Goal: Task Accomplishment & Management: Use online tool/utility

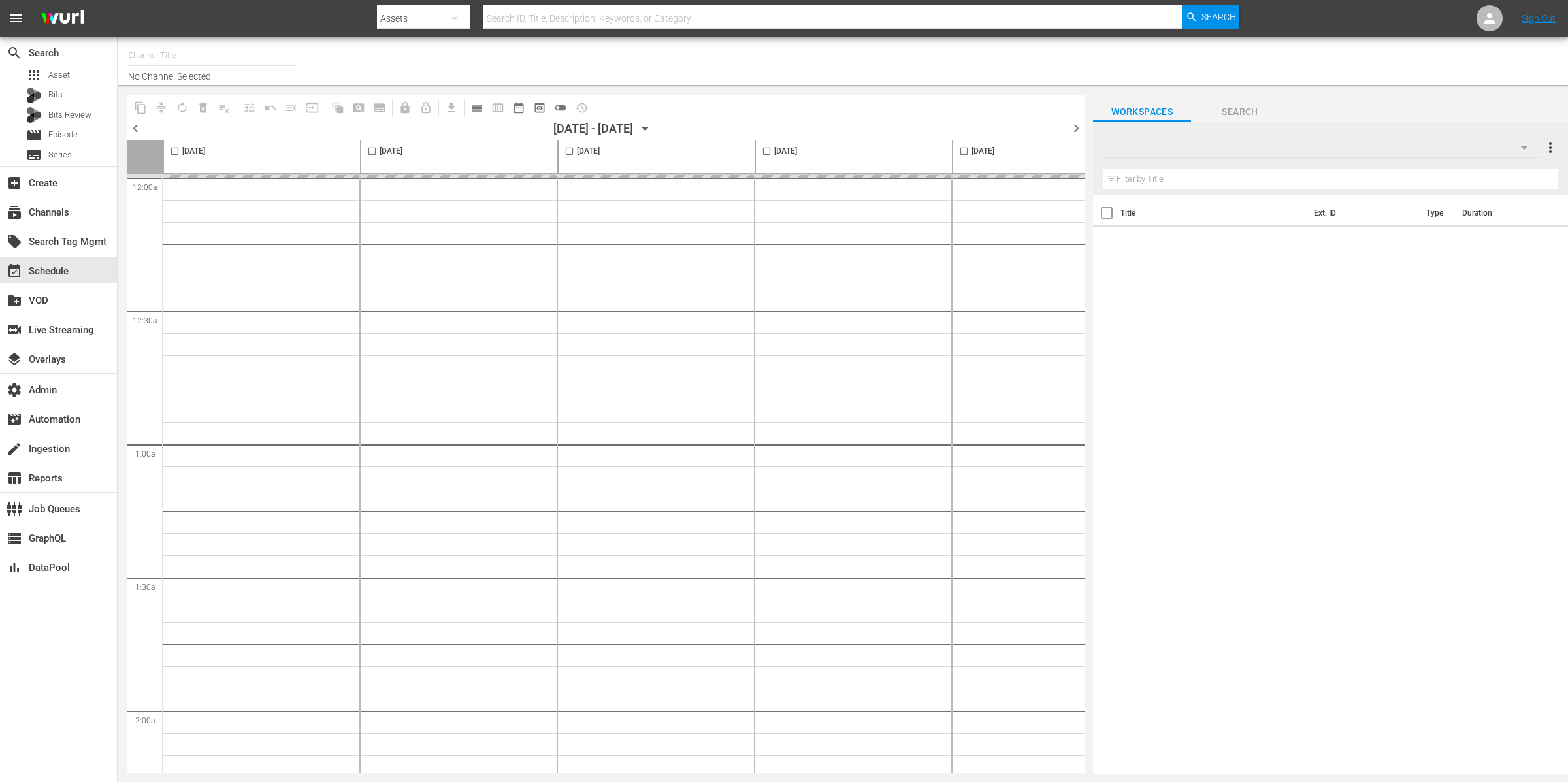
type input "RugbyPass TV (1872)"
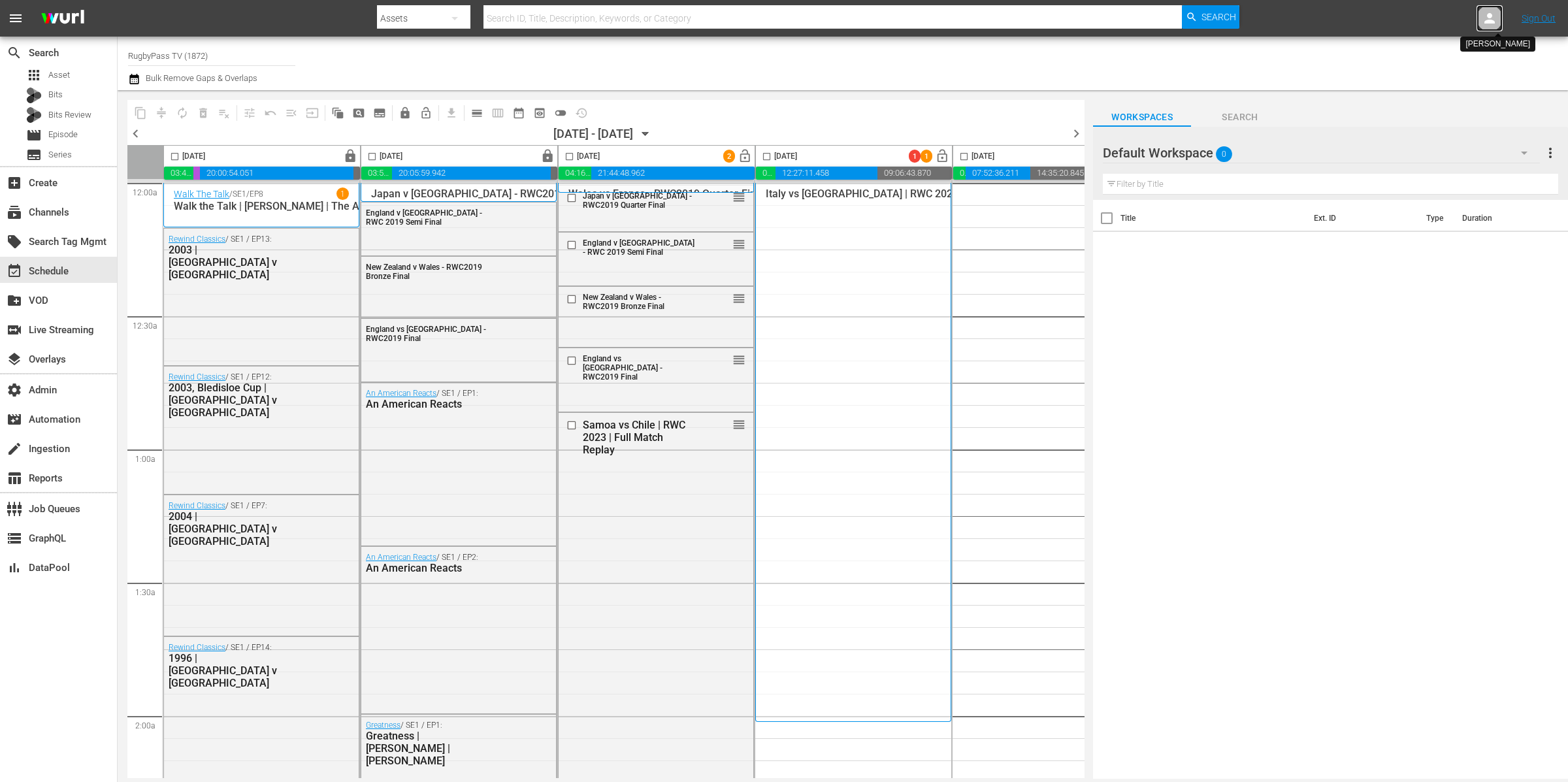
click at [1494, 14] on icon at bounding box center [1489, 18] width 15 height 15
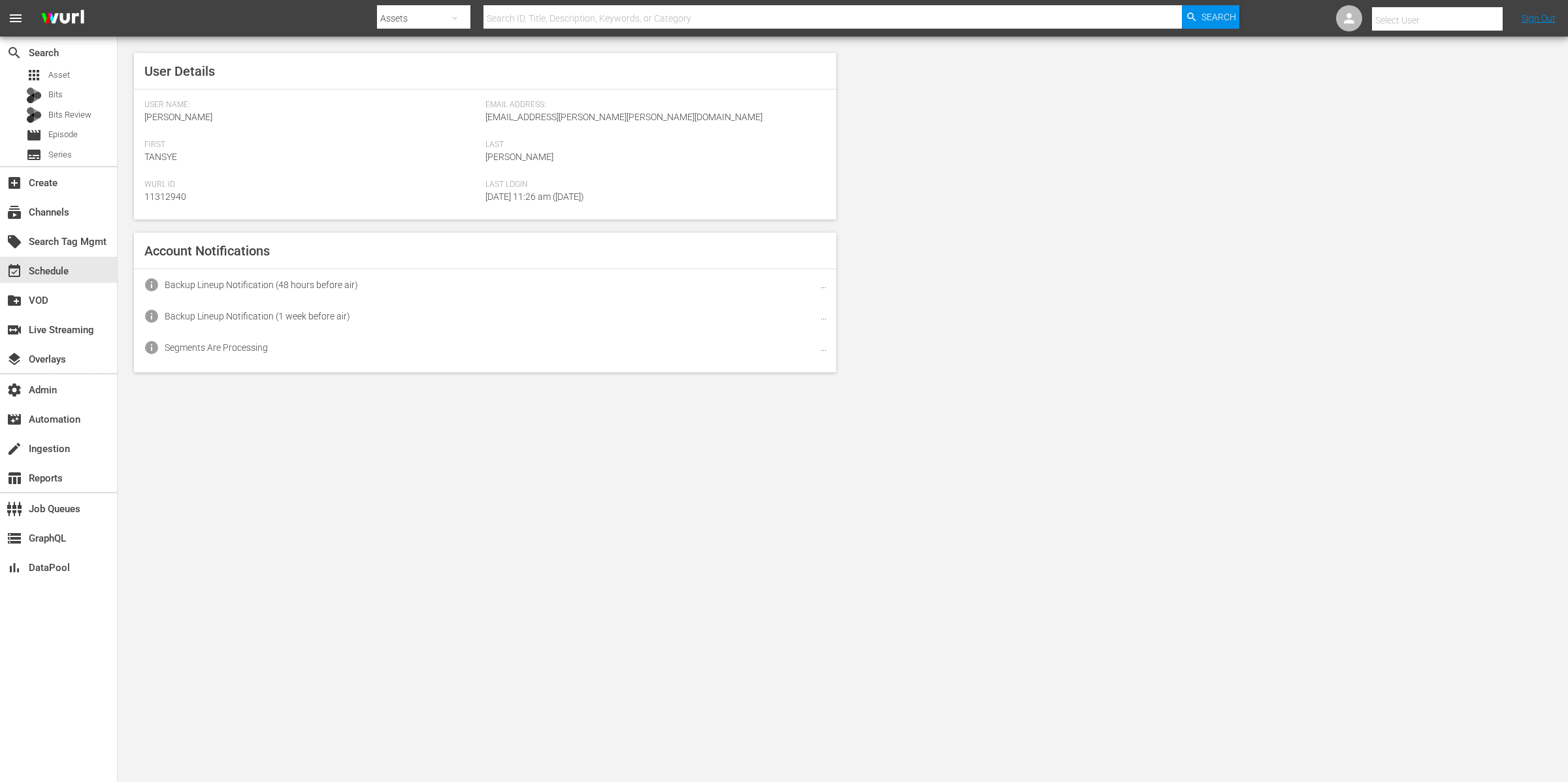
click at [1494, 14] on input "text" at bounding box center [1455, 20] width 167 height 32
click at [1437, 16] on input "text" at bounding box center [1455, 20] width 167 height 32
click at [1421, 87] on div "RugbyPassTV Scheduling <RugbyPassTV-Scheduling@wurl.com>" at bounding box center [1414, 87] width 204 height 32
type input "RugbyPassTV Scheduling (11314672)"
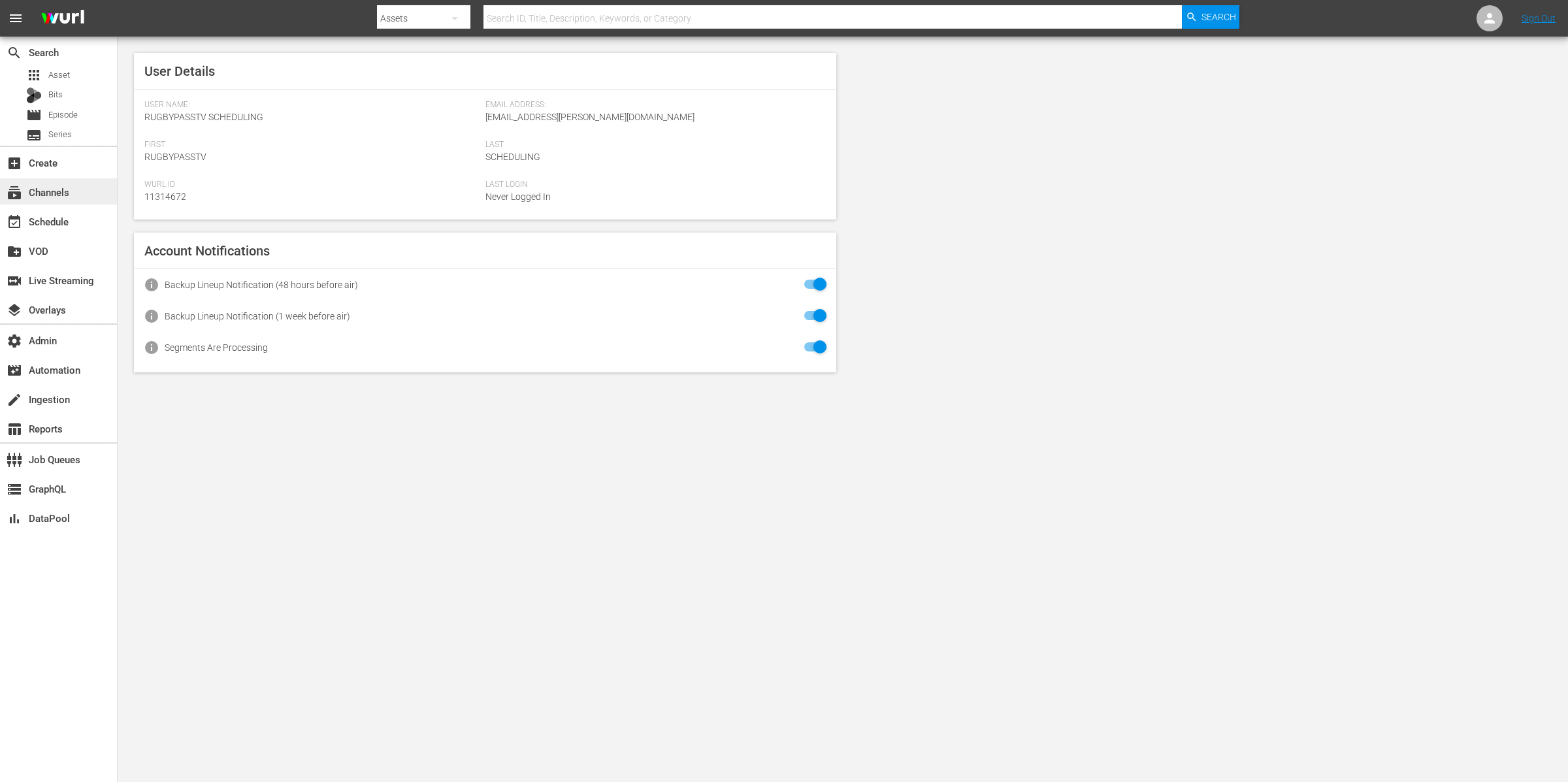
click at [41, 193] on div "subscriptions Channels" at bounding box center [36, 190] width 73 height 12
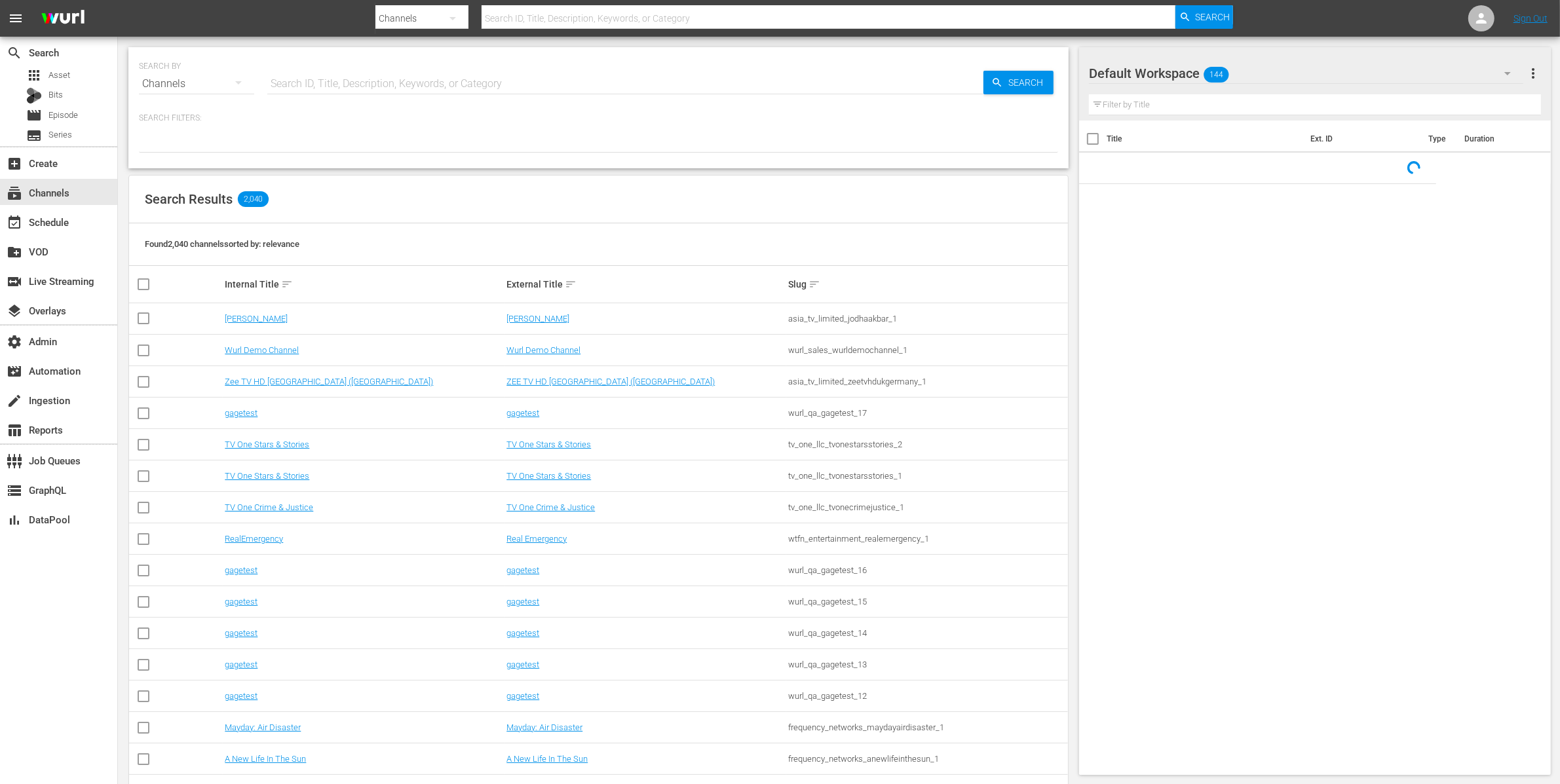
click at [350, 80] on input "text" at bounding box center [625, 83] width 716 height 32
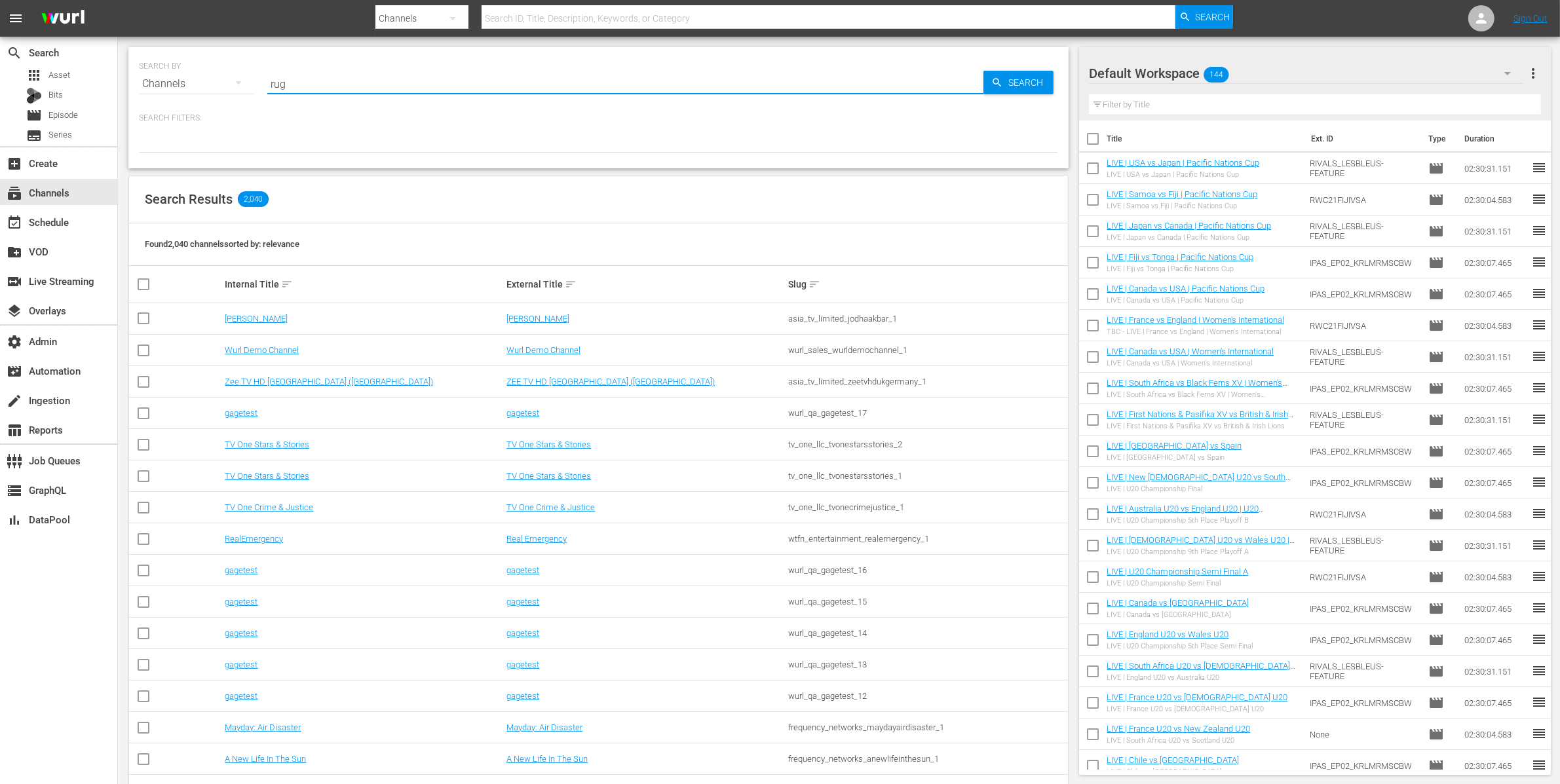
type input "rugb"
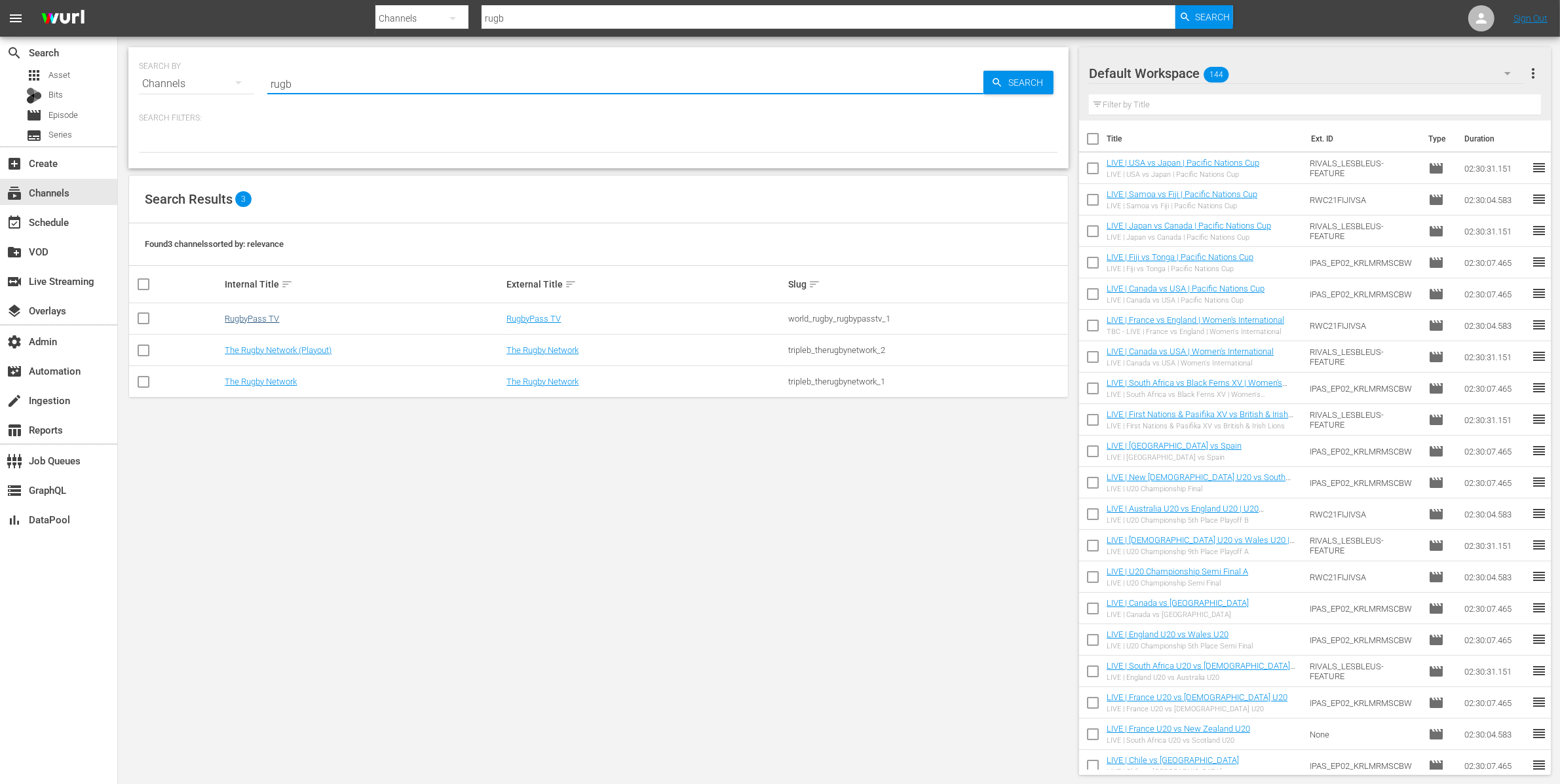
type input "rugb"
click at [270, 322] on link "RugbyPass TV" at bounding box center [252, 318] width 54 height 10
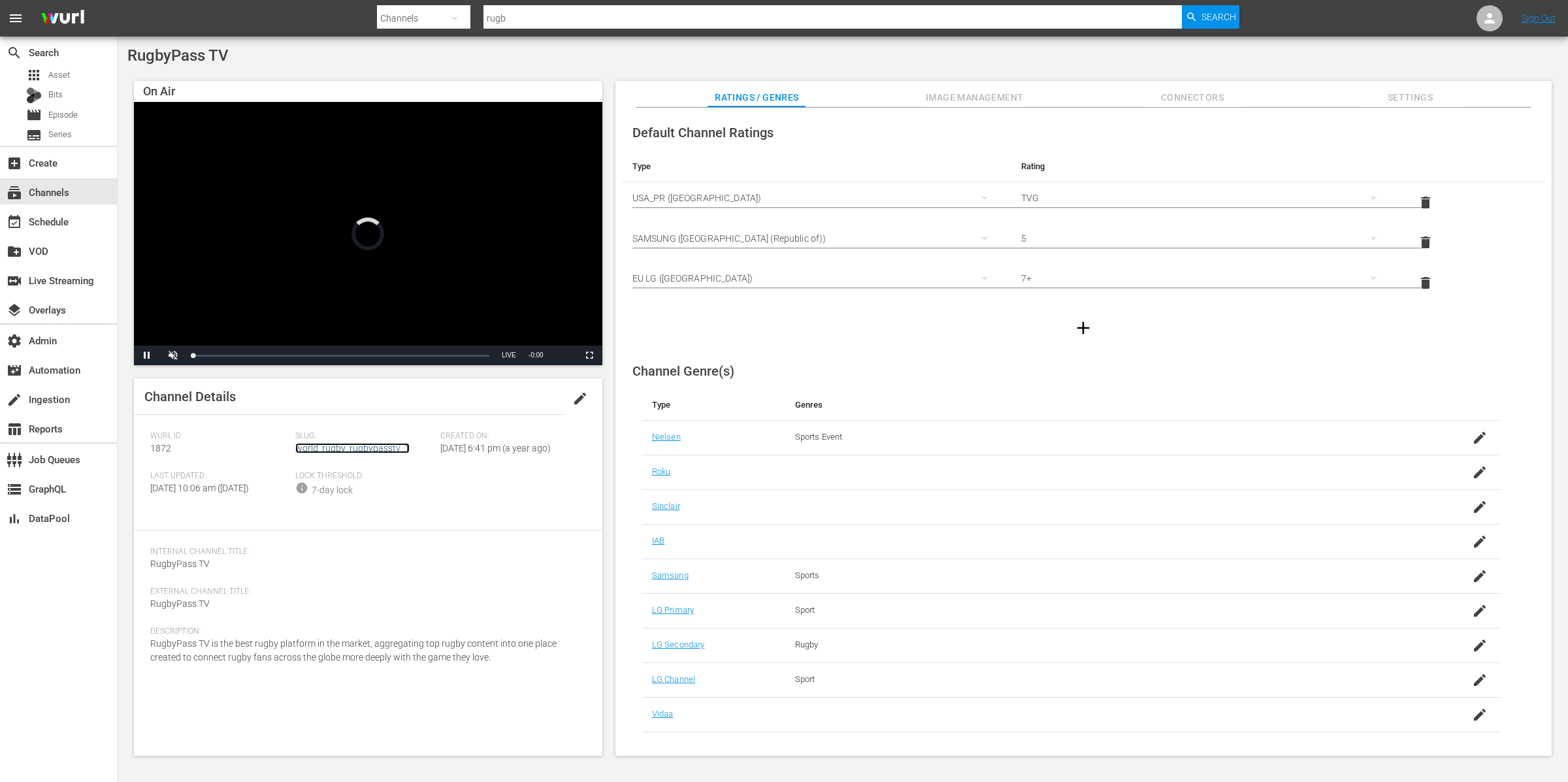
click at [335, 445] on link "world_rugby_rugbypasstv_1" at bounding box center [352, 449] width 114 height 11
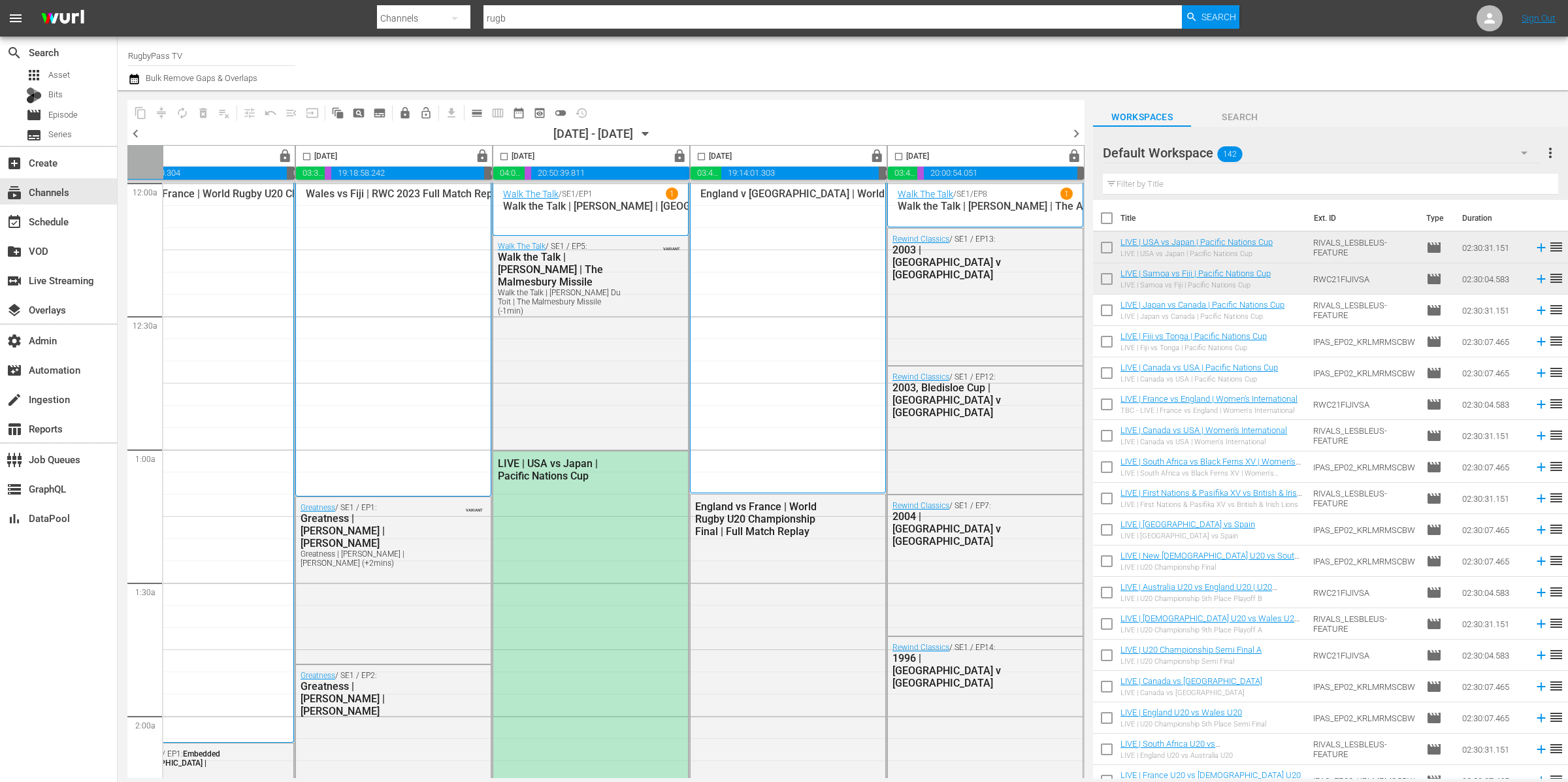
scroll to position [0, 467]
click at [652, 130] on icon "button" at bounding box center [645, 134] width 14 height 14
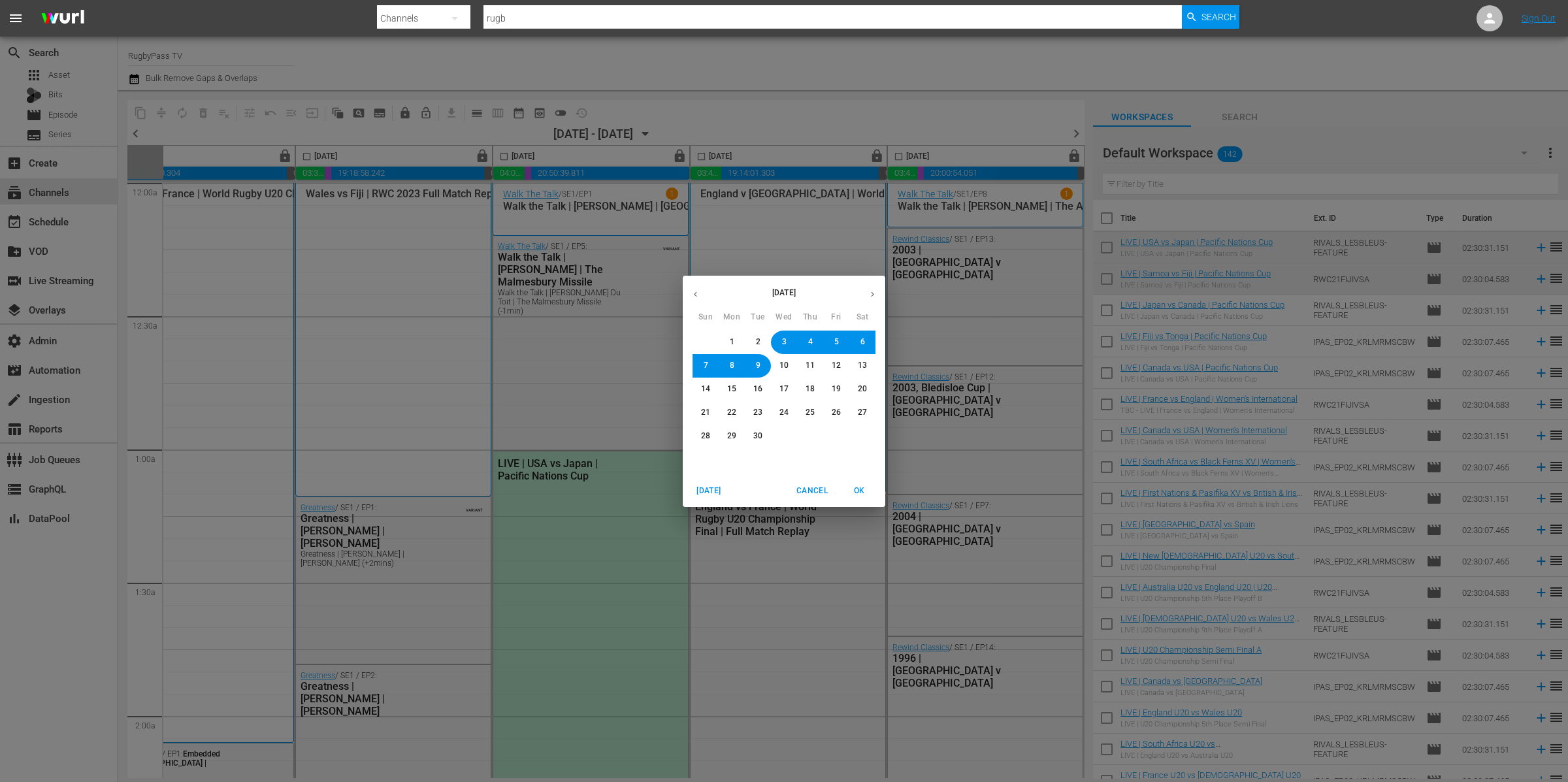
click at [732, 364] on span "8" at bounding box center [732, 366] width 5 height 11
click at [860, 491] on span "OK" at bounding box center [859, 491] width 32 height 14
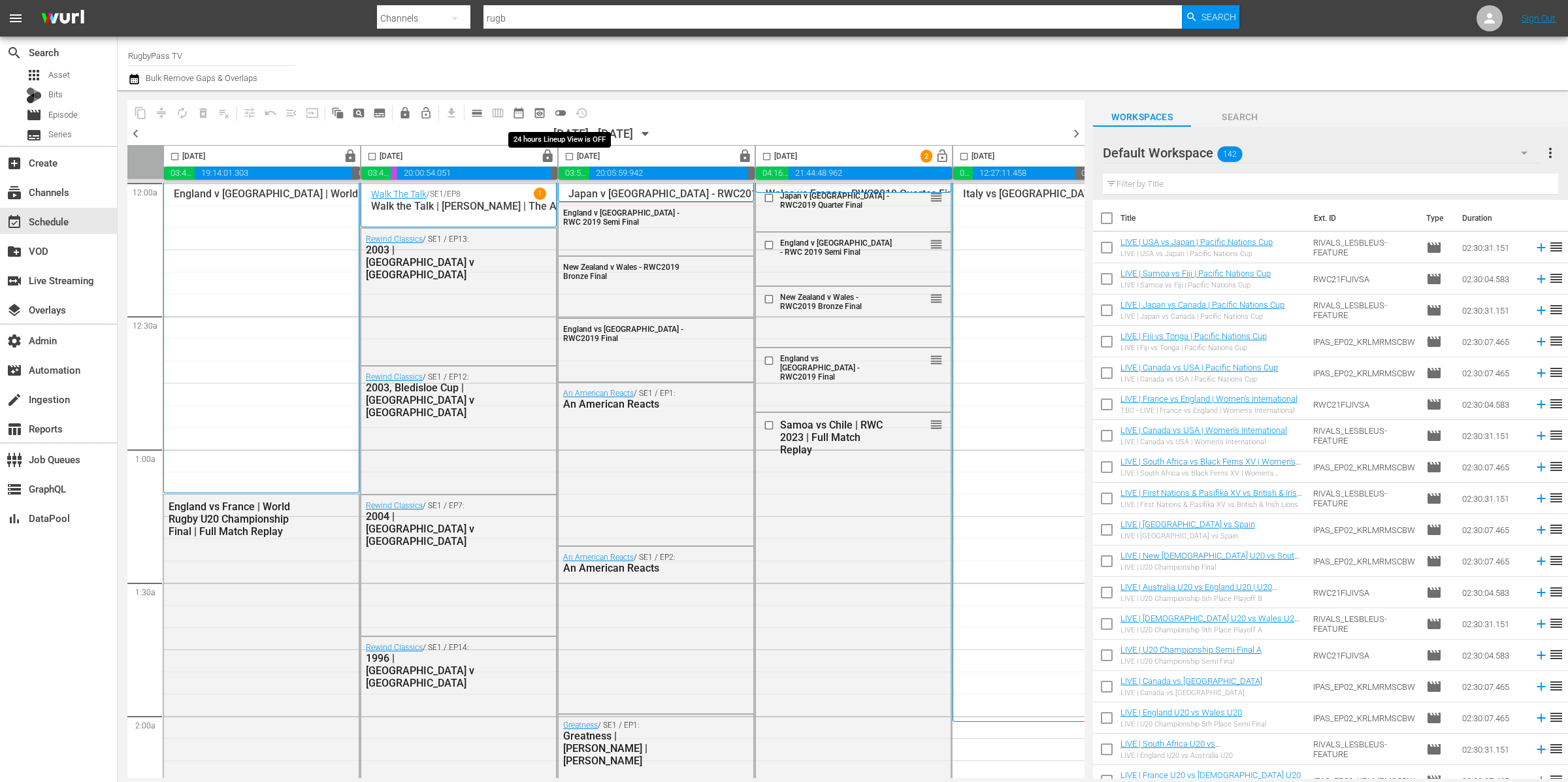
click at [562, 114] on span "toggle_off" at bounding box center [560, 113] width 13 height 13
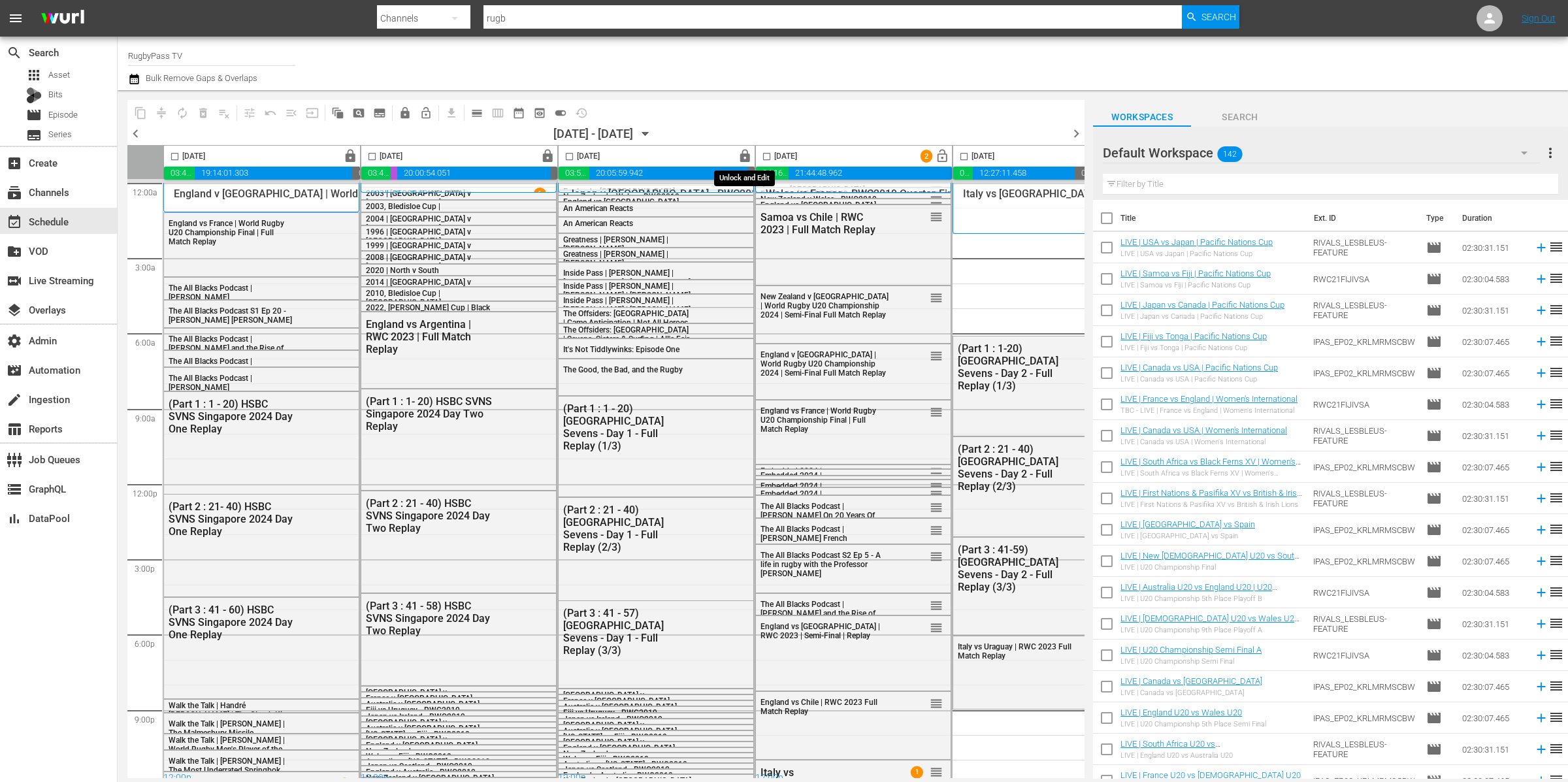
click at [746, 156] on span "lock" at bounding box center [745, 157] width 15 height 15
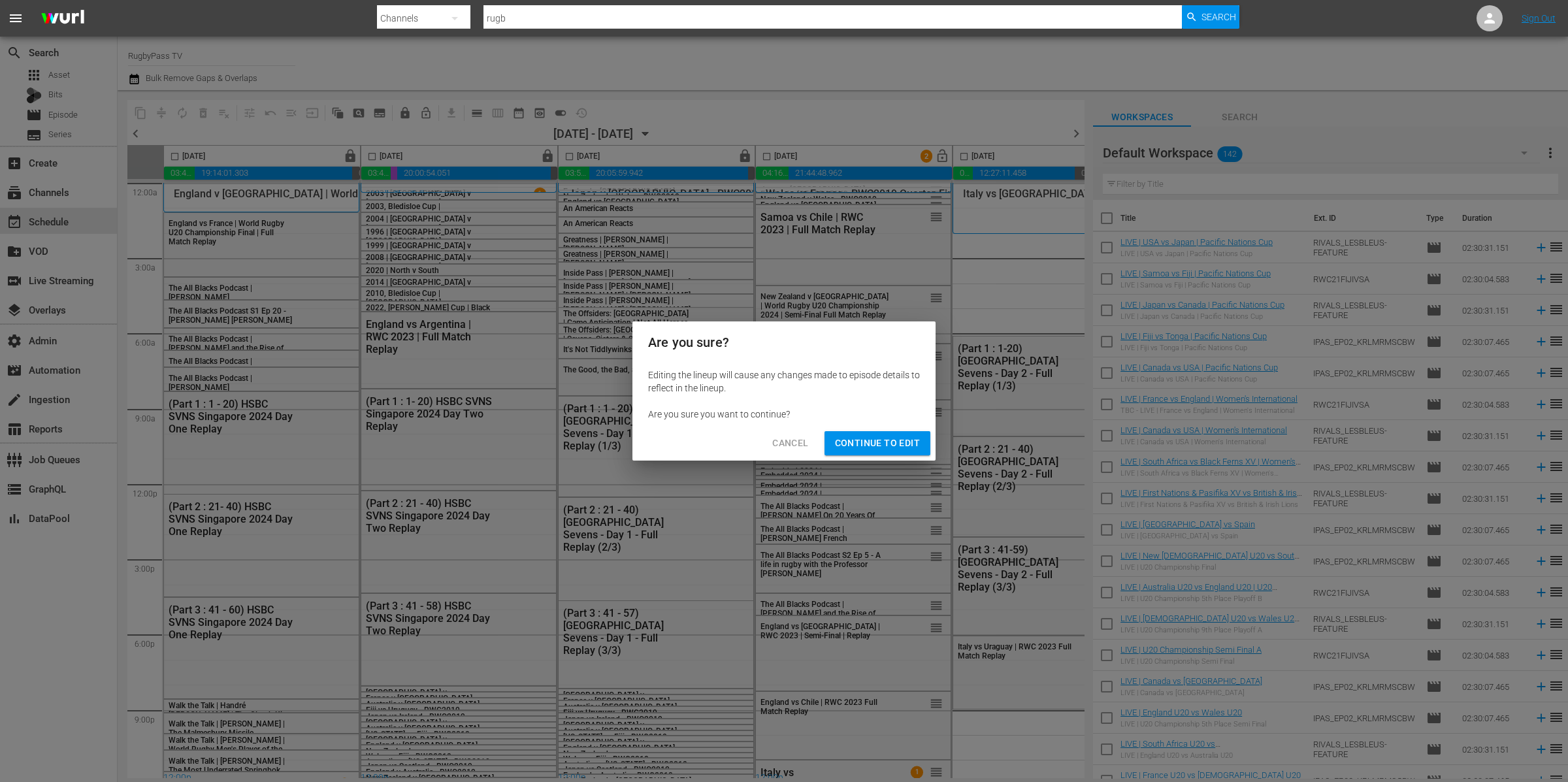
click at [894, 443] on span "Continue to Edit" at bounding box center [878, 443] width 85 height 16
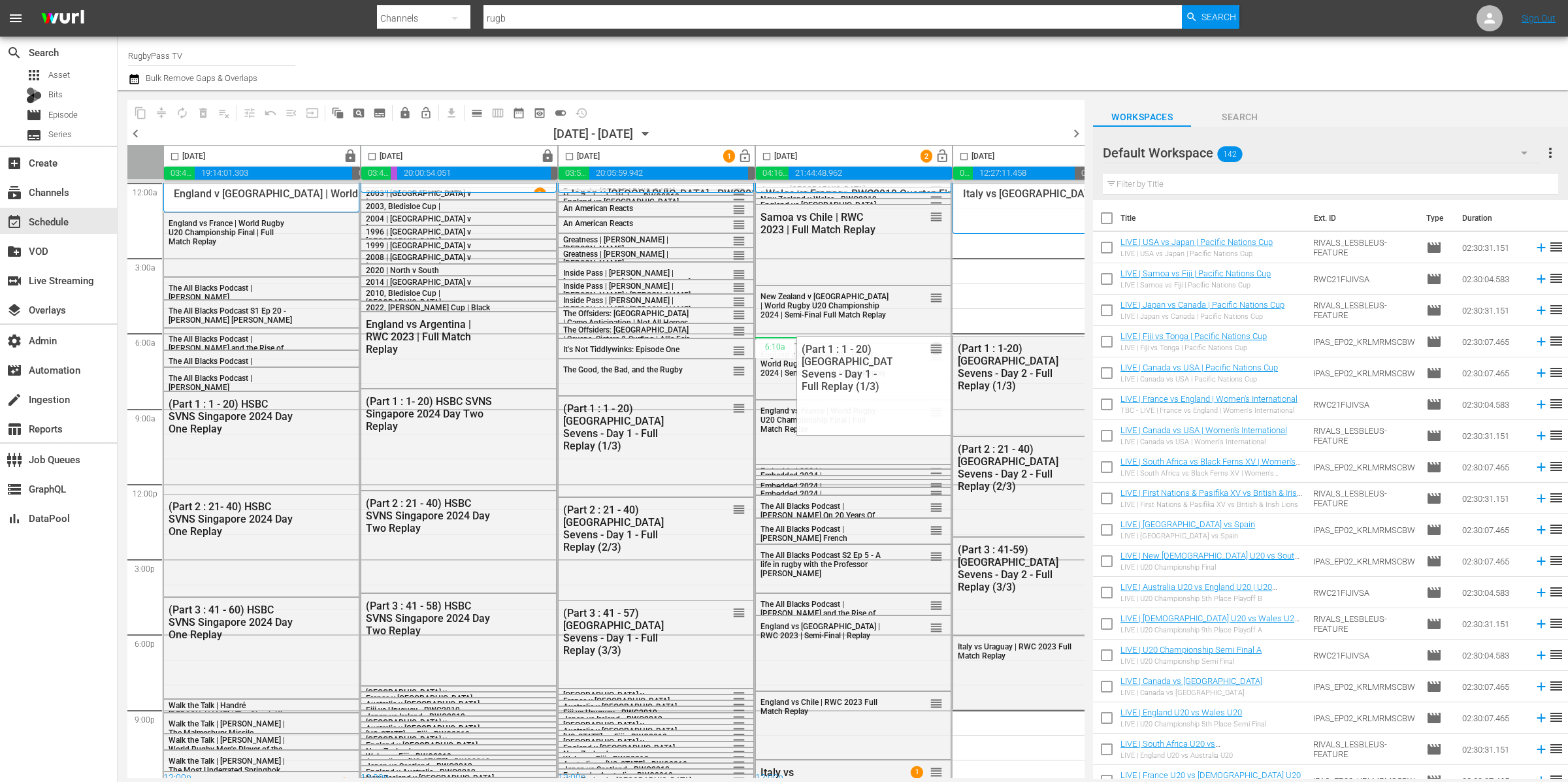
drag, startPoint x: 736, startPoint y: 408, endPoint x: 838, endPoint y: 337, distance: 124.3
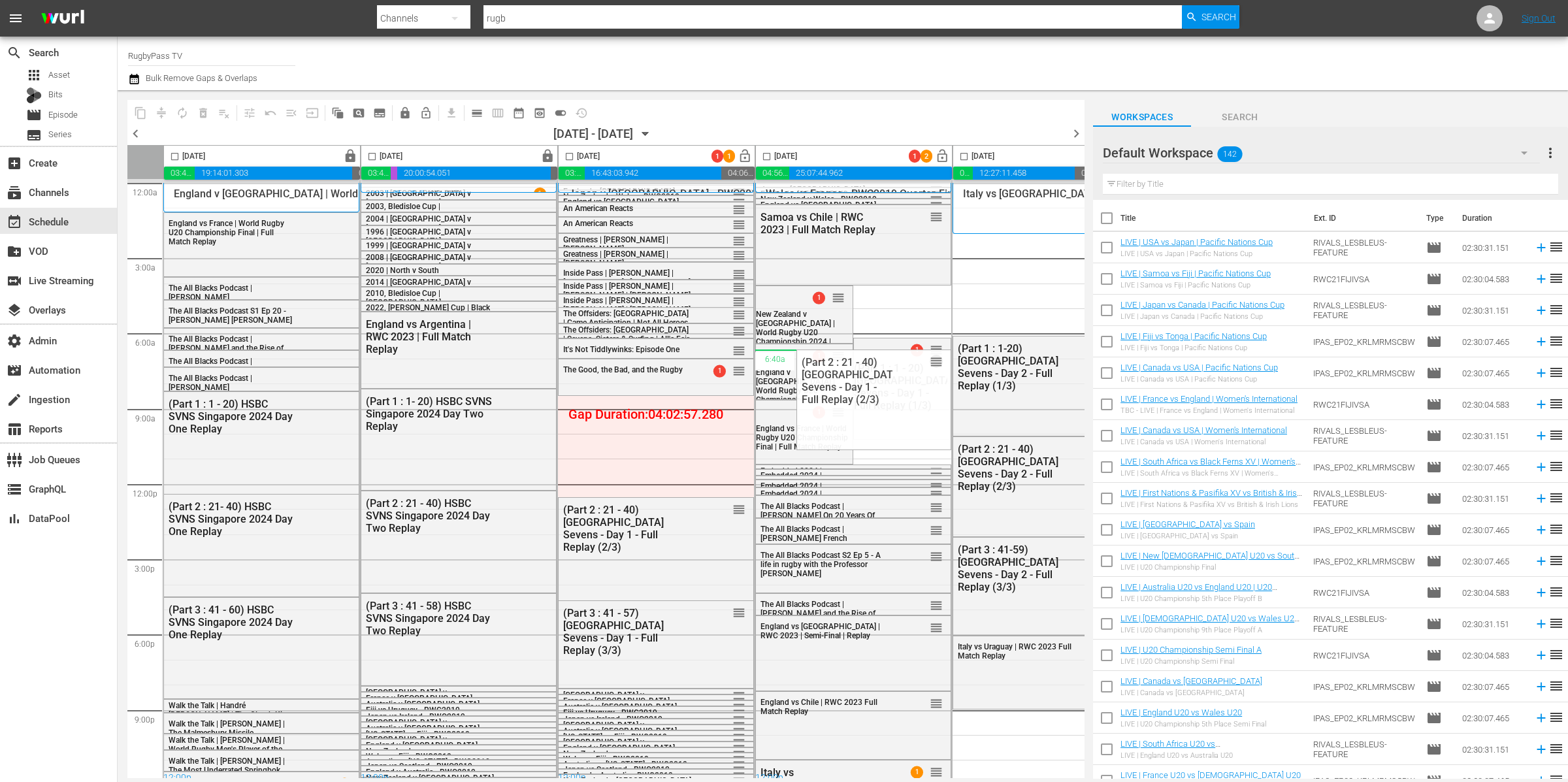
drag, startPoint x: 736, startPoint y: 508, endPoint x: 860, endPoint y: 349, distance: 201.6
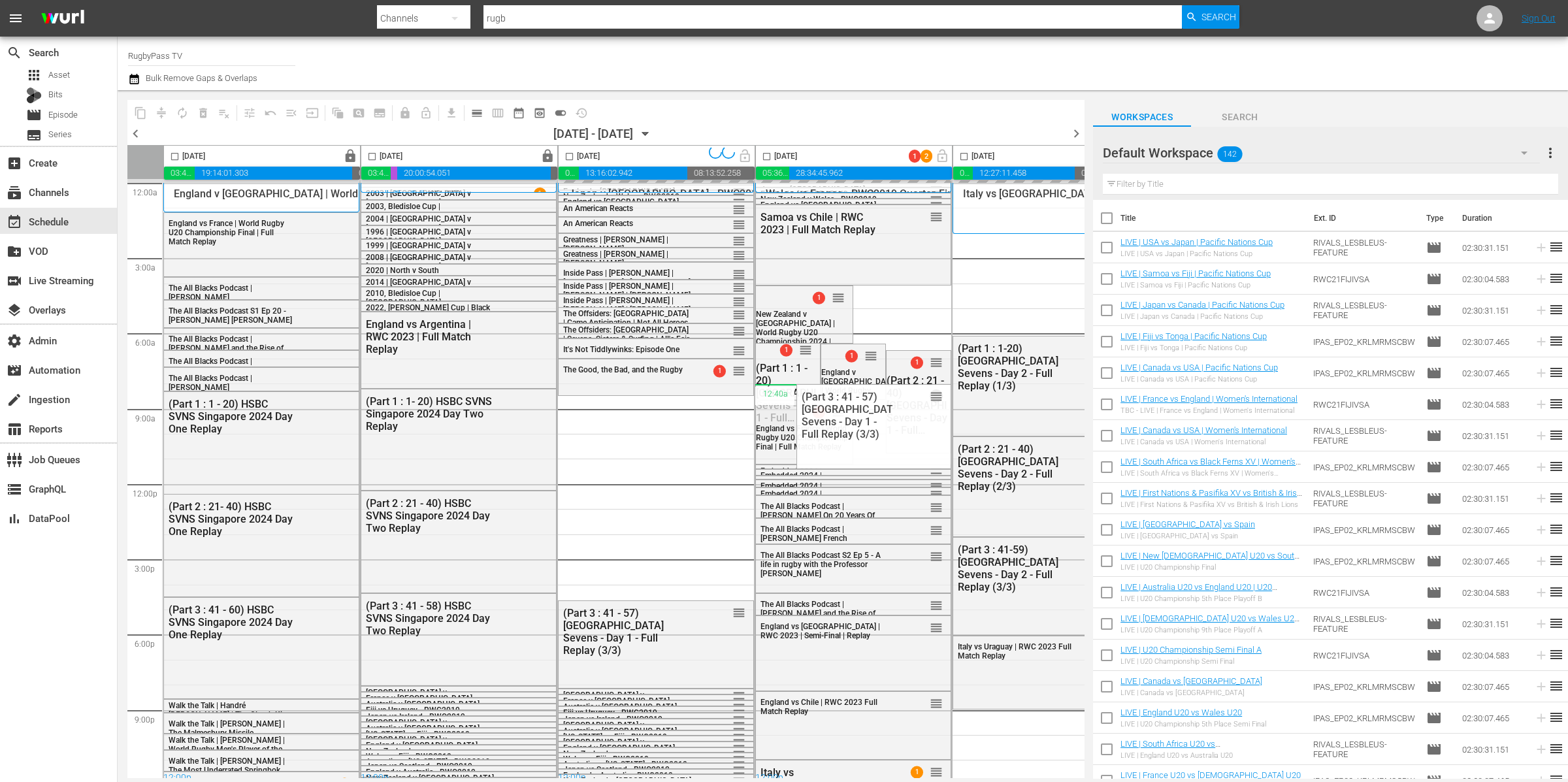
drag, startPoint x: 736, startPoint y: 613, endPoint x: 812, endPoint y: 384, distance: 241.3
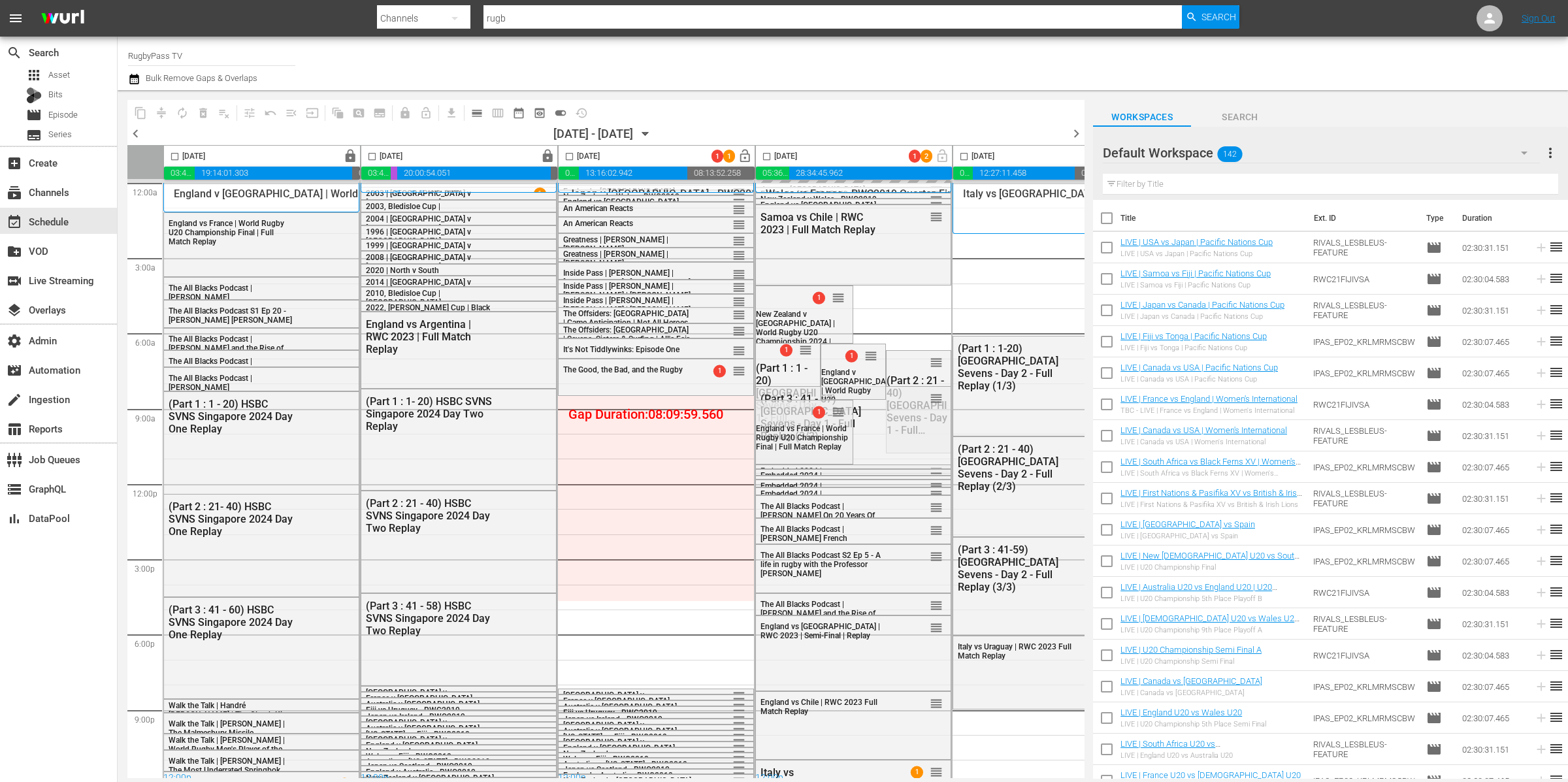
click at [1263, 156] on div "Default Workspace 142" at bounding box center [1321, 153] width 437 height 36
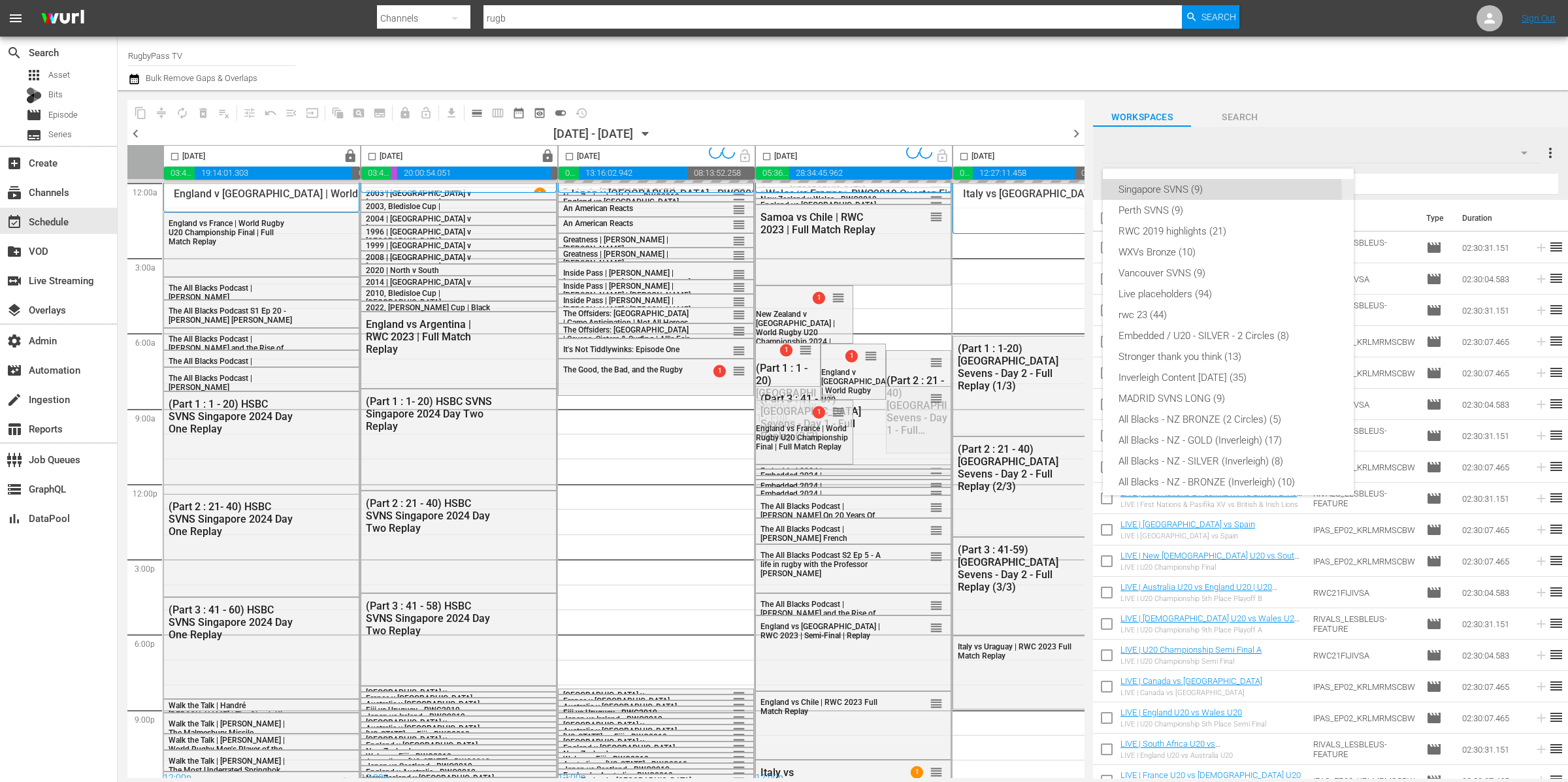
click at [1211, 192] on div "Singapore SVNS (9)" at bounding box center [1228, 189] width 220 height 21
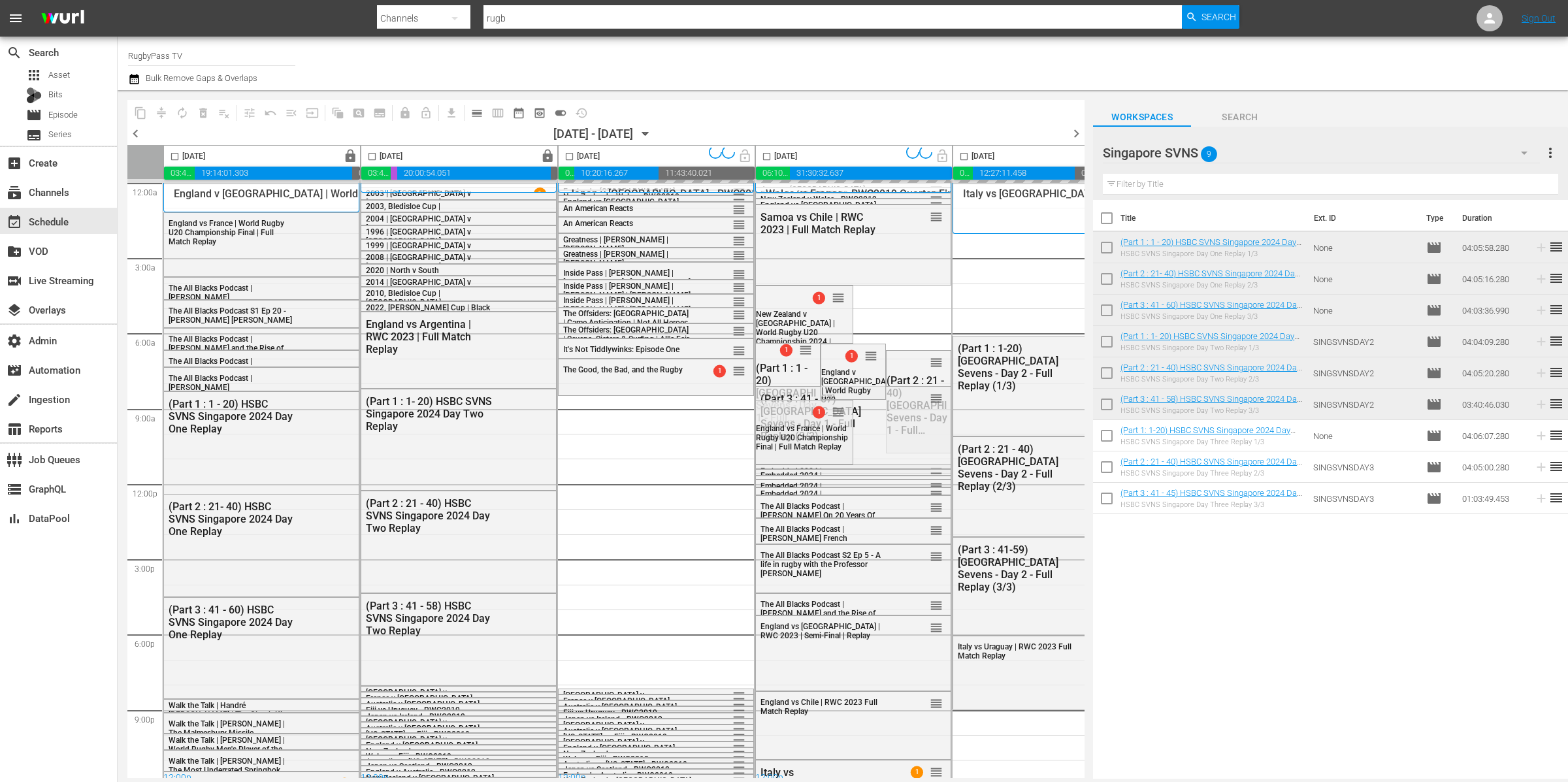
click at [1108, 434] on input "checkbox" at bounding box center [1107, 438] width 27 height 27
checkbox input "true"
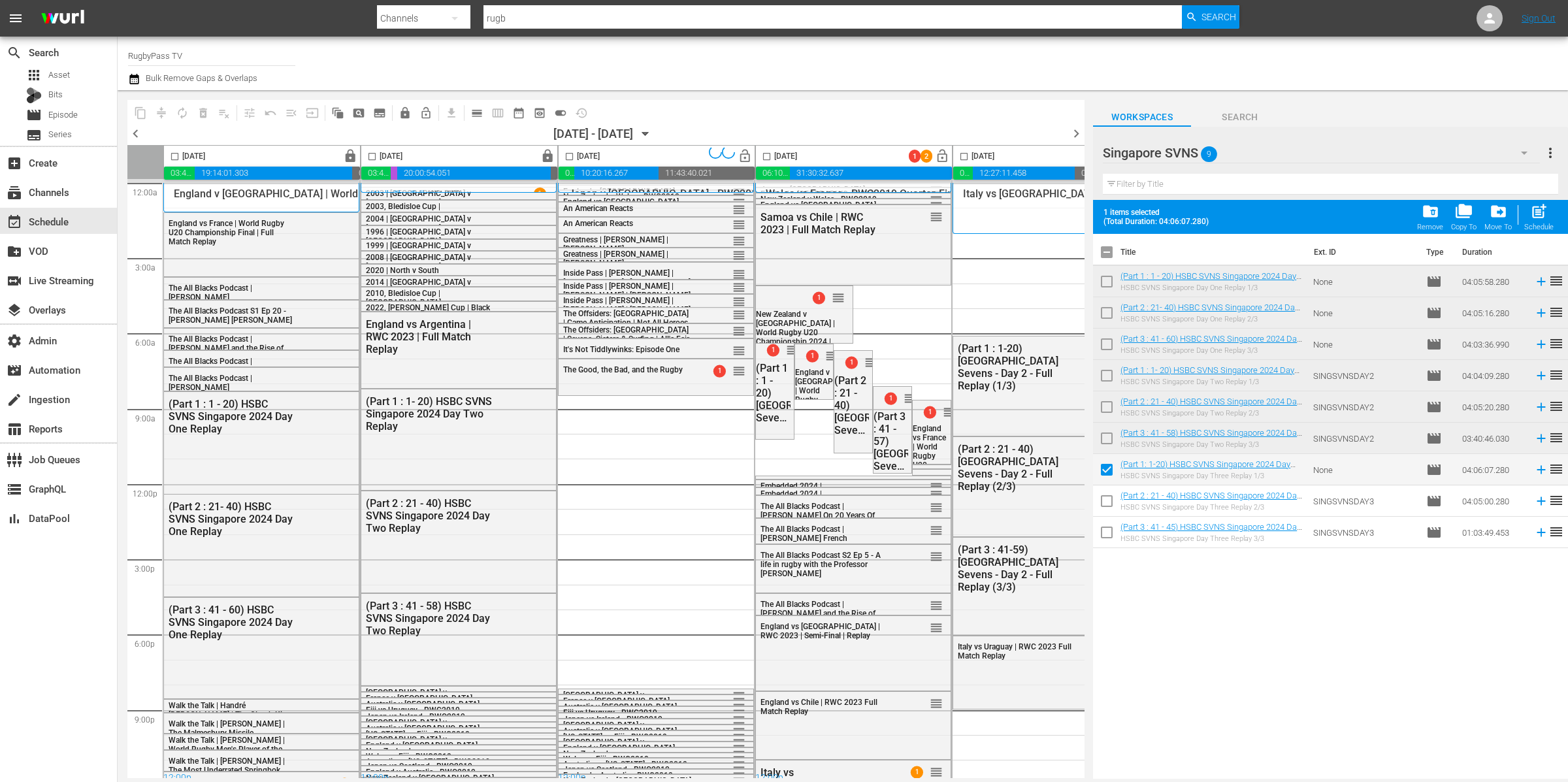
click at [1106, 495] on input "checkbox" at bounding box center [1107, 504] width 27 height 27
checkbox input "true"
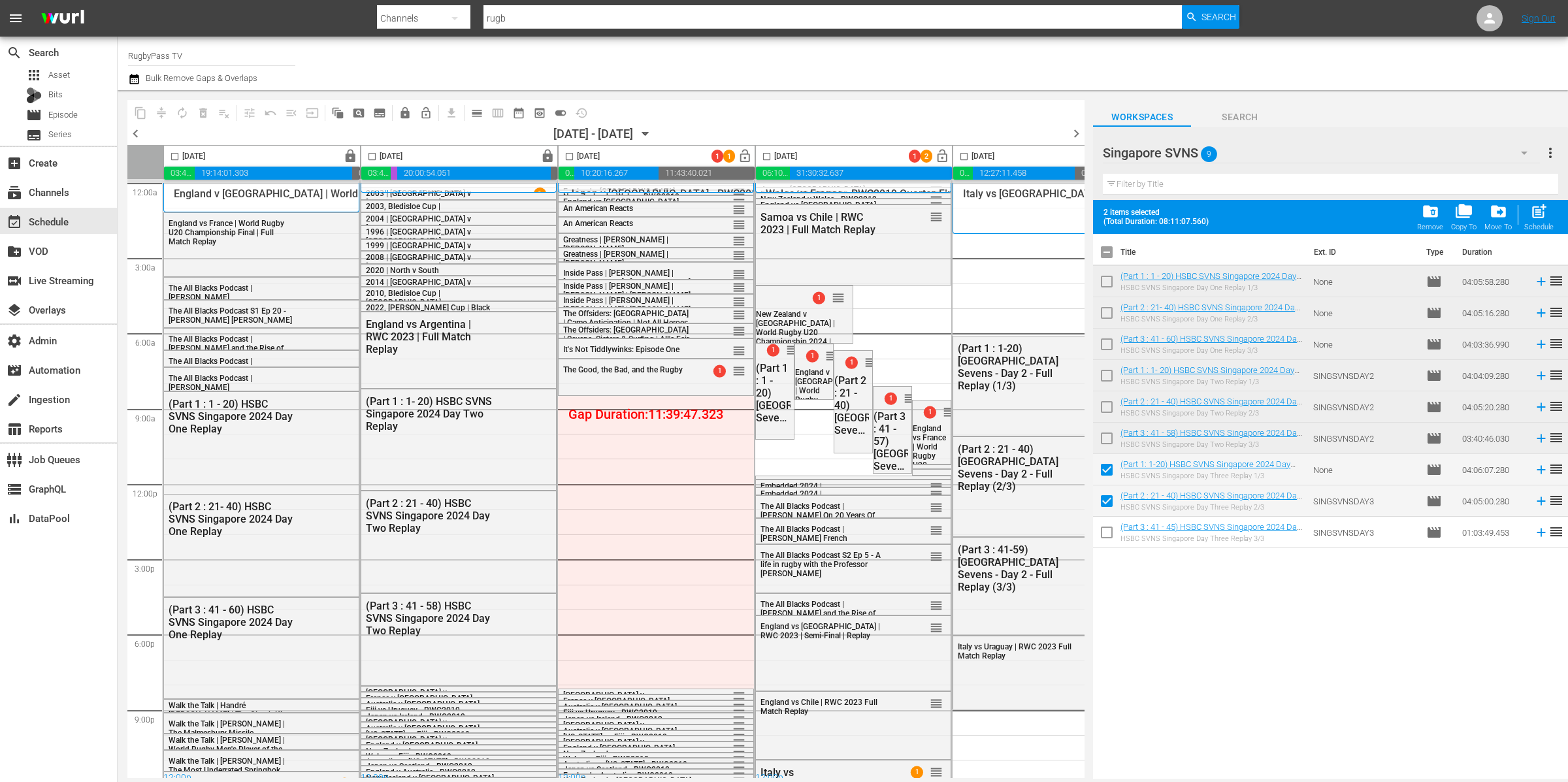
click at [1111, 530] on input "checkbox" at bounding box center [1107, 535] width 27 height 27
checkbox input "true"
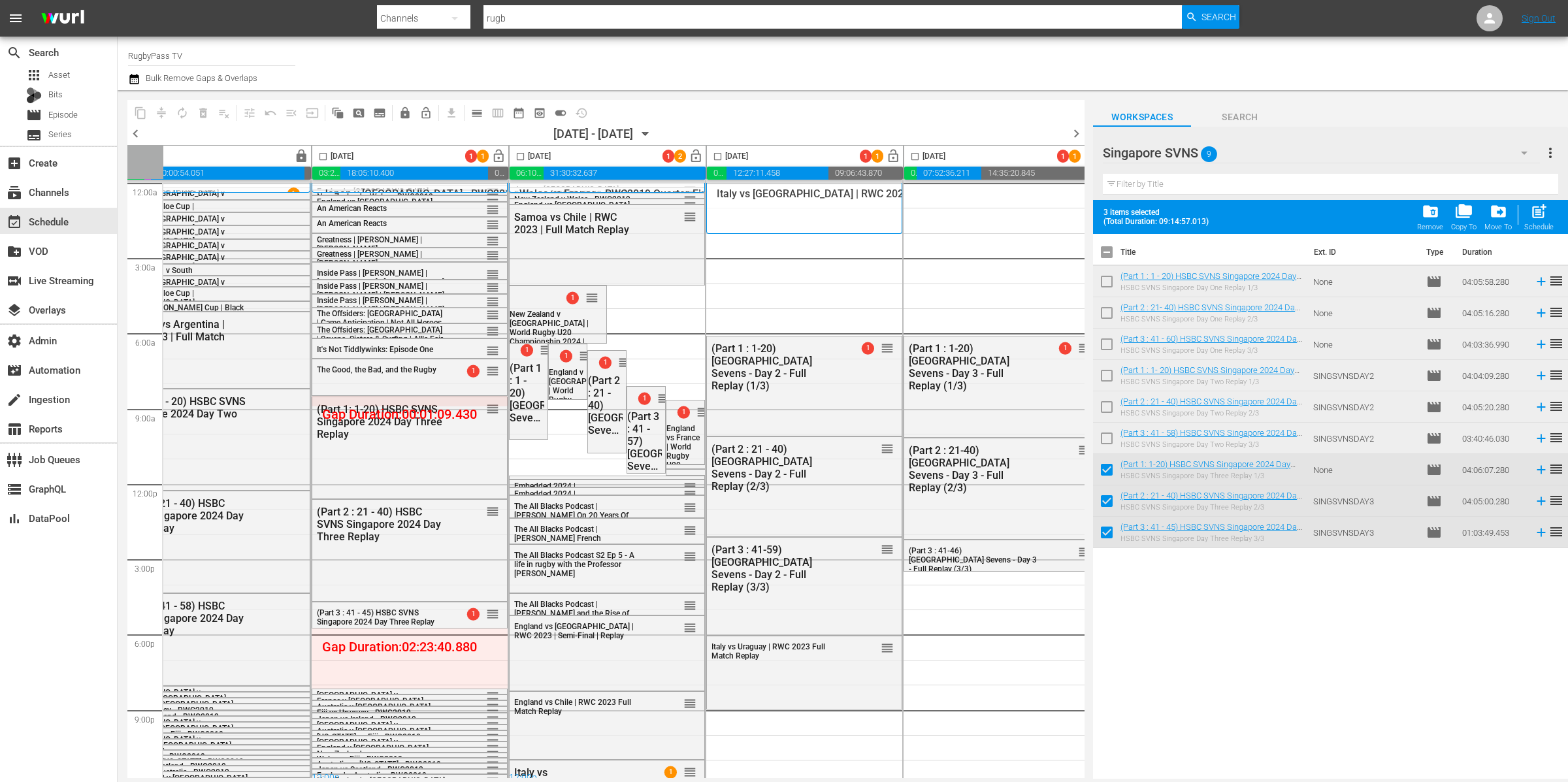
scroll to position [0, 236]
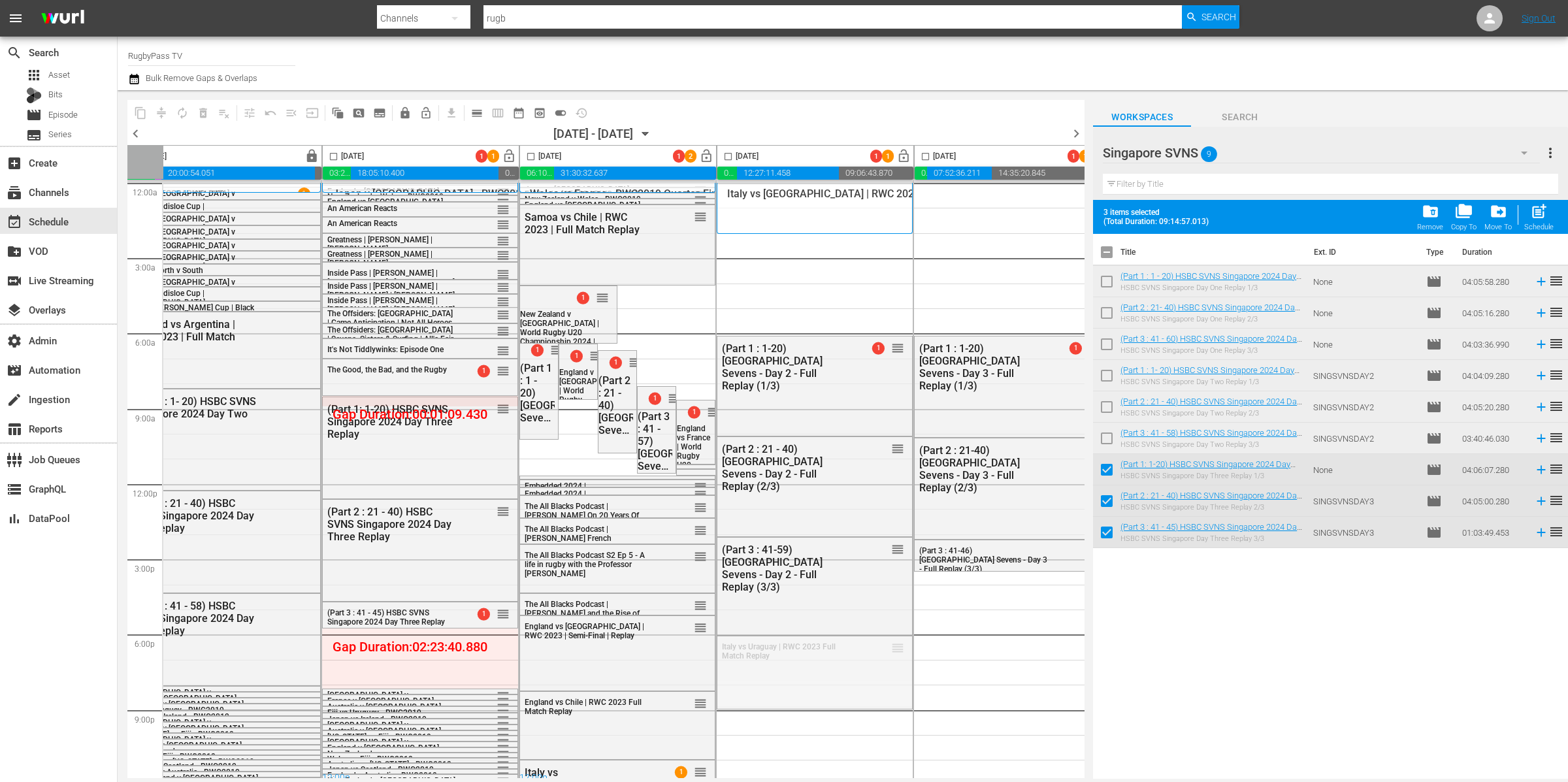
drag, startPoint x: 895, startPoint y: 648, endPoint x: 485, endPoint y: 628, distance: 410.5
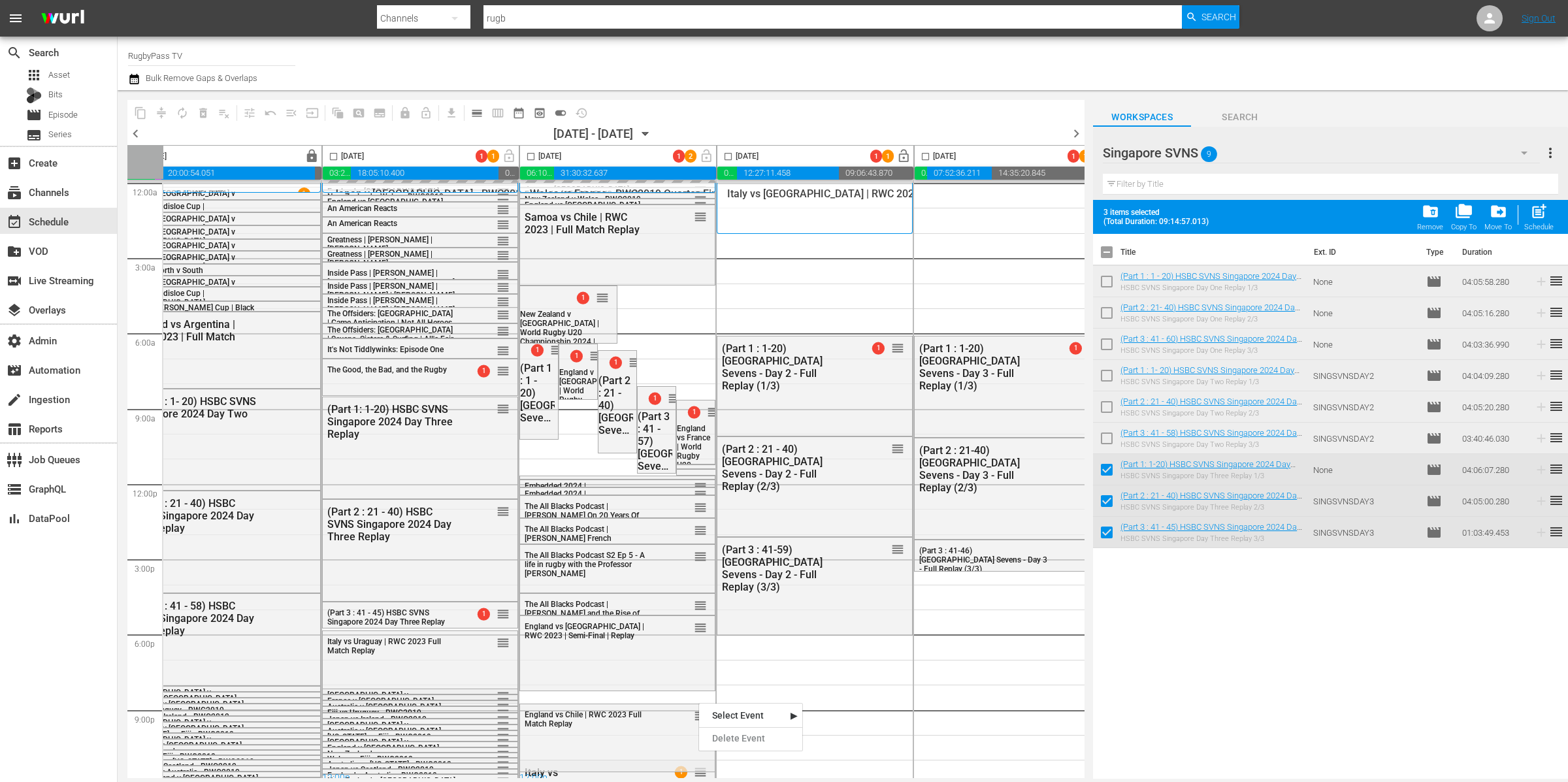
scroll to position [11, 236]
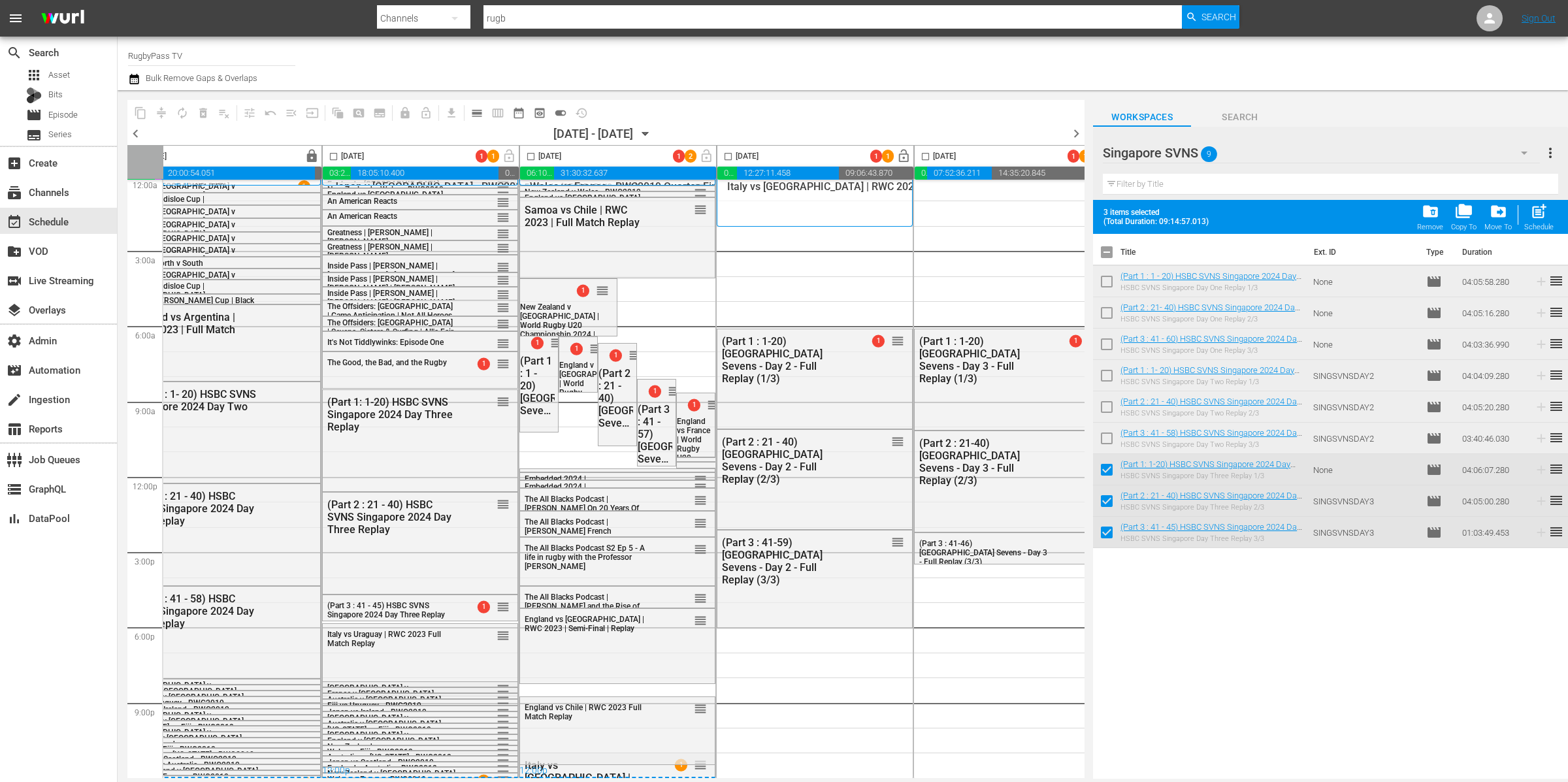
click at [704, 765] on div "12:00p" at bounding box center [617, 771] width 196 height 13
click at [704, 768] on div "12:00p" at bounding box center [617, 771] width 196 height 13
click at [697, 766] on div "12:00p" at bounding box center [617, 771] width 196 height 13
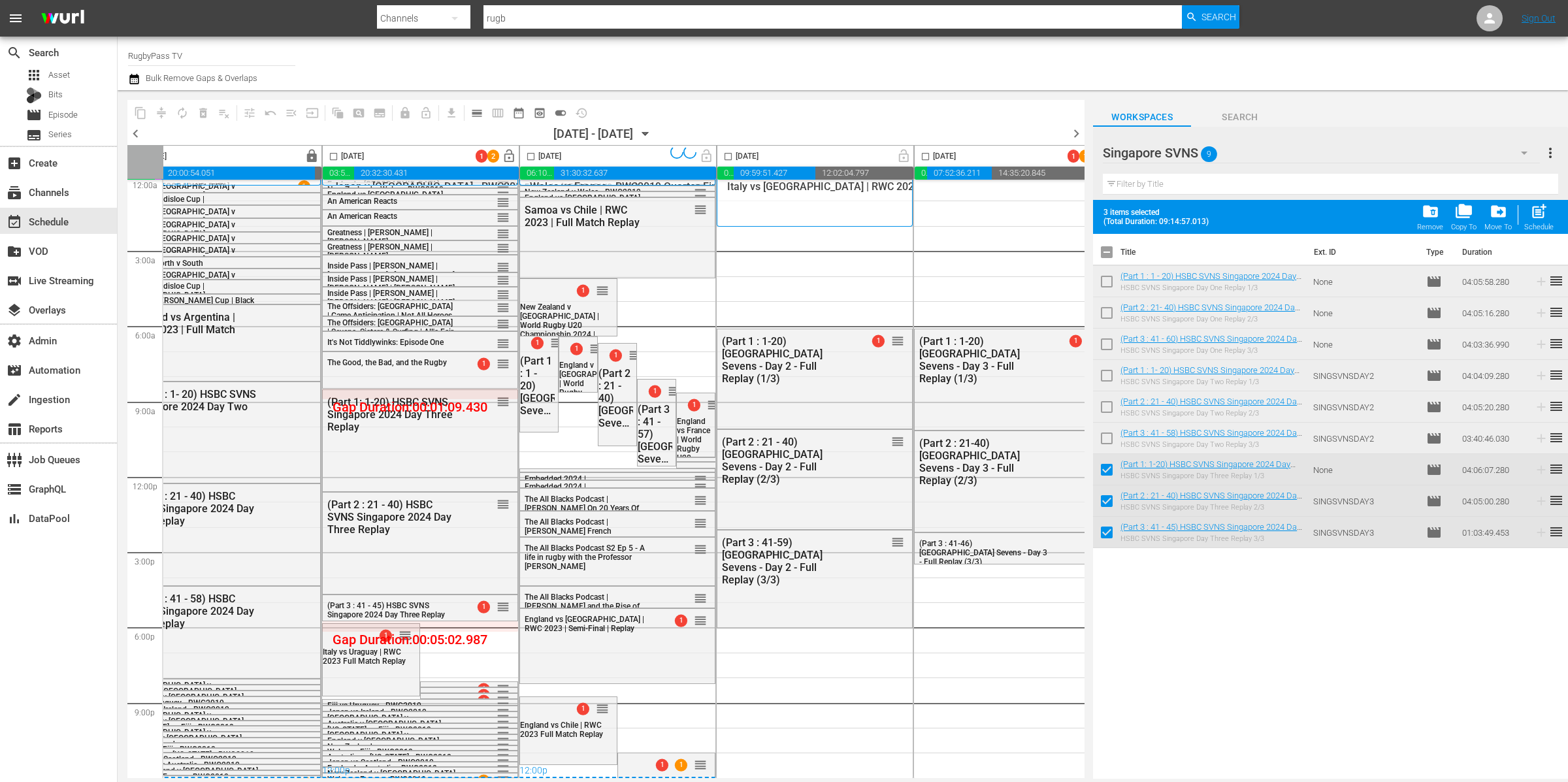
click at [701, 753] on div "Wales vs [GEOGRAPHIC_DATA] - RWC2019 Quarter-Final 1 12:00p [DATE] All Day 12am…" at bounding box center [617, 477] width 196 height 603
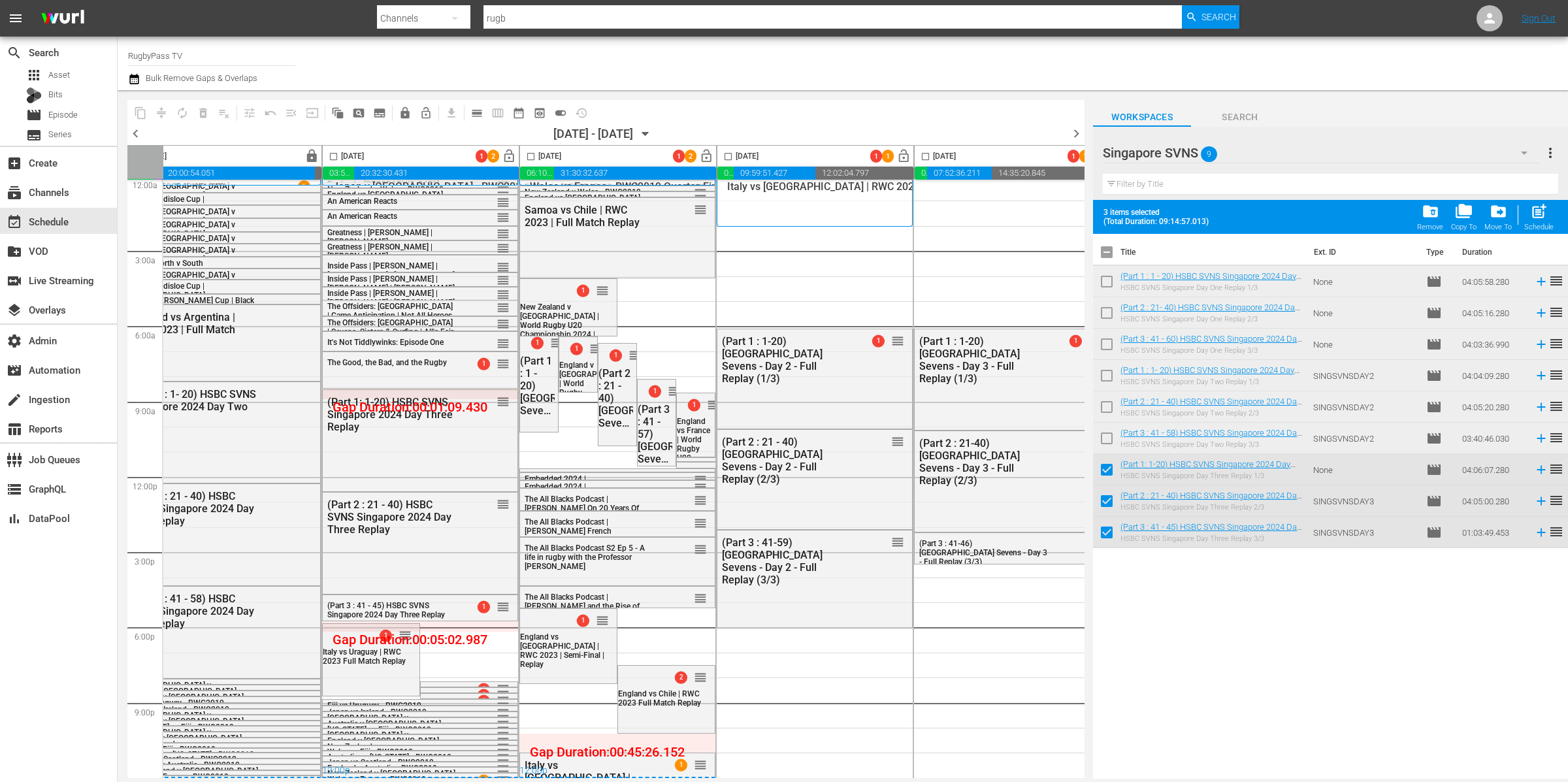
click at [699, 765] on div "12:00p" at bounding box center [617, 771] width 196 height 13
drag, startPoint x: 699, startPoint y: 759, endPoint x: 468, endPoint y: 644, distance: 258.0
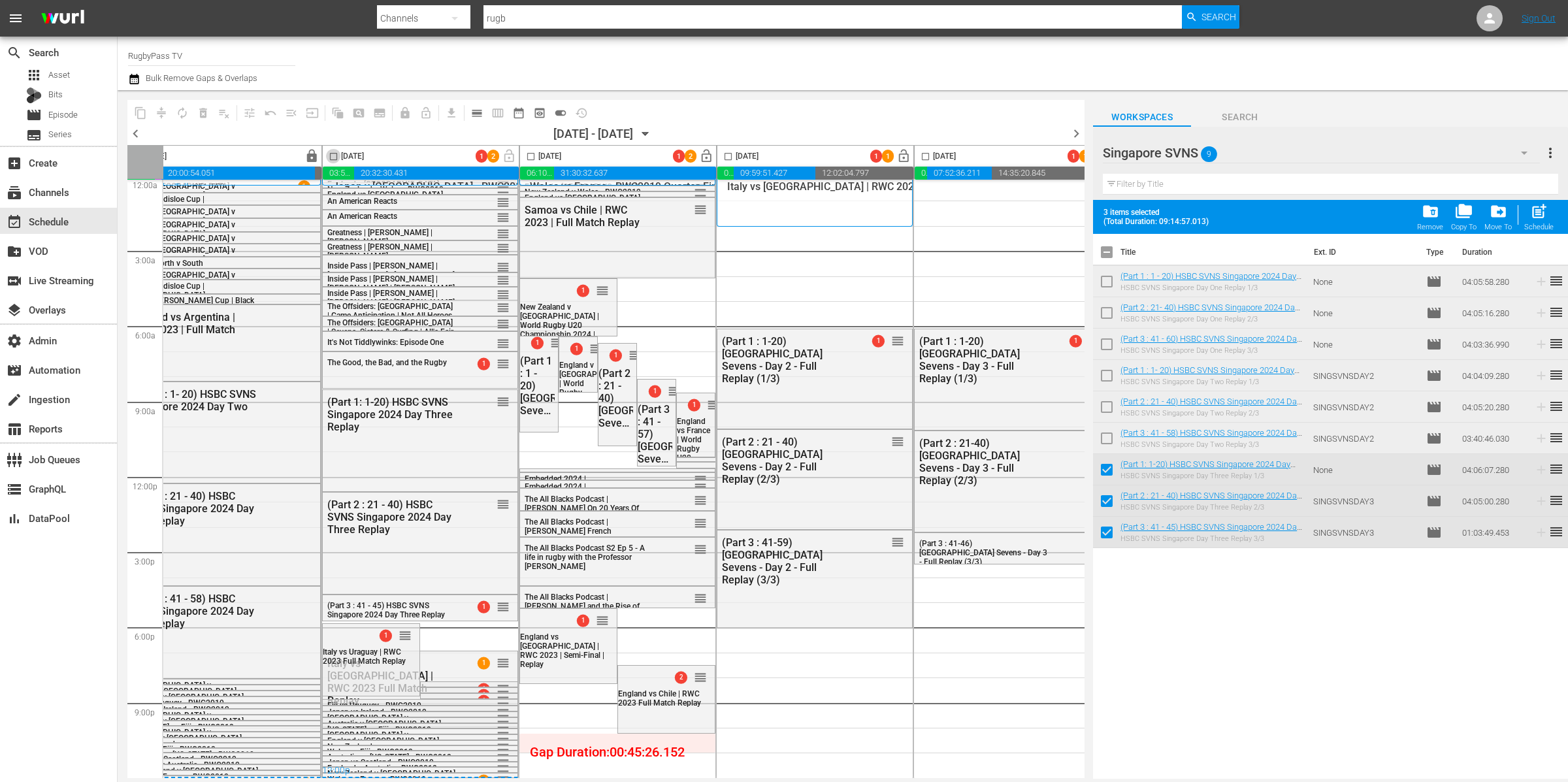
click at [336, 158] on input "checkbox" at bounding box center [333, 159] width 15 height 15
click at [337, 157] on input "checkbox" at bounding box center [333, 159] width 15 height 15
checkbox input "false"
click at [134, 76] on icon "button" at bounding box center [134, 80] width 9 height 11
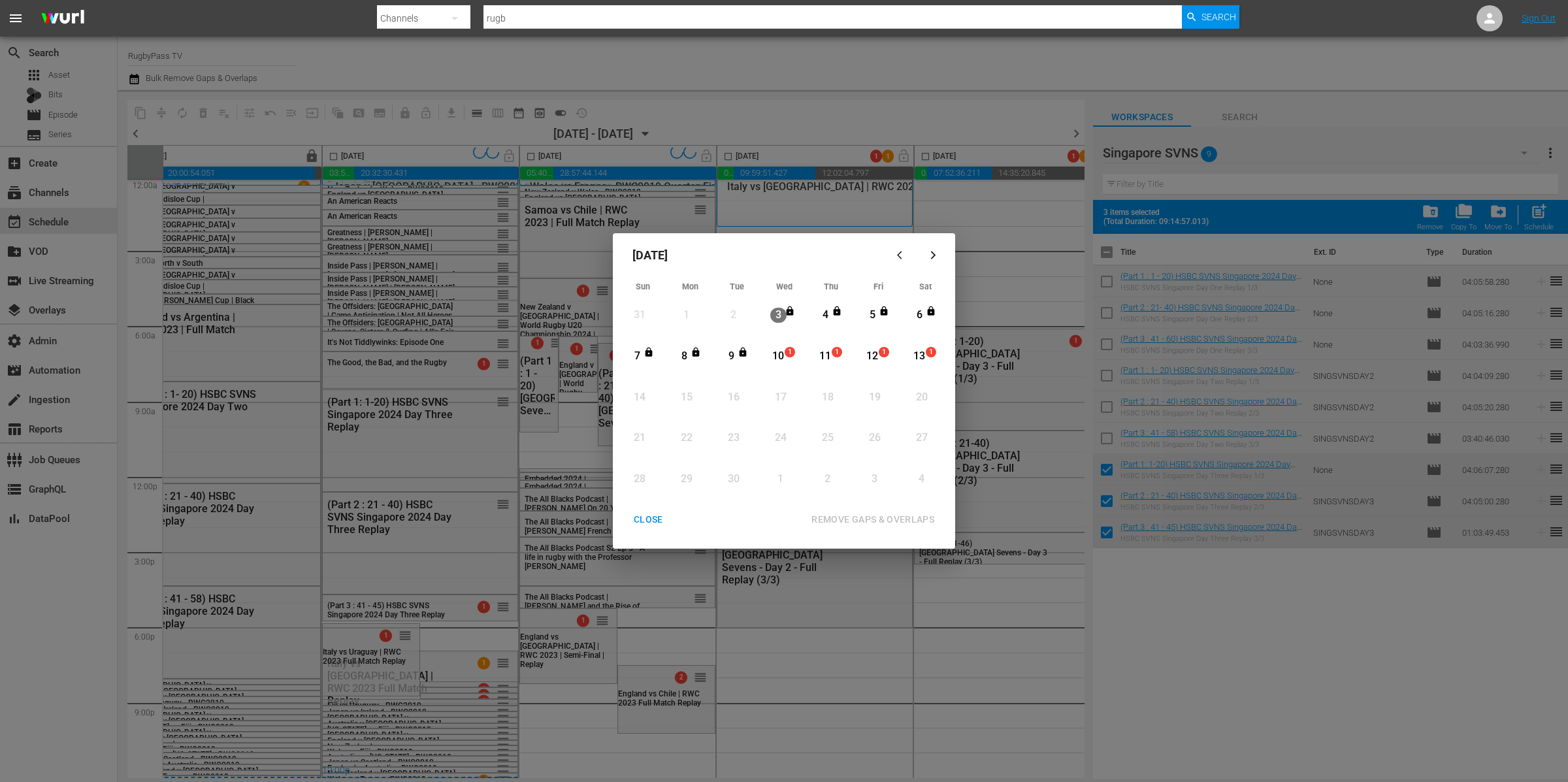
click at [782, 358] on div "10" at bounding box center [778, 357] width 16 height 15
click at [826, 357] on div "11" at bounding box center [825, 357] width 16 height 15
click at [887, 525] on div "REMOVE GAPS & OVERLAPS" at bounding box center [872, 520] width 144 height 16
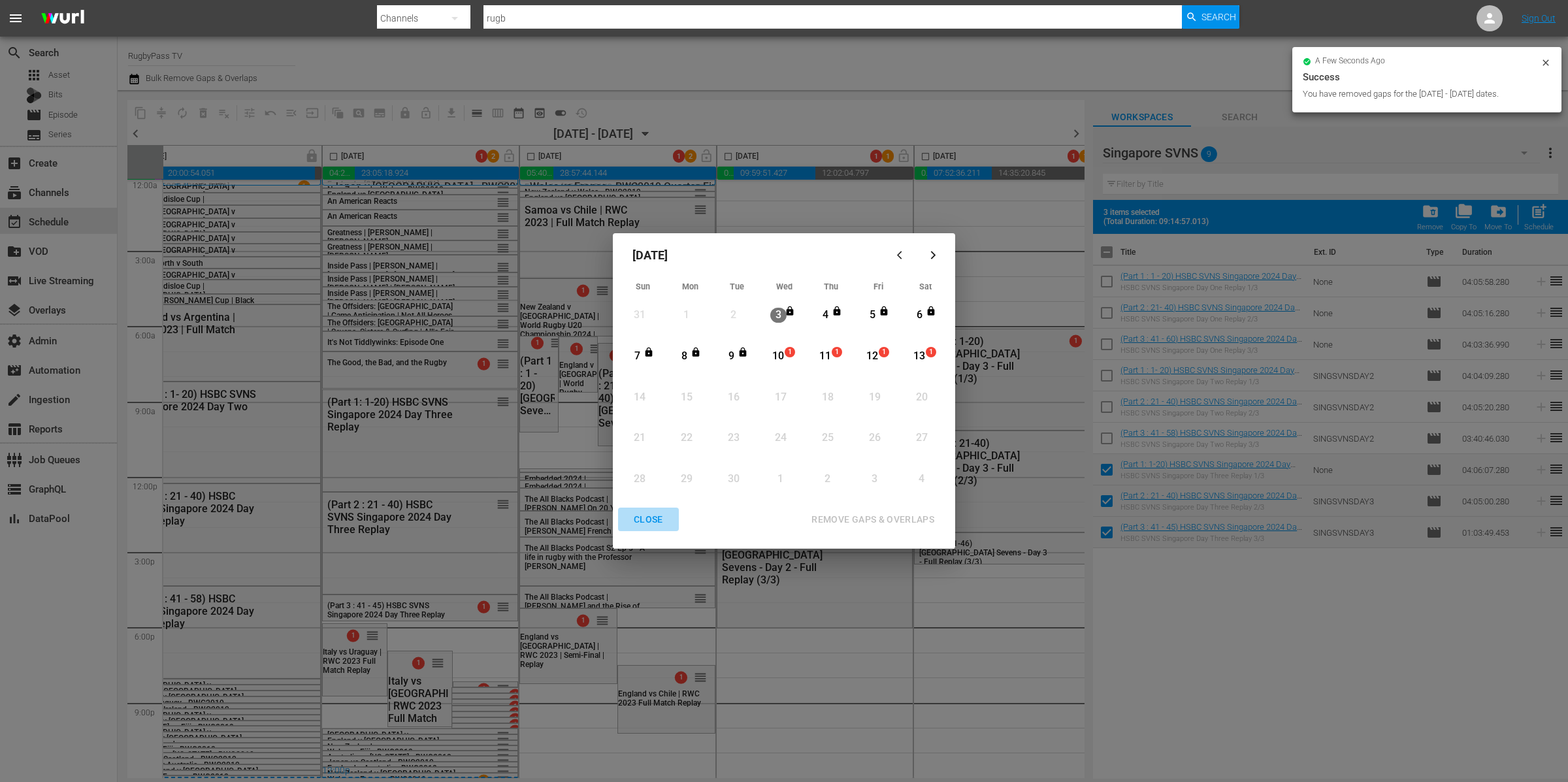
click at [642, 524] on div "CLOSE" at bounding box center [649, 520] width 51 height 16
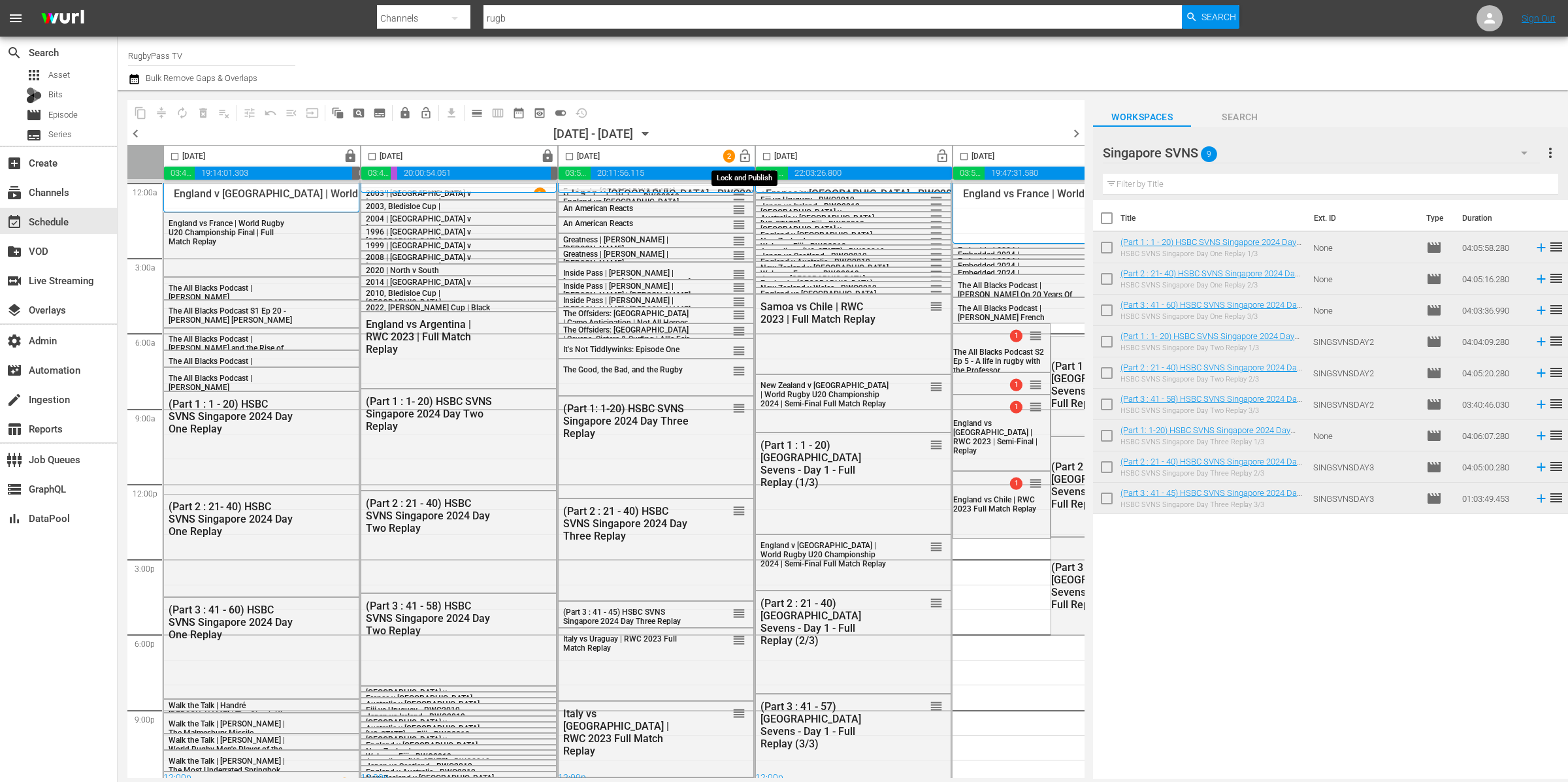
click at [746, 155] on span "lock_open" at bounding box center [745, 157] width 15 height 15
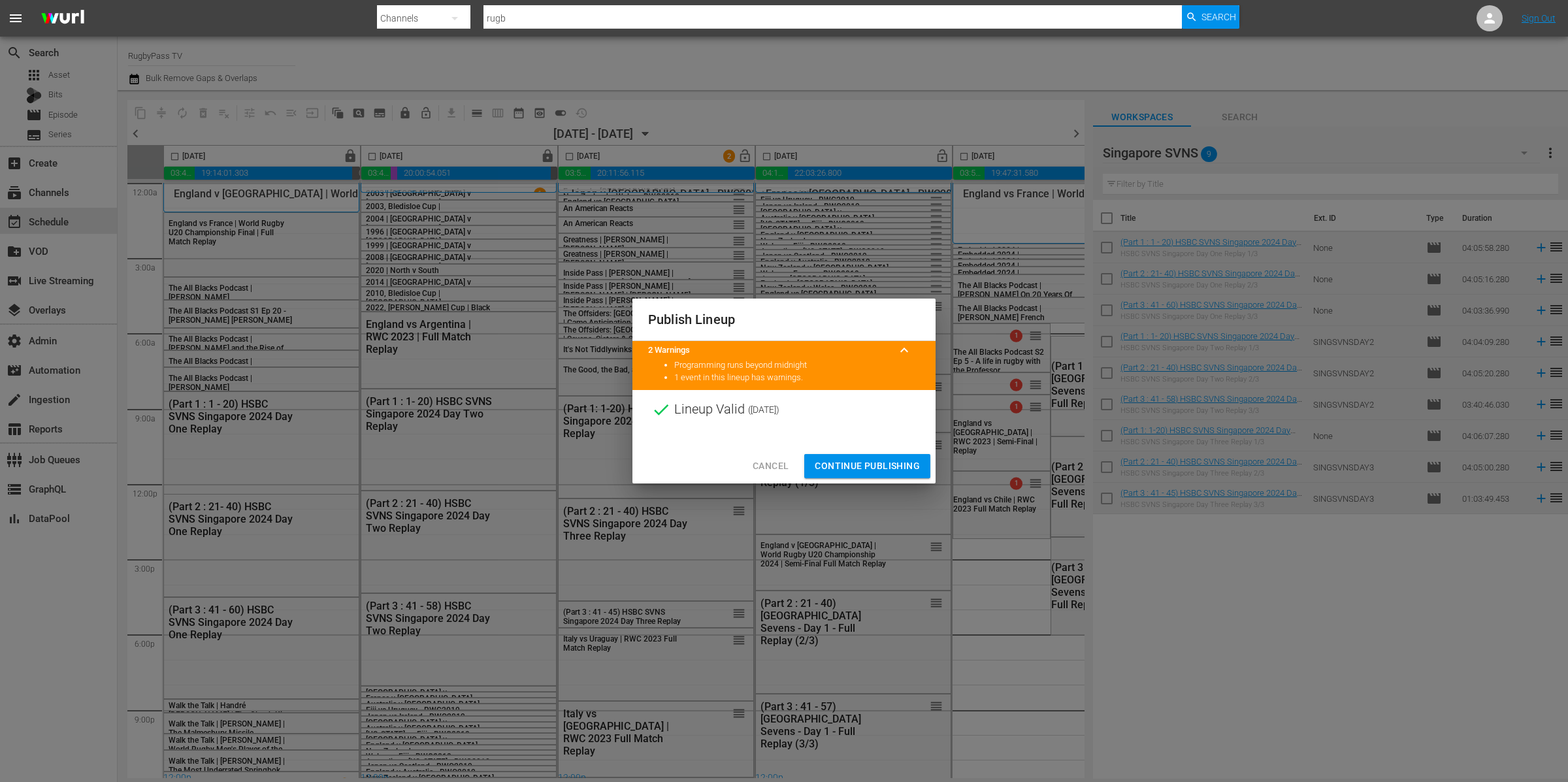
click at [897, 467] on span "Continue Publishing" at bounding box center [867, 466] width 105 height 16
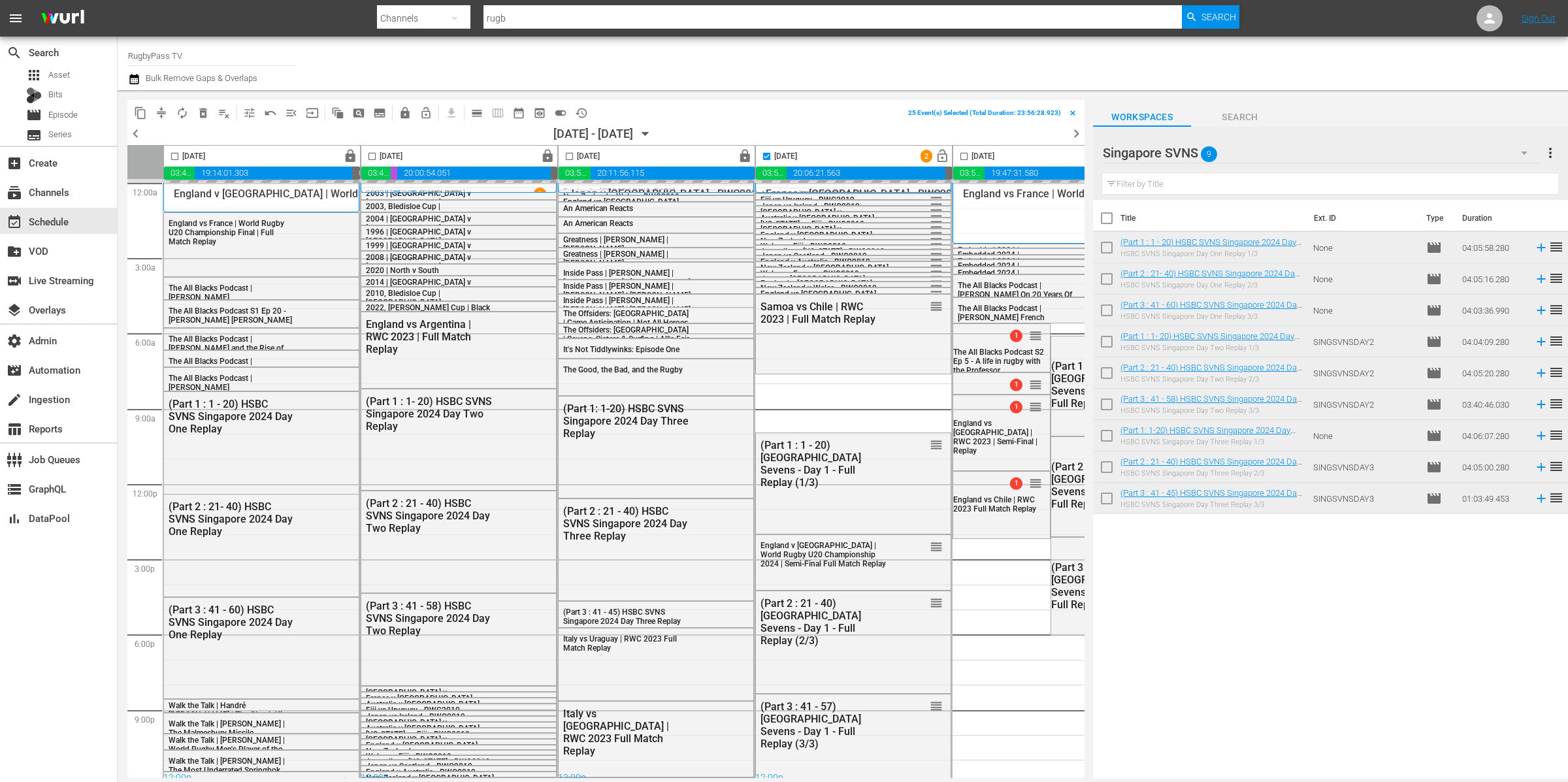
scroll to position [1, 0]
click at [1241, 157] on div "Singapore SVNS 9" at bounding box center [1321, 153] width 437 height 36
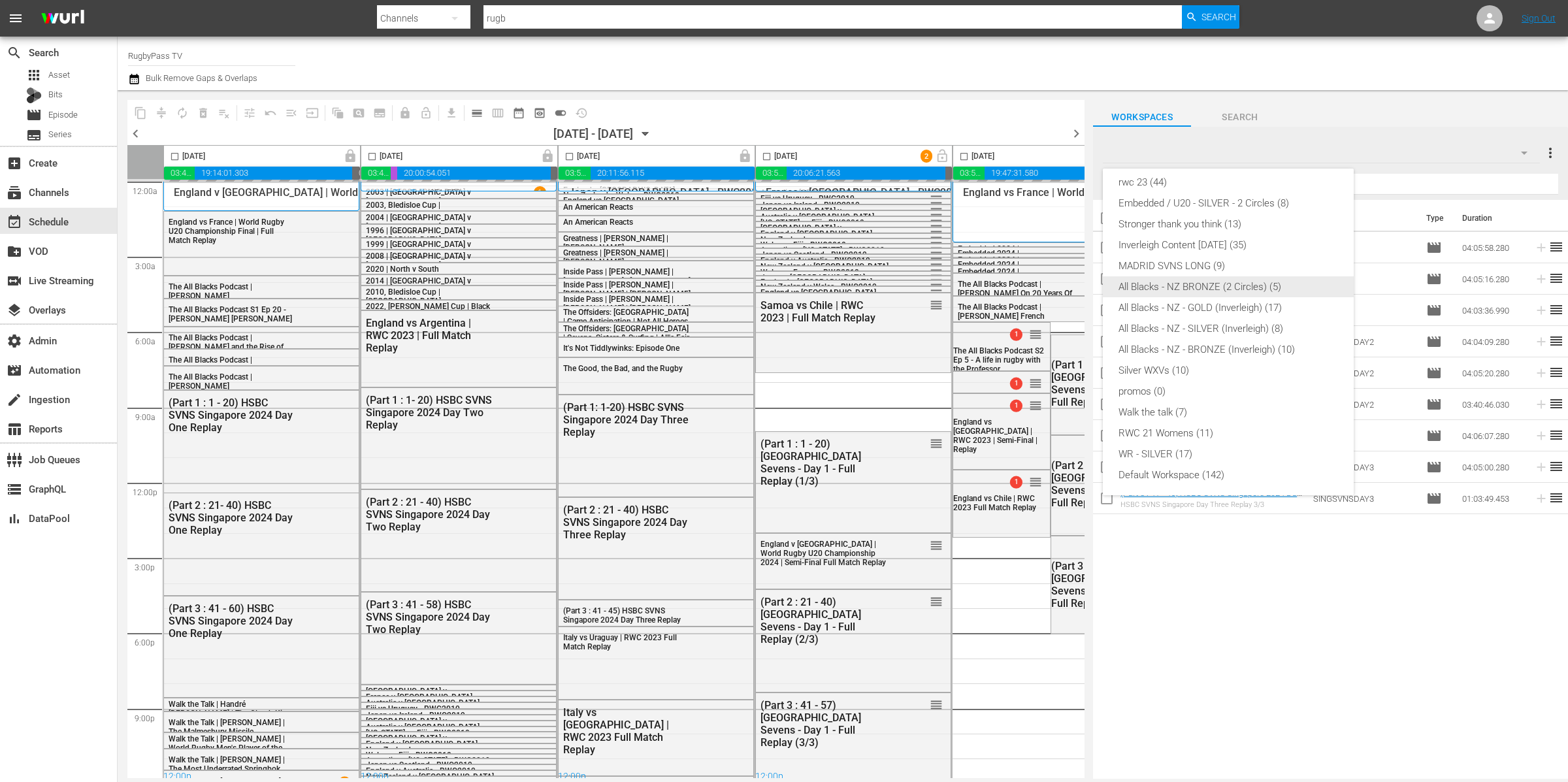
scroll to position [0, 0]
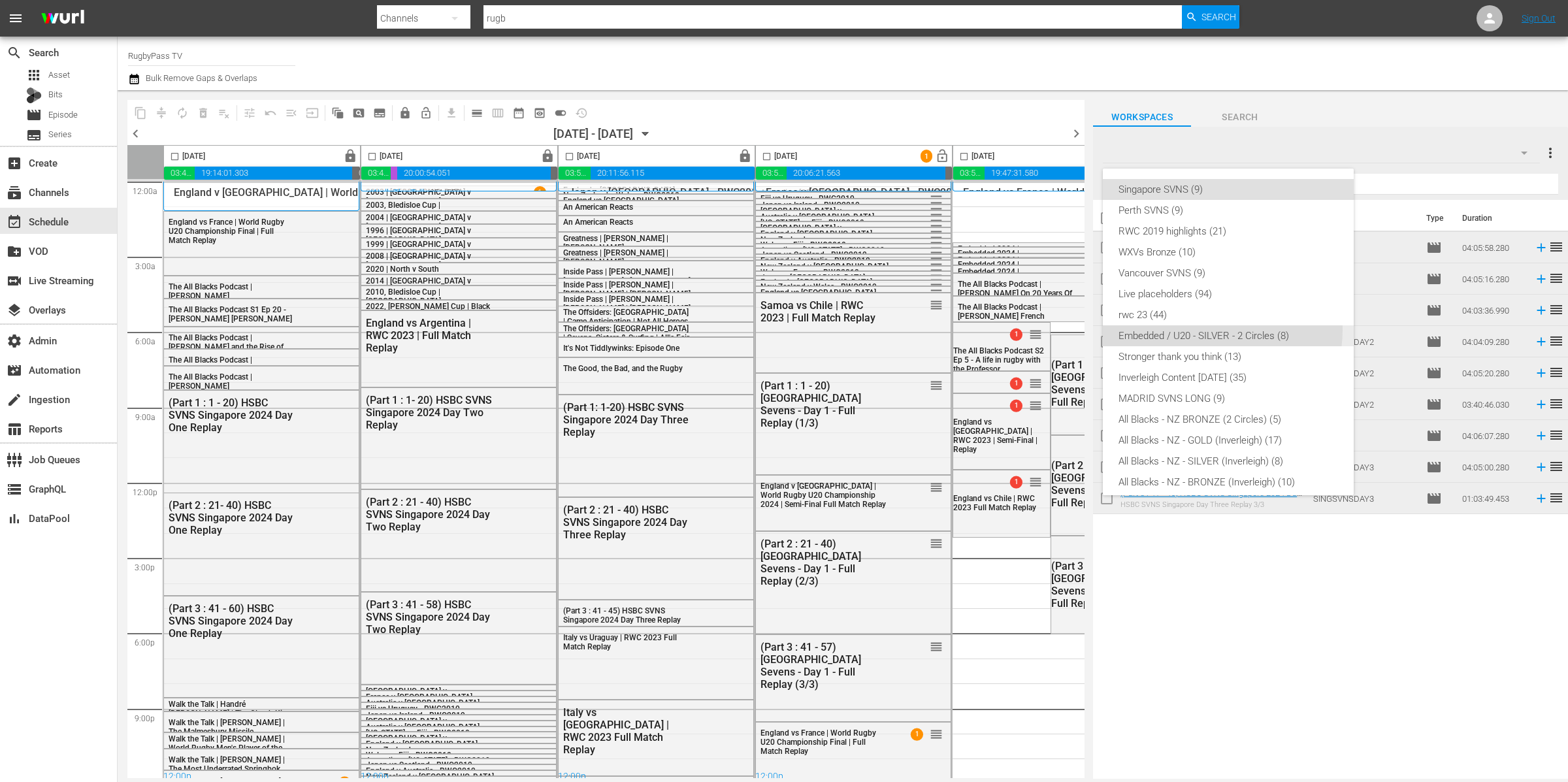
click at [1203, 329] on div "Embedded / U20 - SILVER - 2 Circles (8)" at bounding box center [1228, 336] width 220 height 21
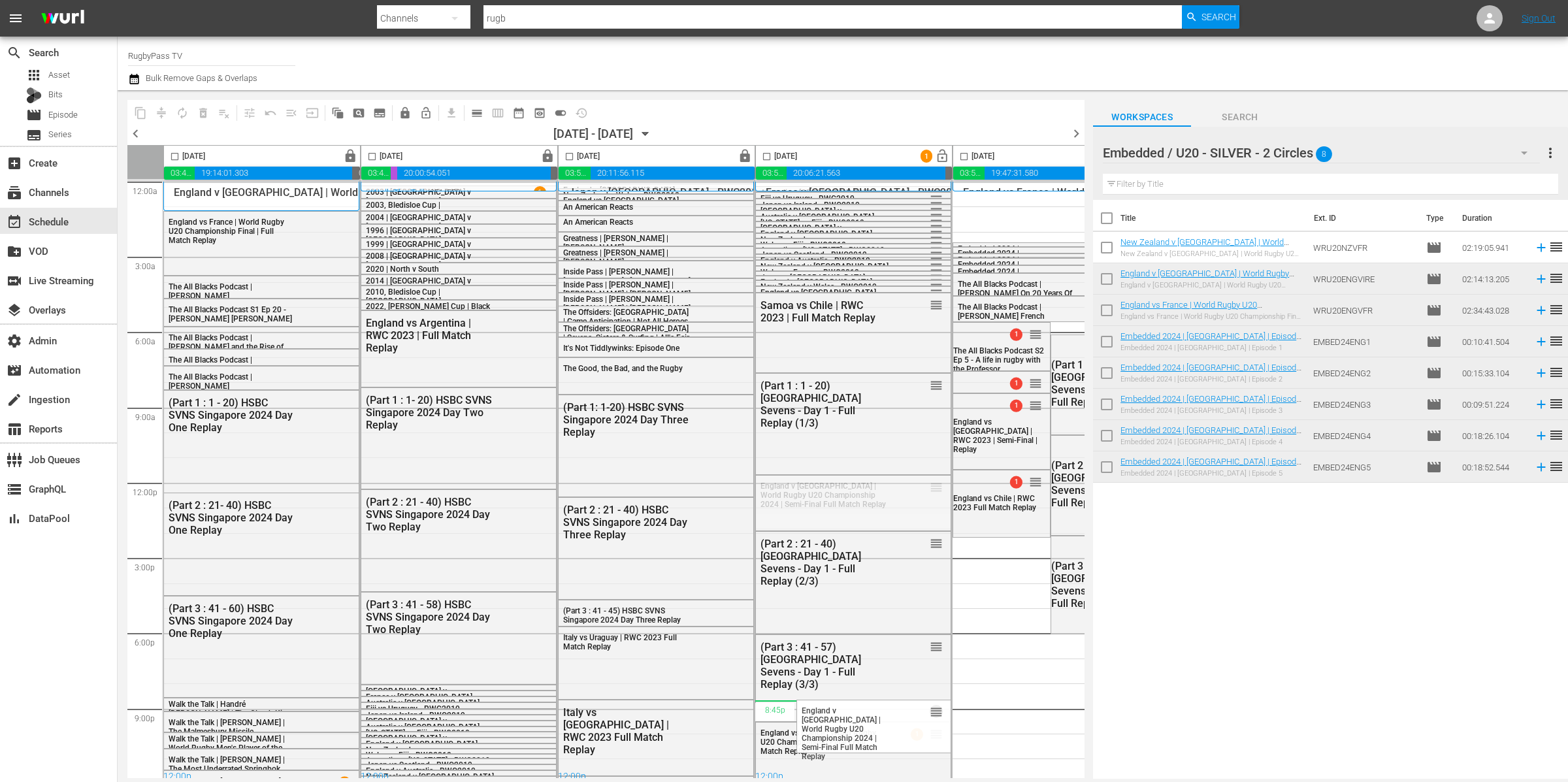
drag, startPoint x: 935, startPoint y: 485, endPoint x: 1250, endPoint y: 281, distance: 375.3
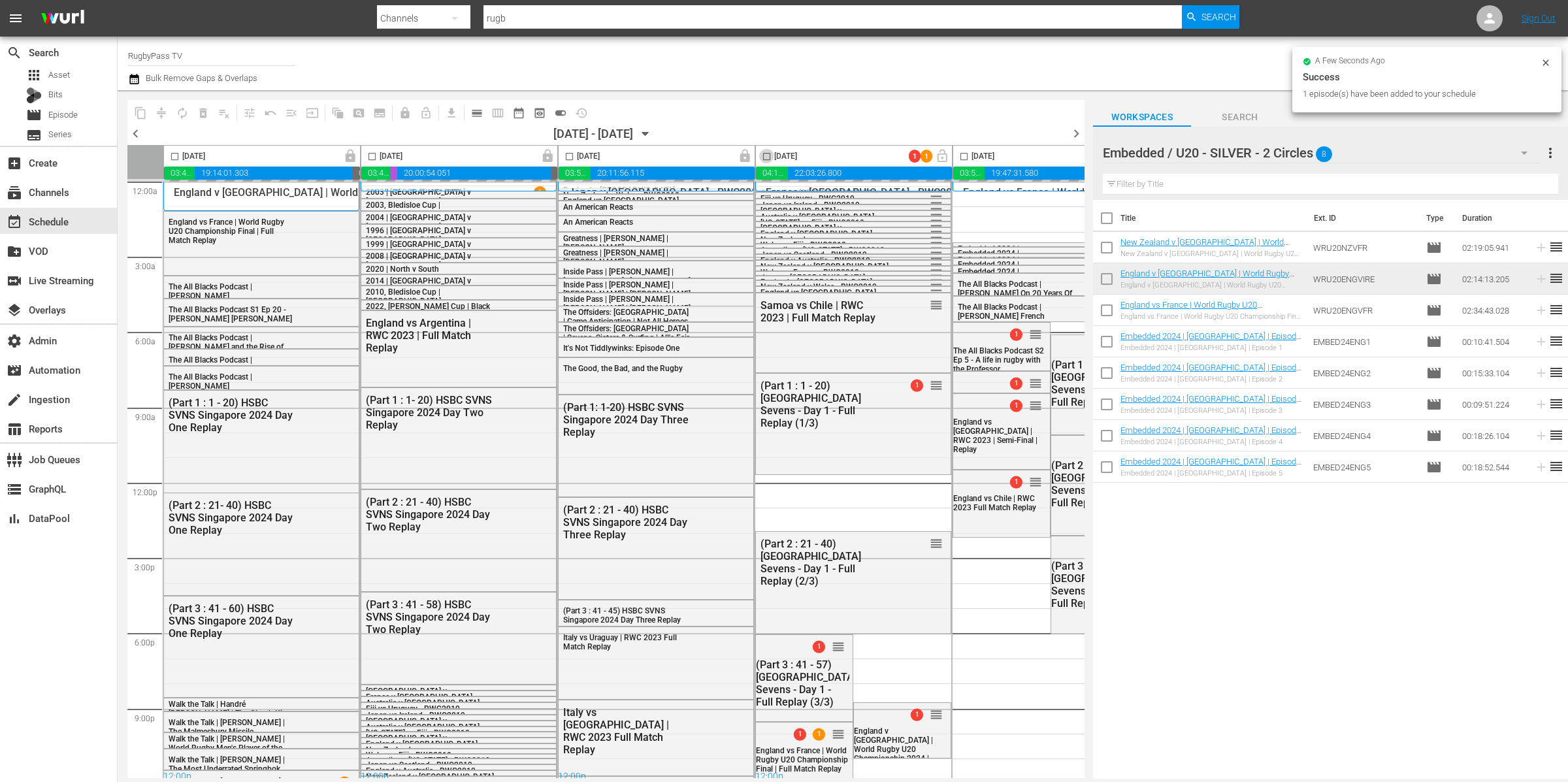
click at [766, 157] on input "checkbox" at bounding box center [766, 159] width 15 height 15
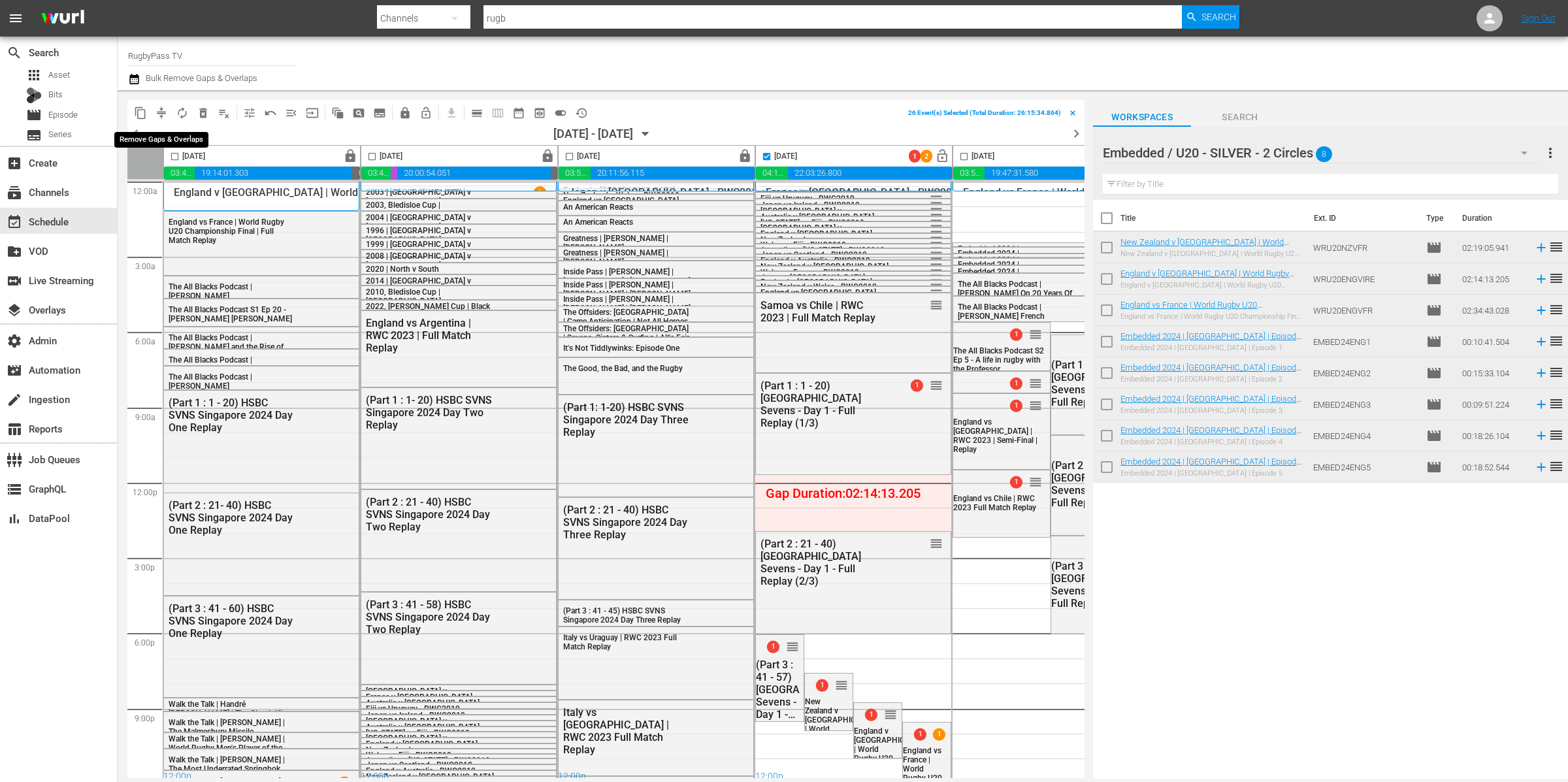
click at [168, 107] on button "compress" at bounding box center [161, 112] width 21 height 21
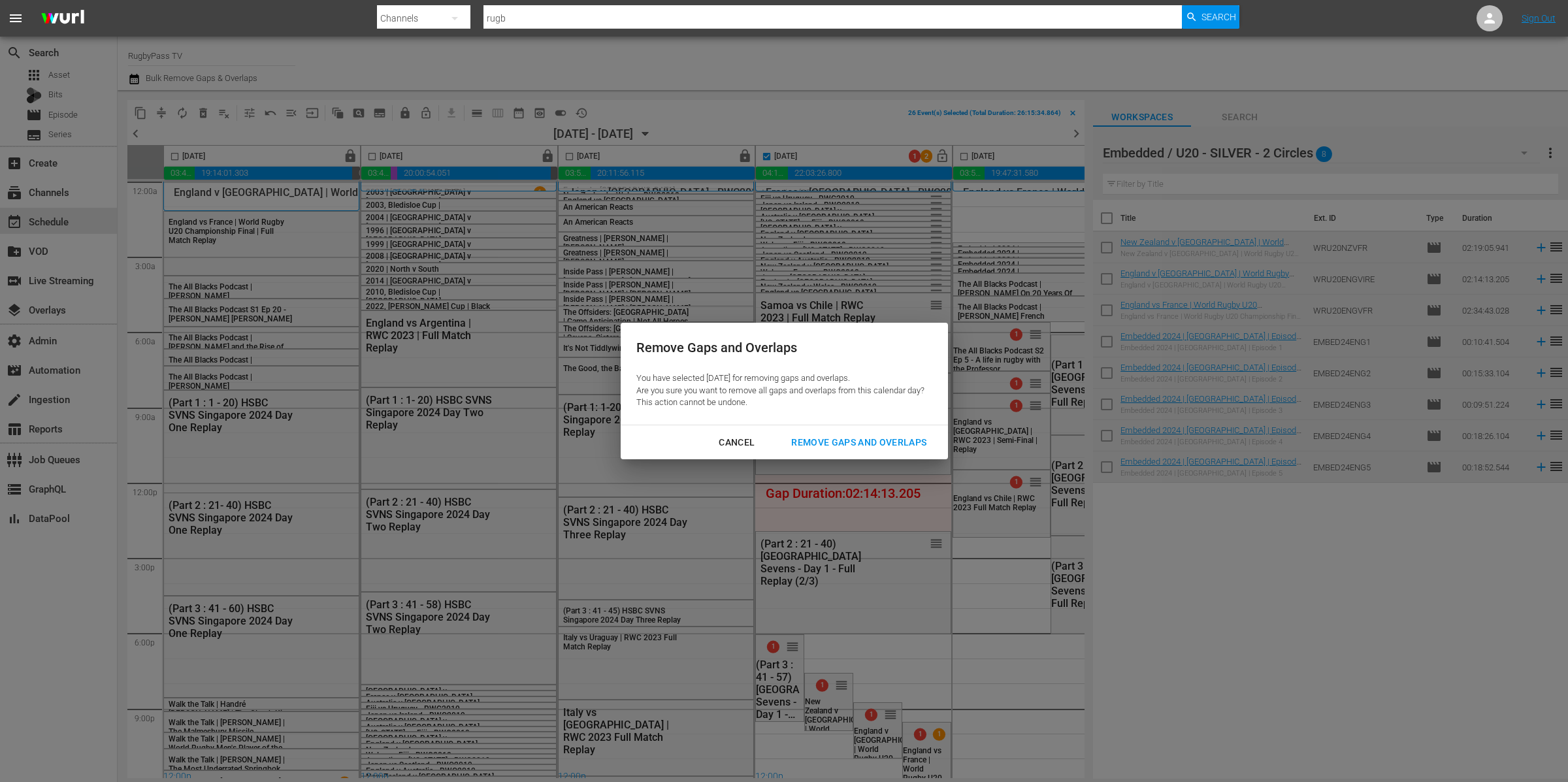
click at [865, 439] on div "Remove Gaps and Overlaps" at bounding box center [859, 443] width 157 height 16
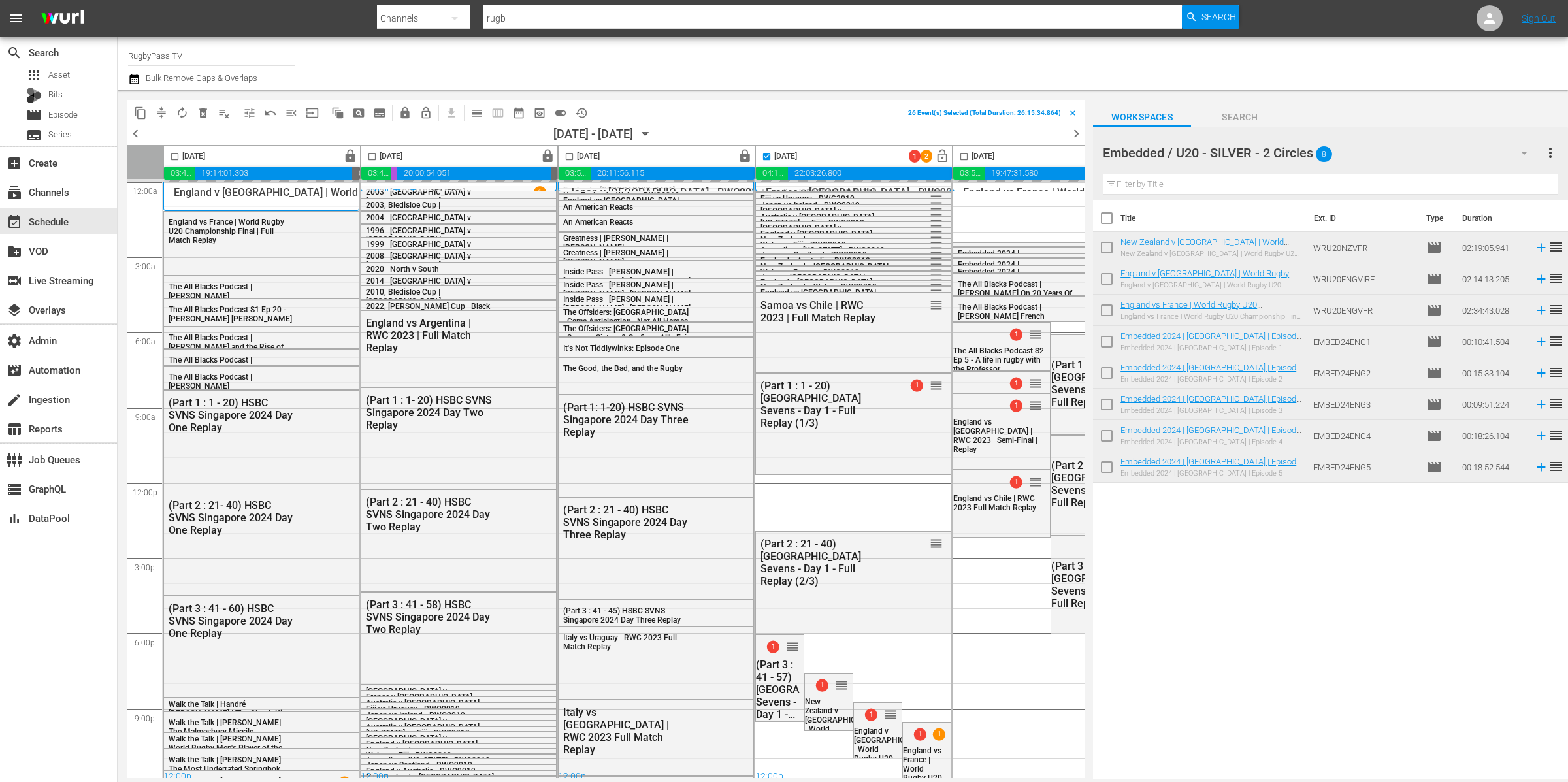
checkbox input "false"
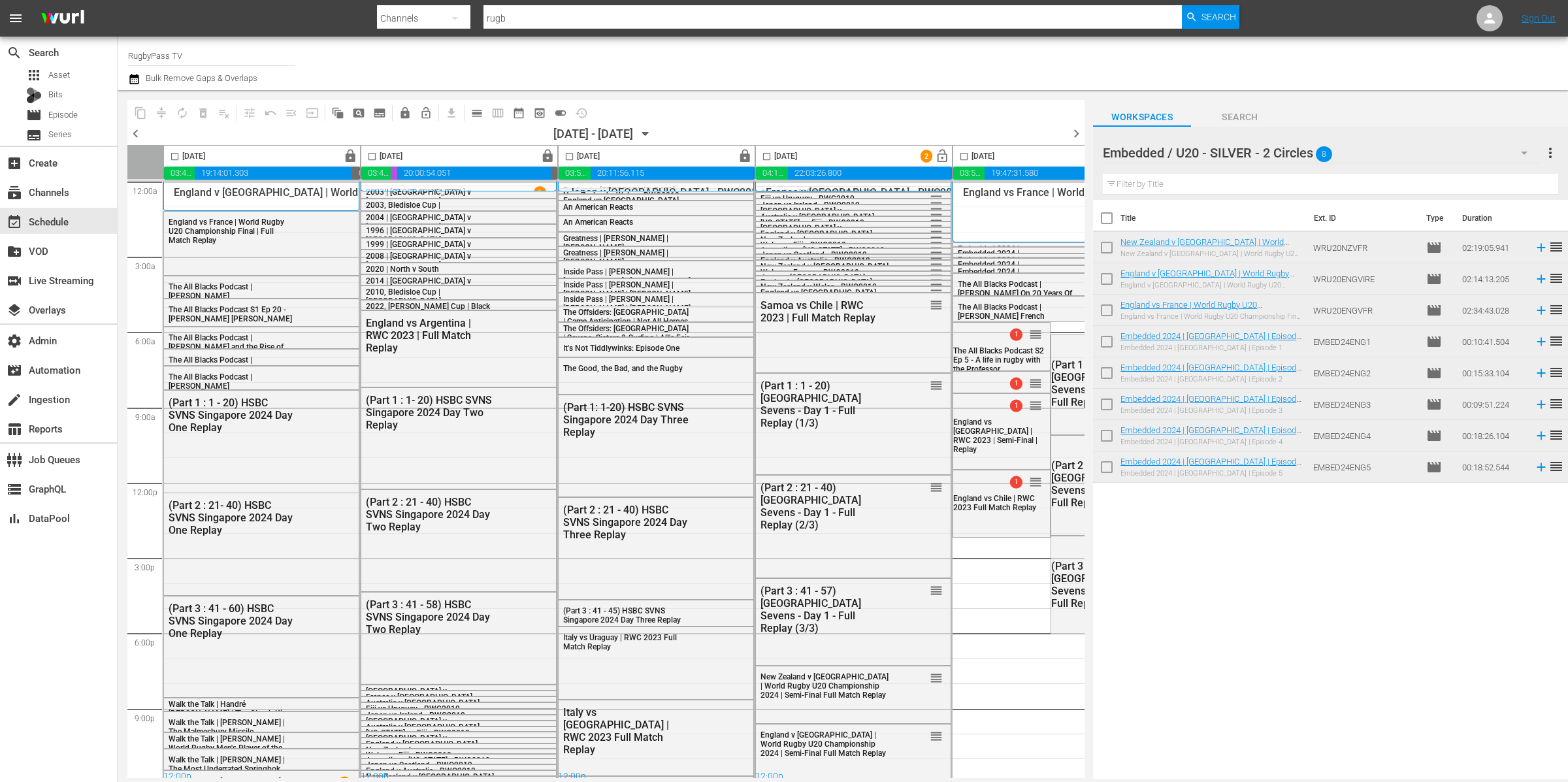
scroll to position [11, 0]
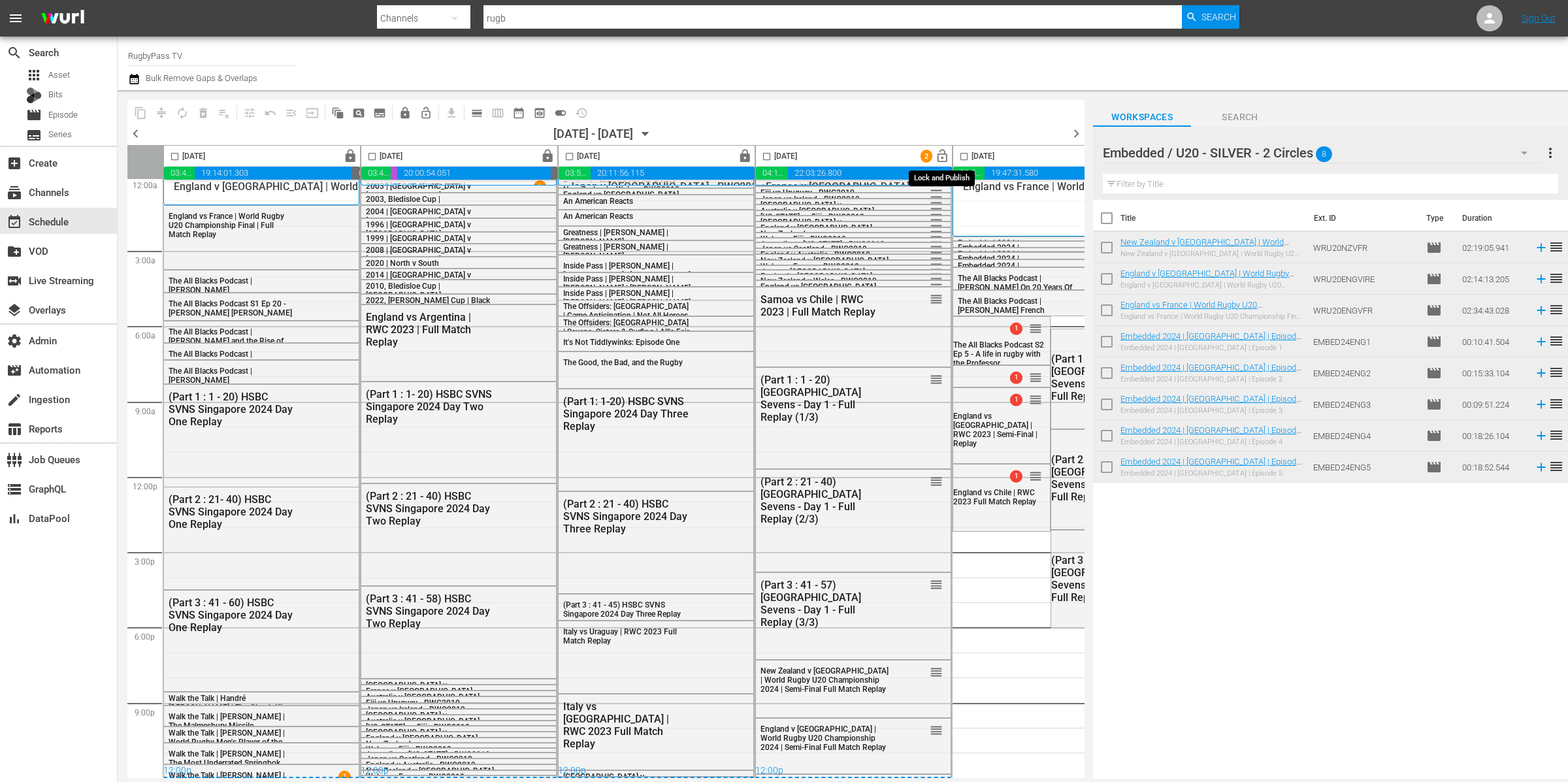
click at [945, 158] on span "lock_open" at bounding box center [942, 157] width 15 height 15
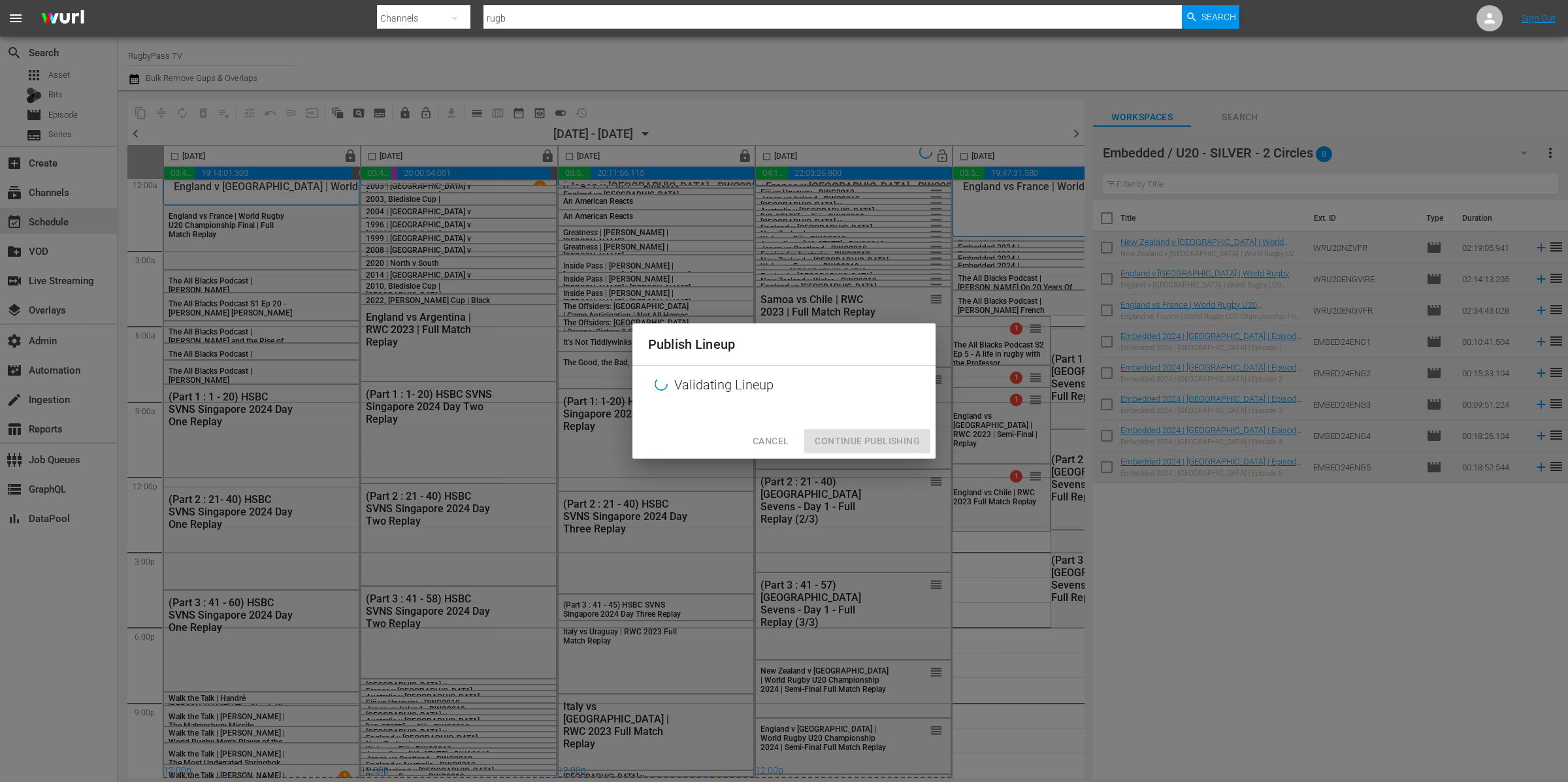
click at [753, 441] on span "Cancel" at bounding box center [771, 442] width 36 height 16
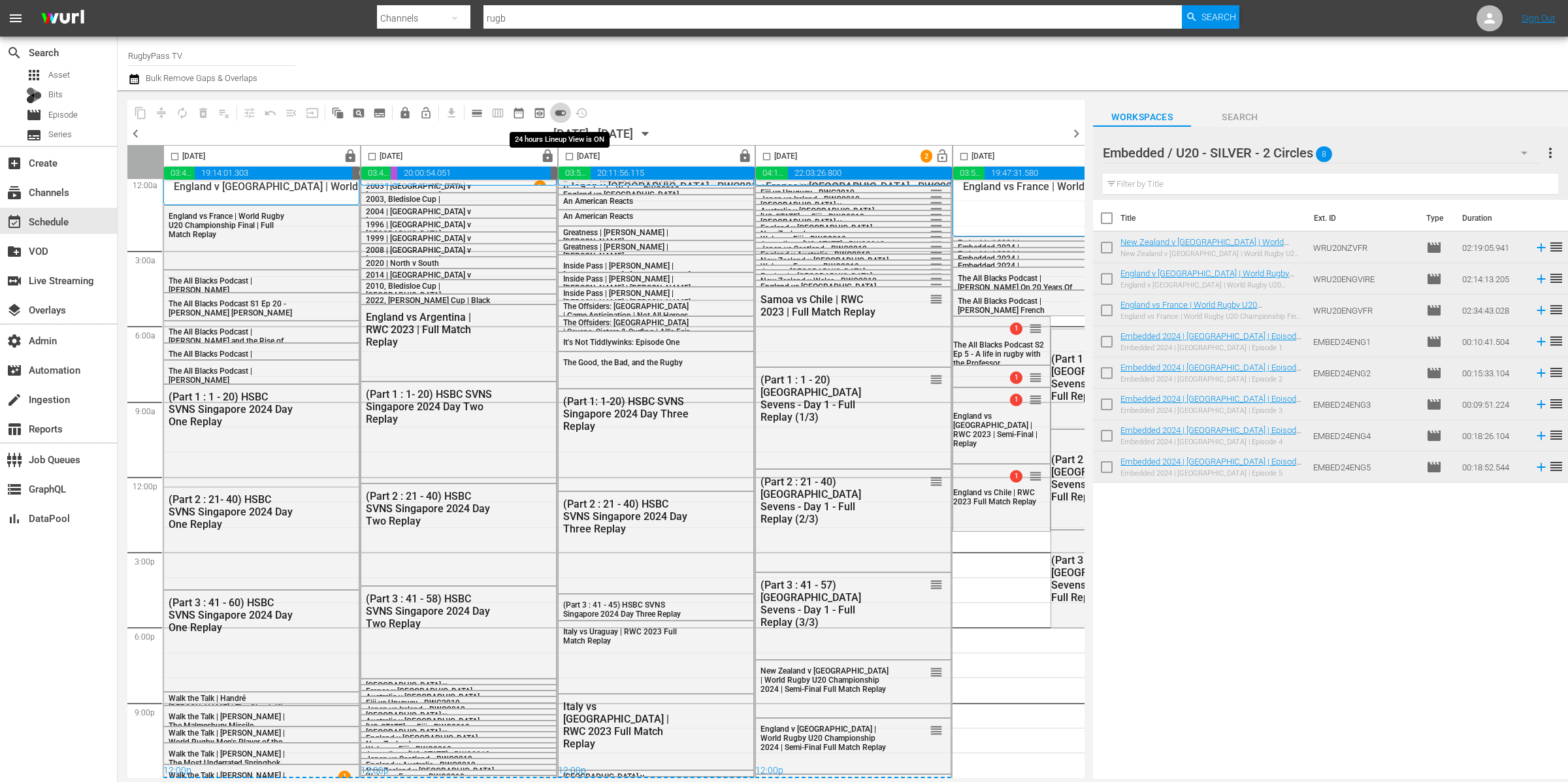
click at [560, 110] on span "toggle_on" at bounding box center [560, 113] width 13 height 13
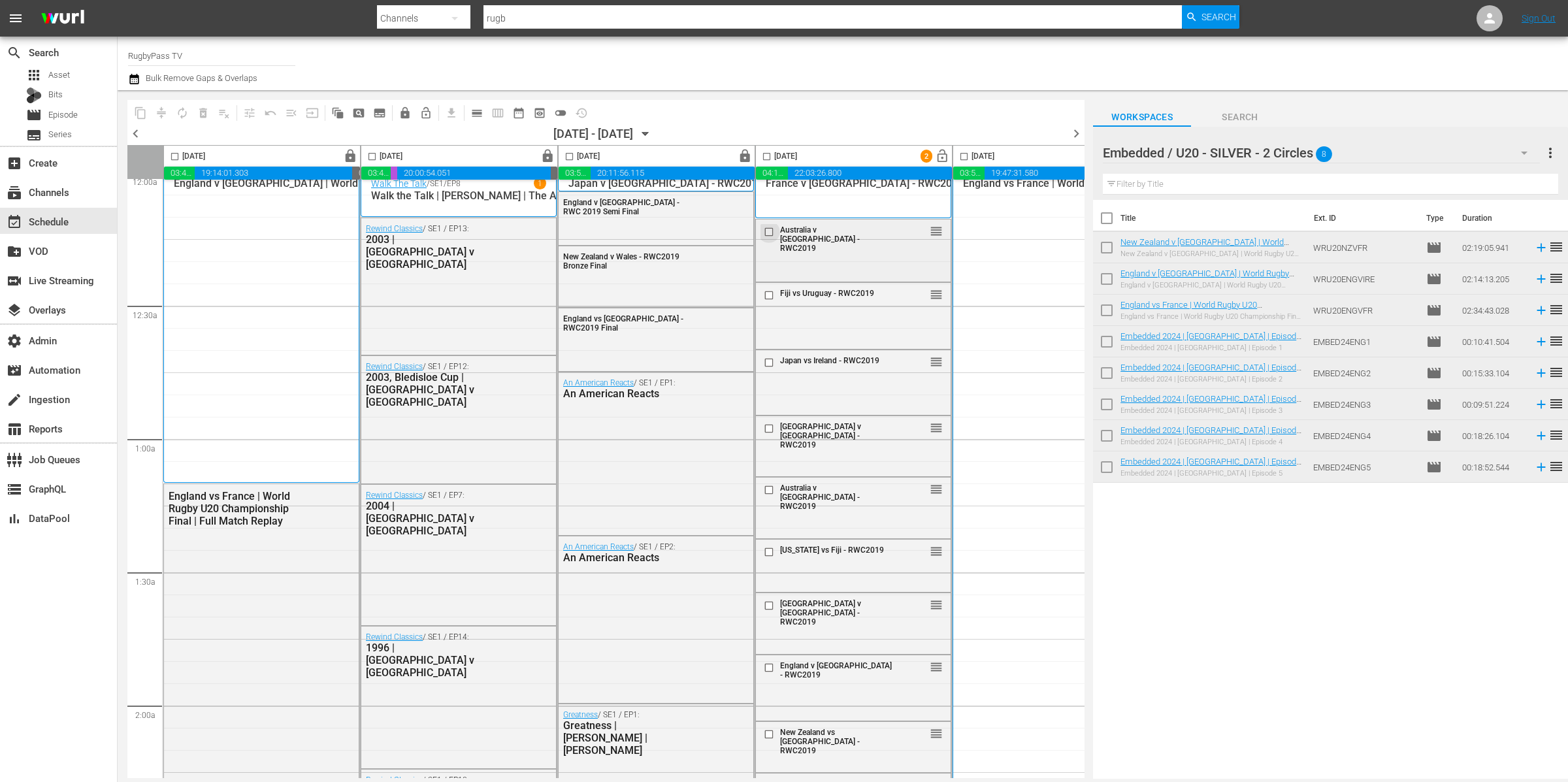
click at [772, 227] on input "checkbox" at bounding box center [770, 232] width 14 height 11
click at [767, 300] on input "checkbox" at bounding box center [770, 296] width 14 height 11
click at [768, 363] on input "checkbox" at bounding box center [770, 363] width 14 height 11
click at [770, 430] on input "checkbox" at bounding box center [770, 429] width 14 height 11
click at [768, 490] on input "checkbox" at bounding box center [770, 491] width 14 height 11
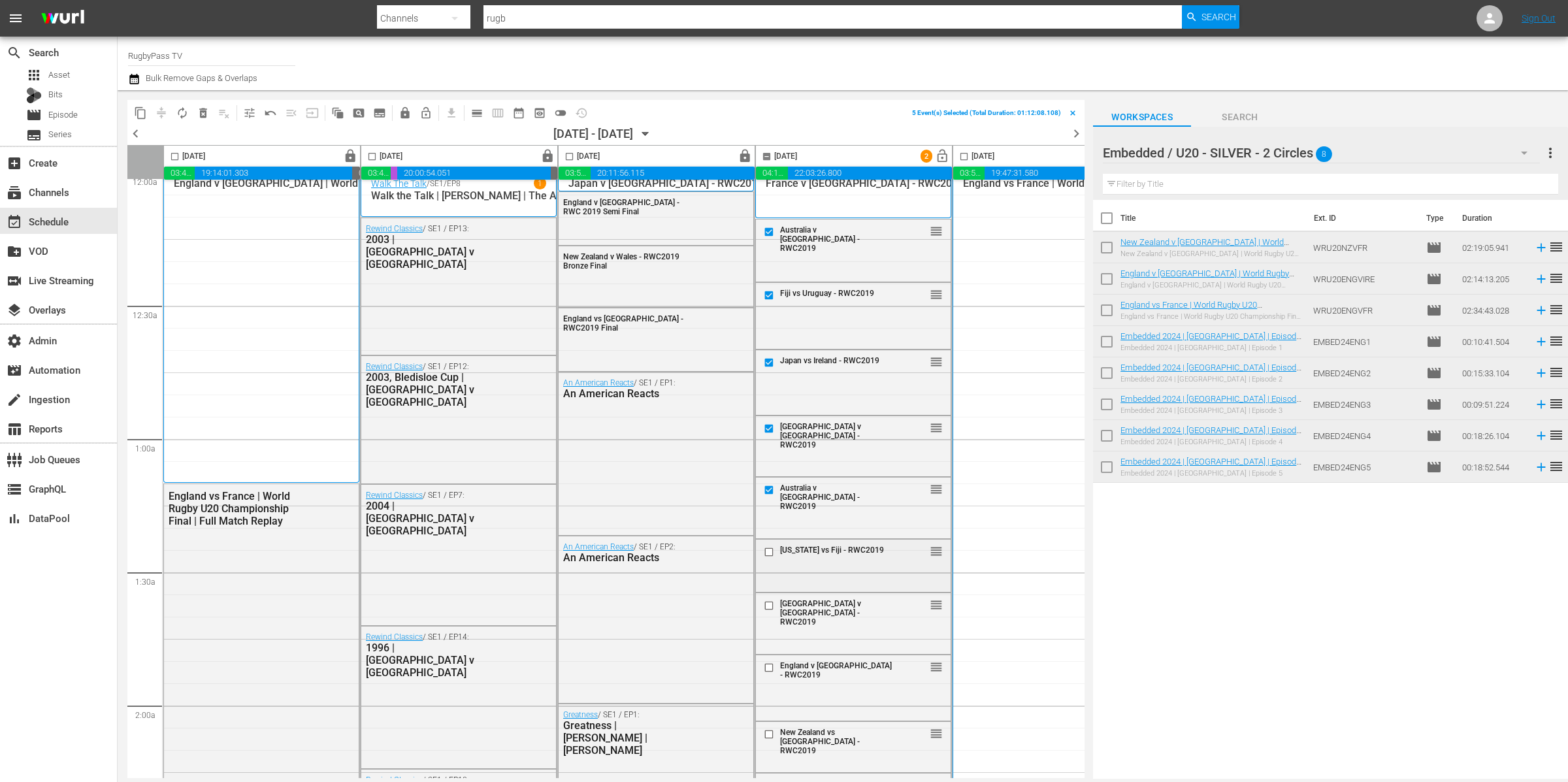
click at [765, 553] on input "checkbox" at bounding box center [770, 552] width 14 height 11
click at [769, 606] on input "checkbox" at bounding box center [770, 606] width 14 height 11
click at [767, 664] on input "checkbox" at bounding box center [770, 668] width 14 height 11
click at [769, 734] on input "checkbox" at bounding box center [770, 735] width 14 height 11
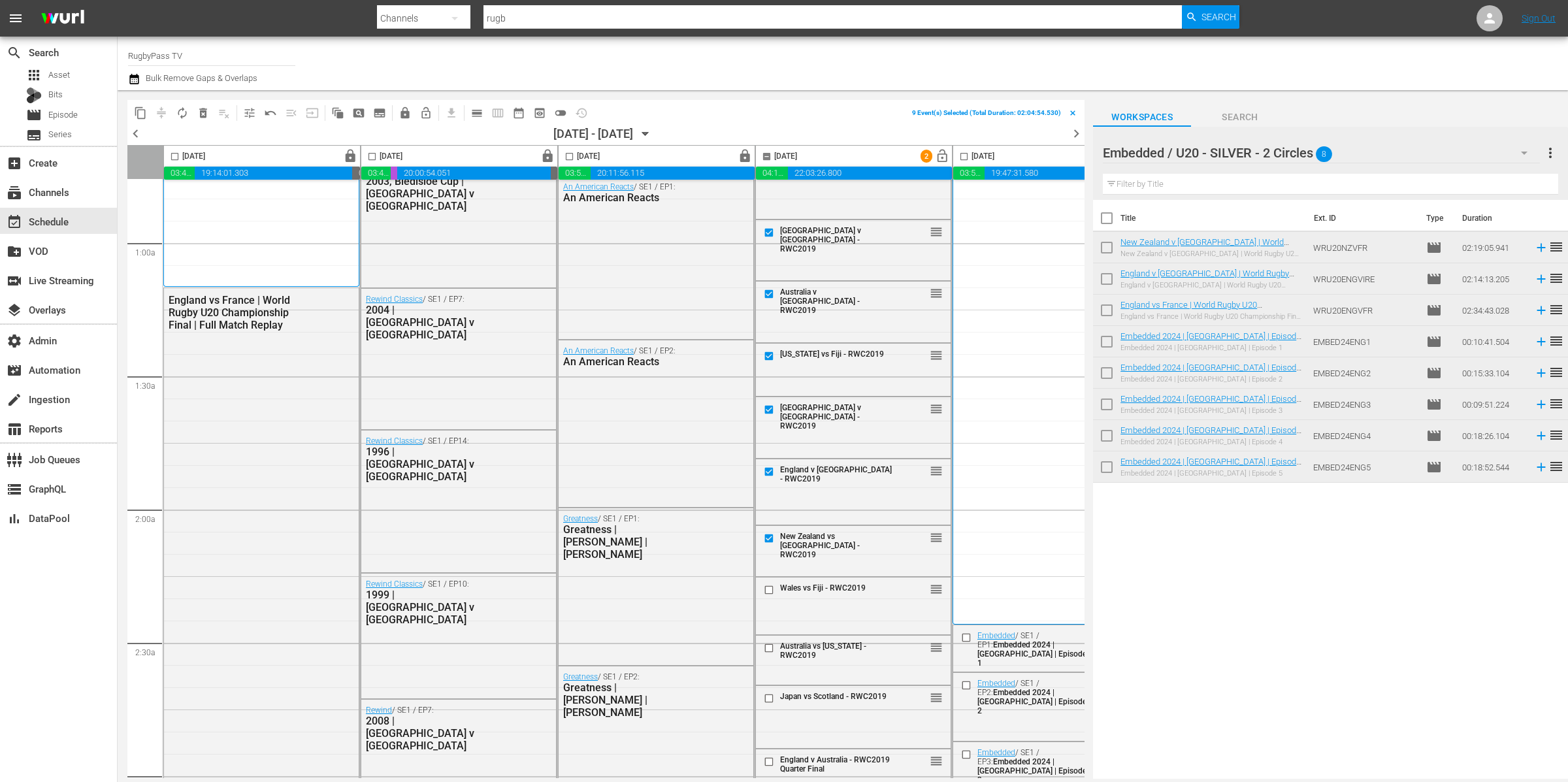
scroll to position [298, 0]
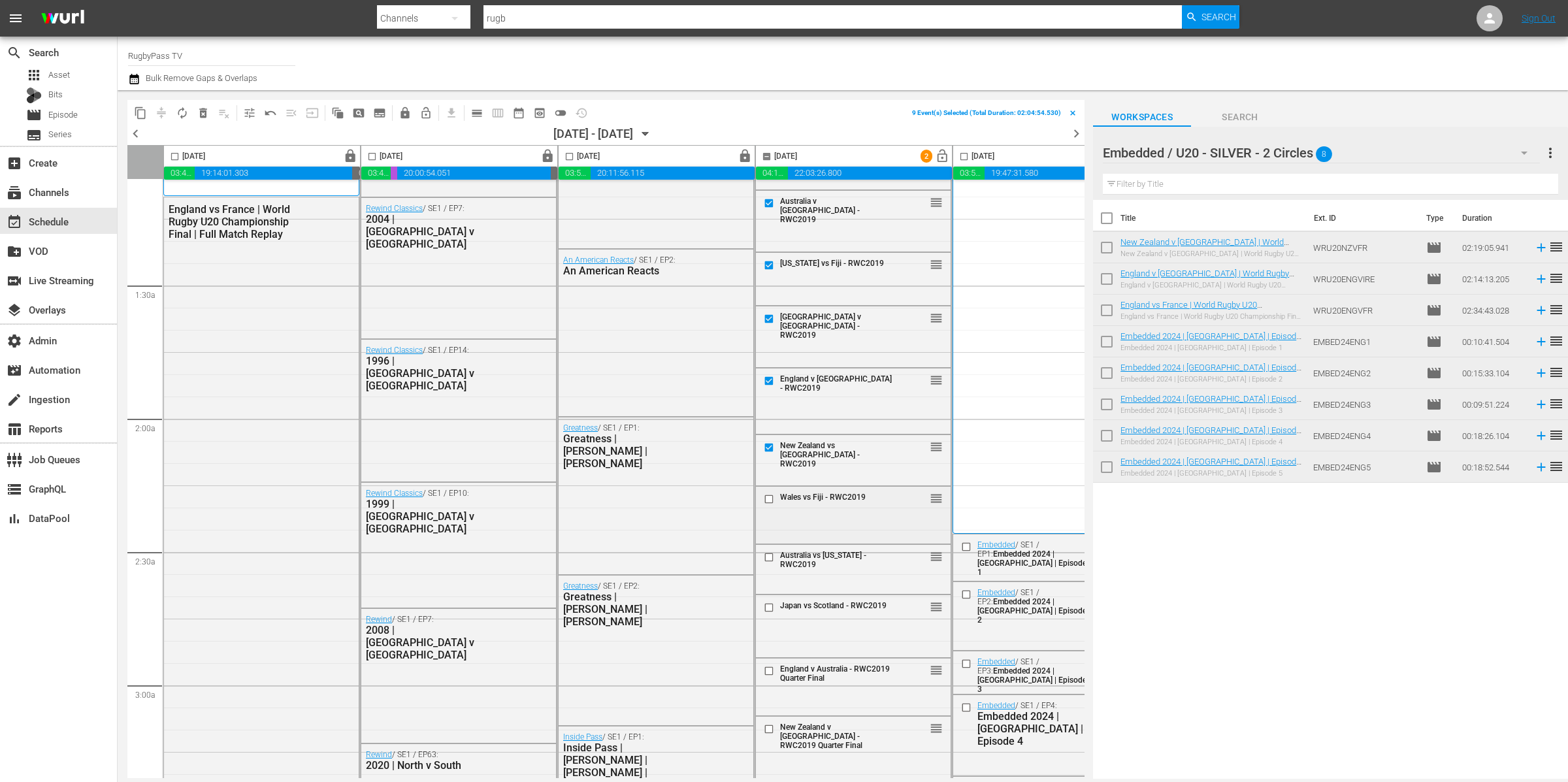
click at [766, 497] on input "checkbox" at bounding box center [770, 500] width 14 height 11
click at [771, 557] on input "checkbox" at bounding box center [770, 557] width 14 height 11
click at [774, 609] on input "checkbox" at bounding box center [770, 608] width 14 height 11
click at [769, 672] on input "checkbox" at bounding box center [770, 671] width 14 height 11
click at [764, 730] on input "checkbox" at bounding box center [770, 730] width 14 height 11
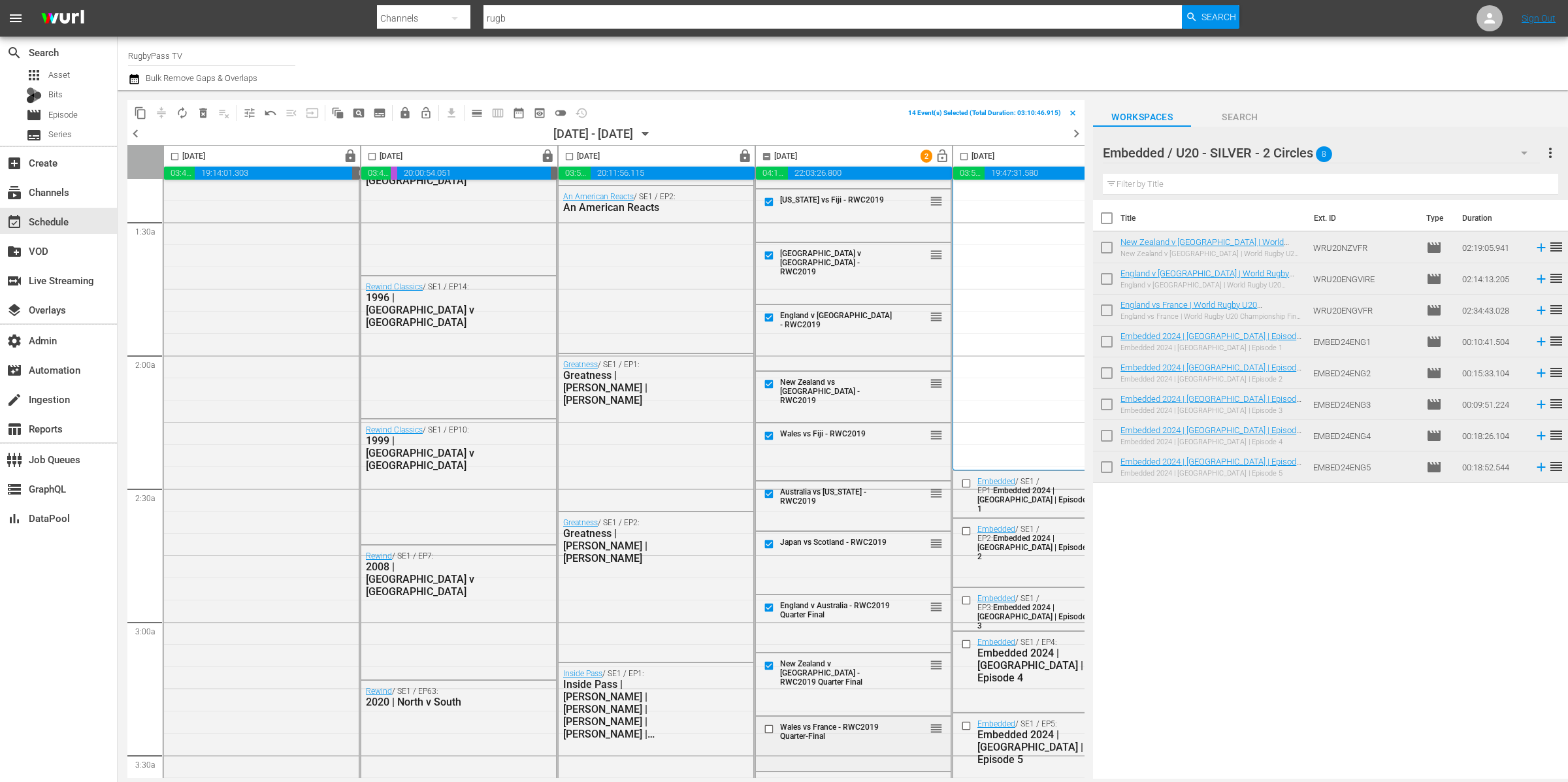
scroll to position [371, 0]
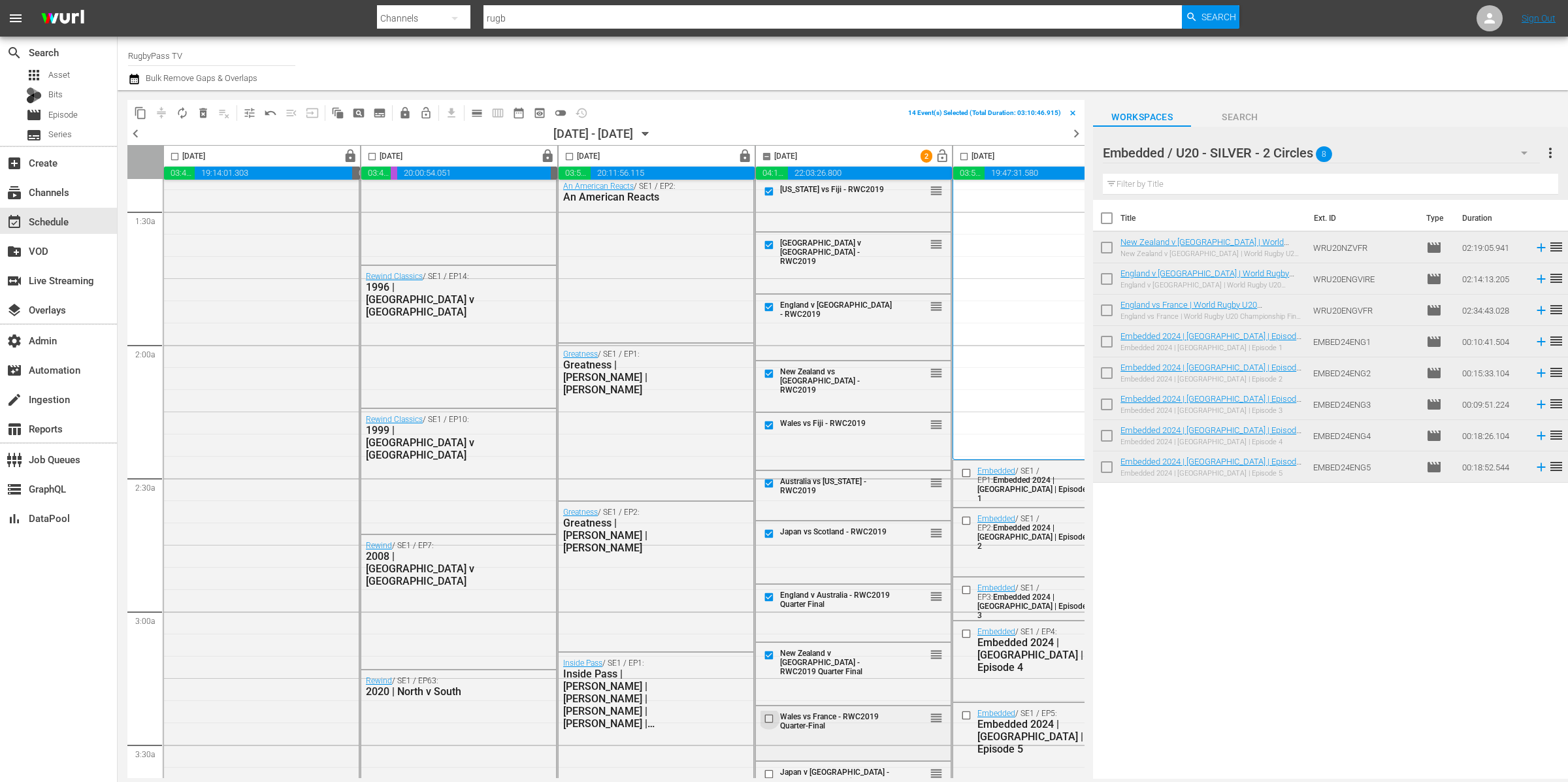
click at [765, 721] on input "checkbox" at bounding box center [770, 719] width 14 height 11
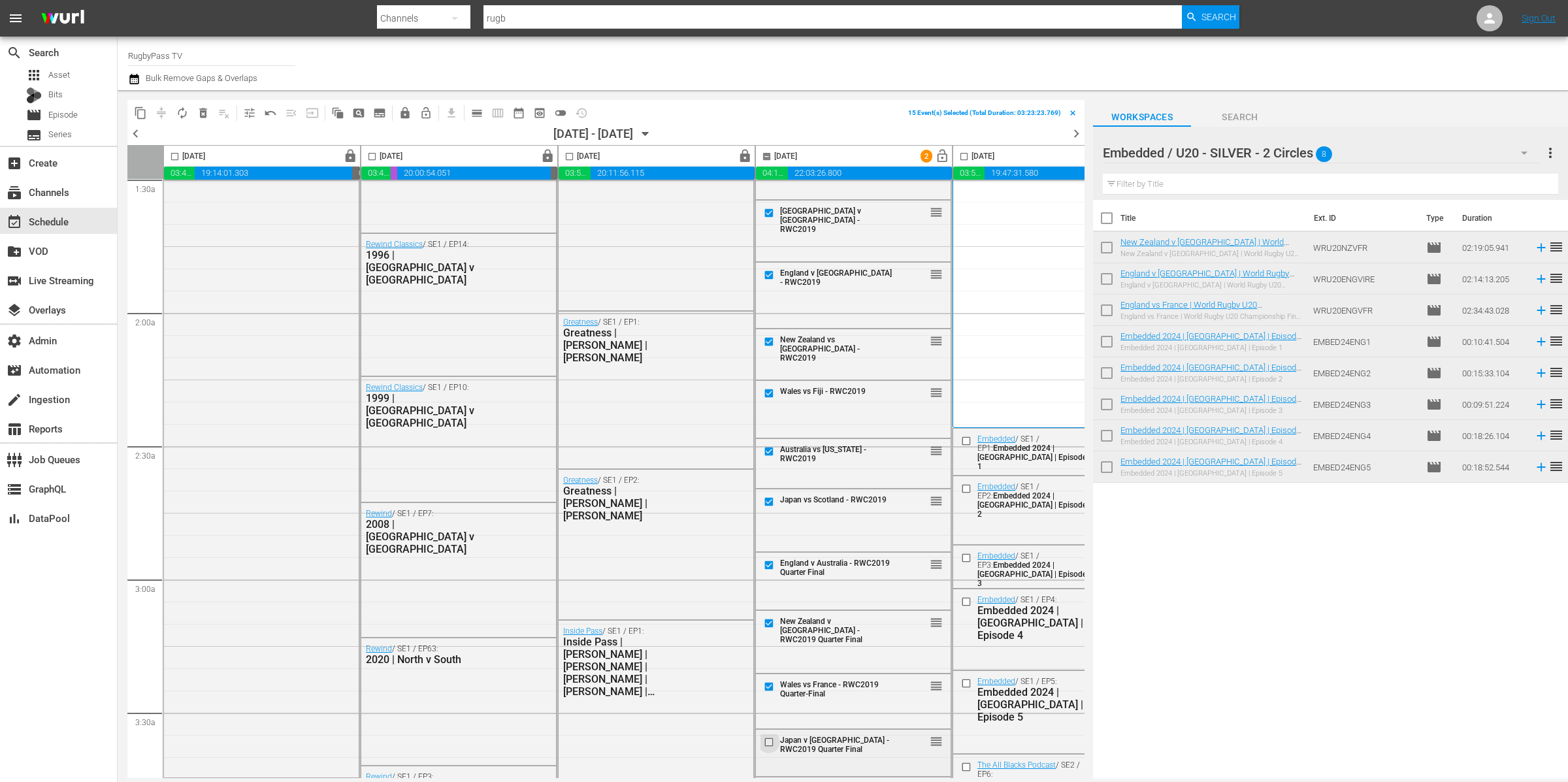
click at [767, 741] on input "checkbox" at bounding box center [770, 742] width 14 height 11
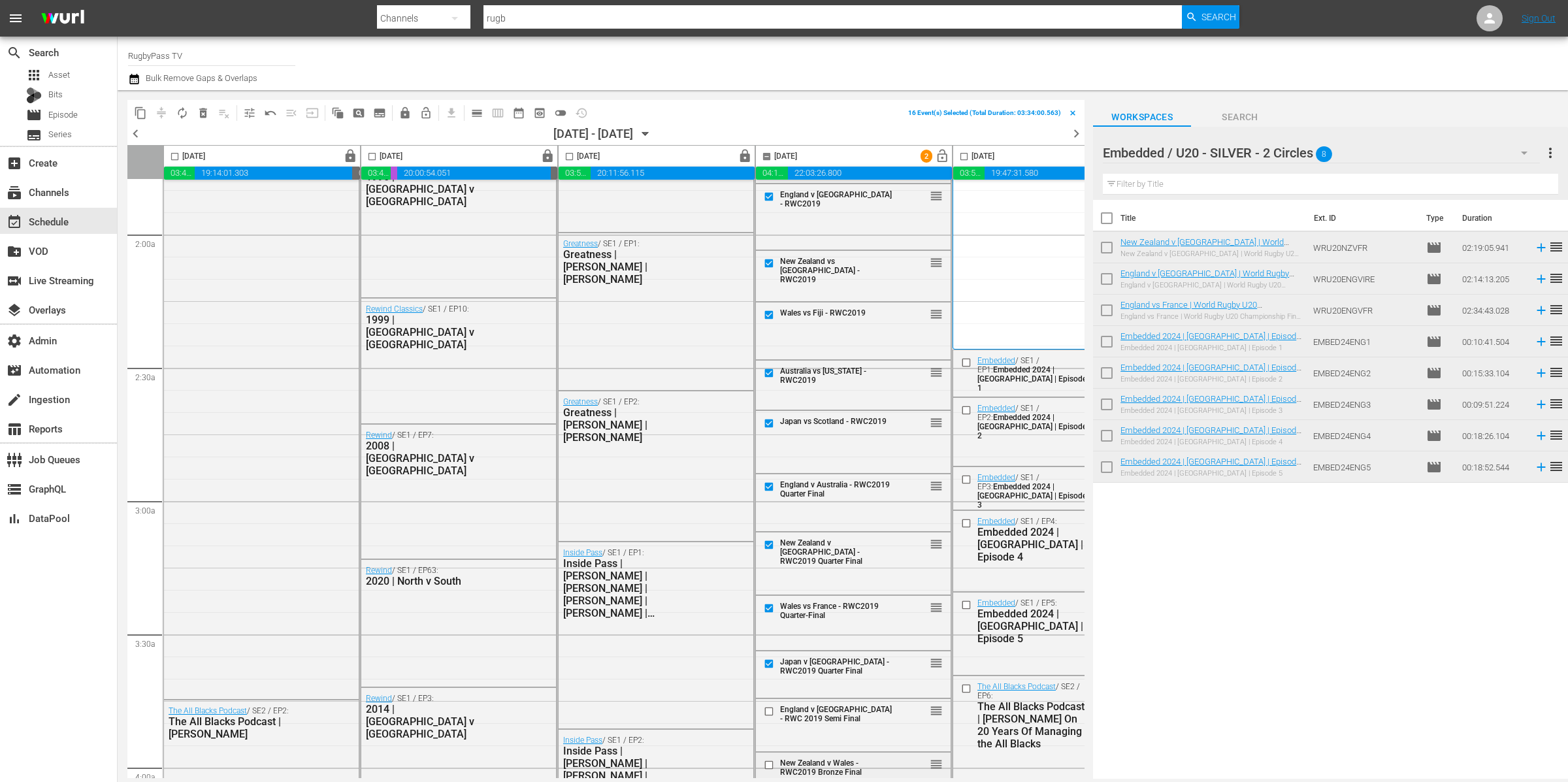
scroll to position [544, 0]
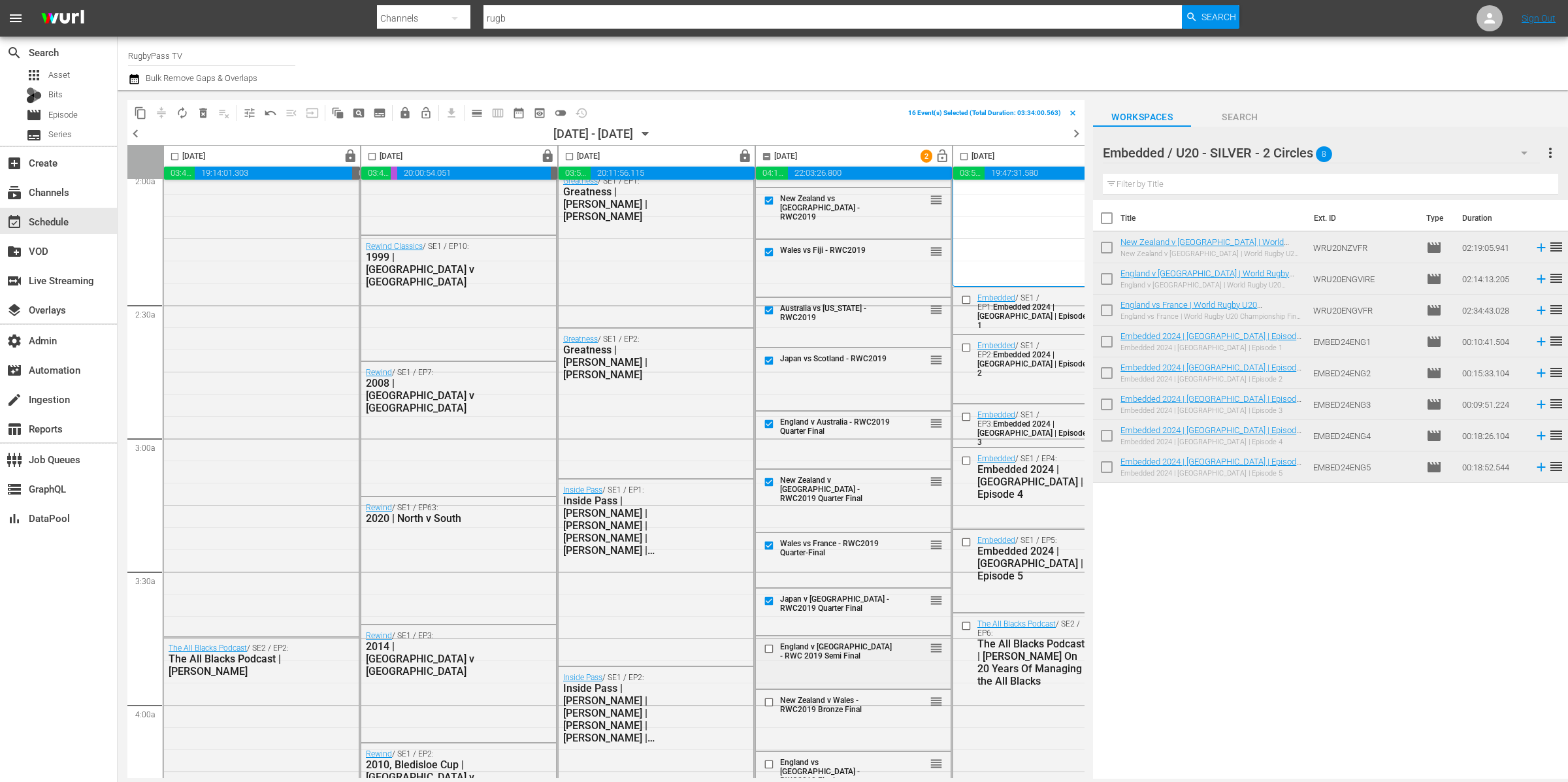
click at [764, 650] on input "checkbox" at bounding box center [770, 648] width 14 height 11
click at [771, 705] on input "checkbox" at bounding box center [770, 702] width 14 height 11
click at [768, 765] on input "checkbox" at bounding box center [770, 764] width 14 height 11
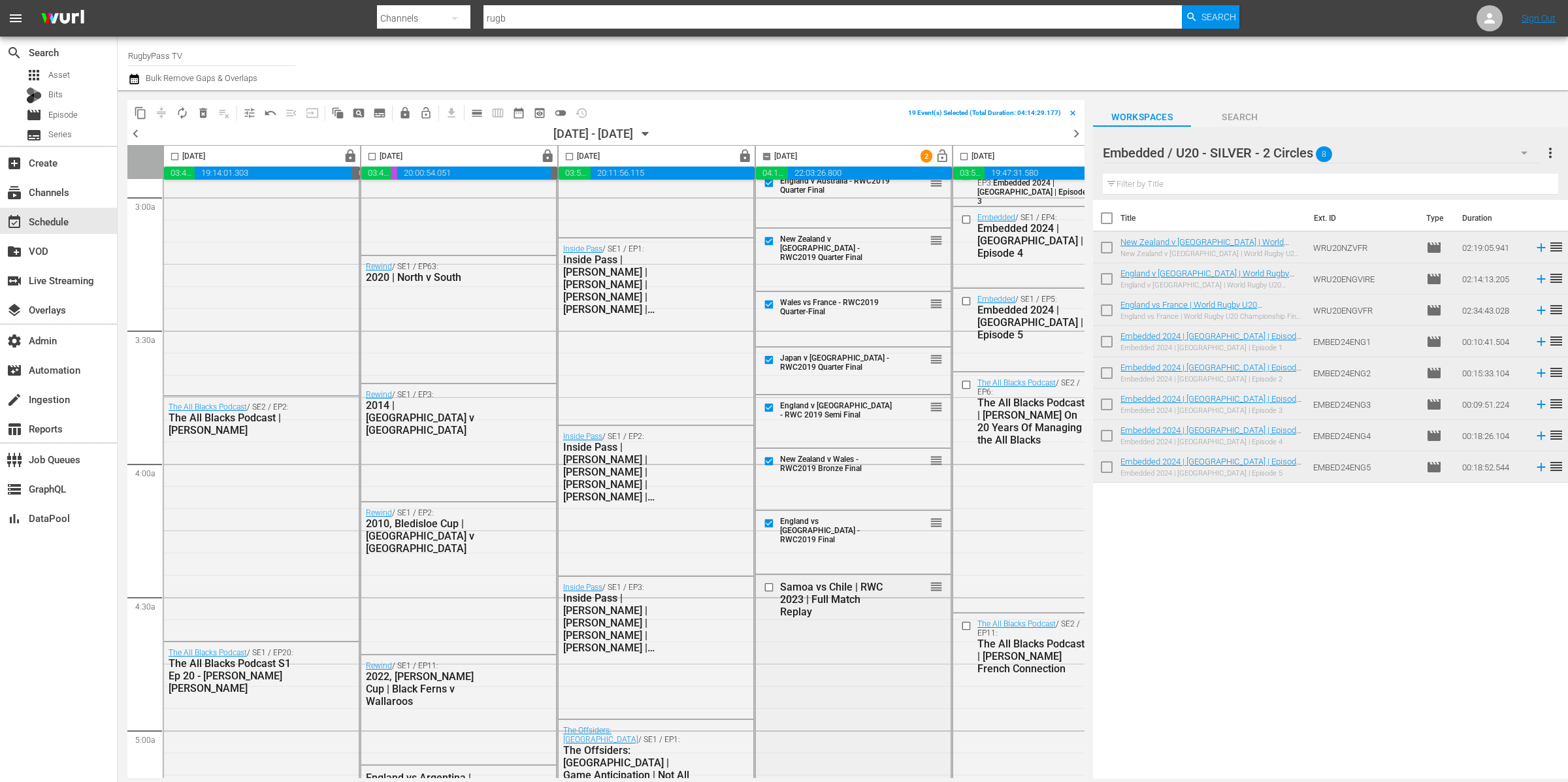
scroll to position [968, 0]
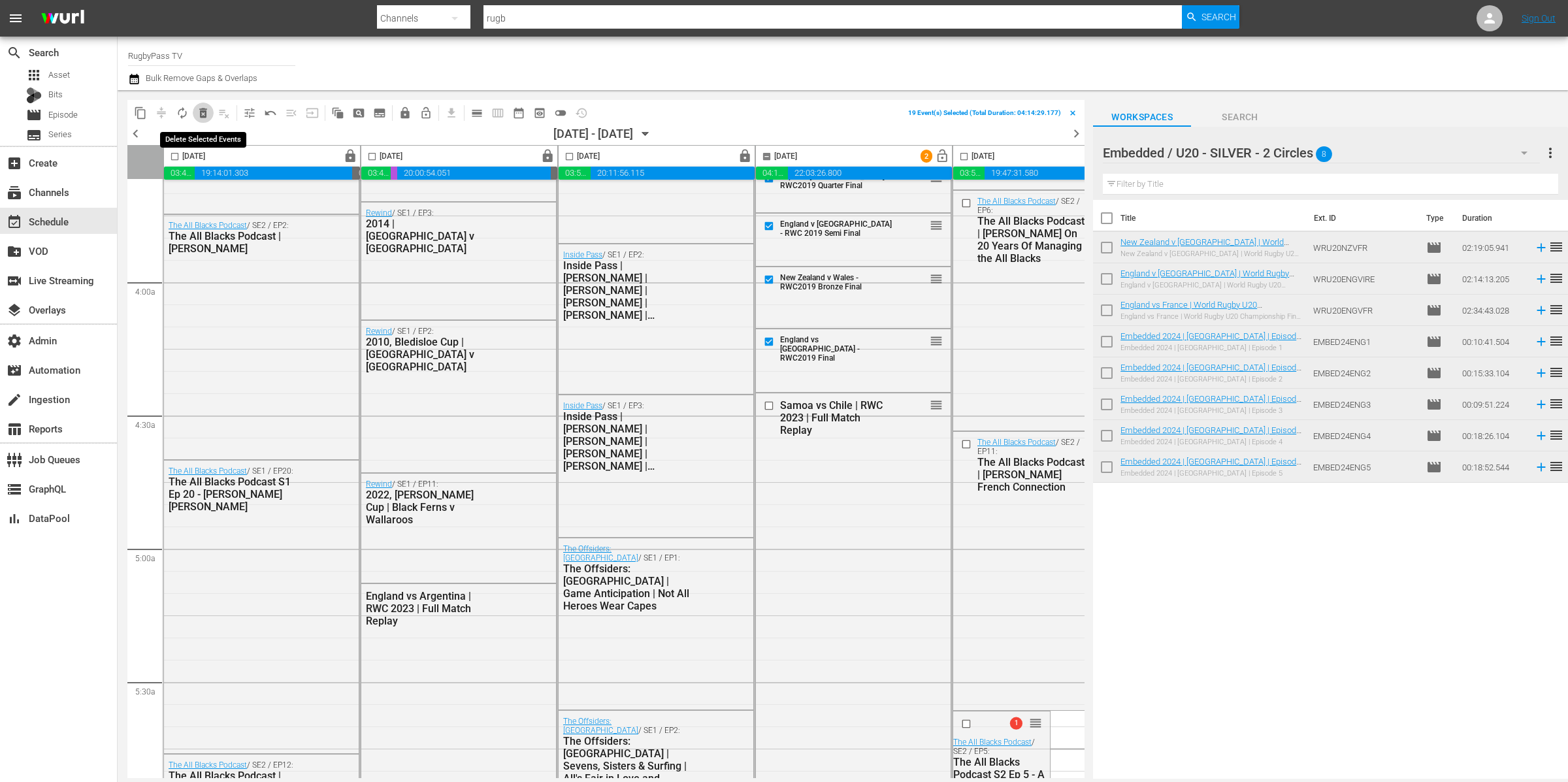
click at [205, 112] on span "delete_forever_outlined" at bounding box center [203, 113] width 13 height 13
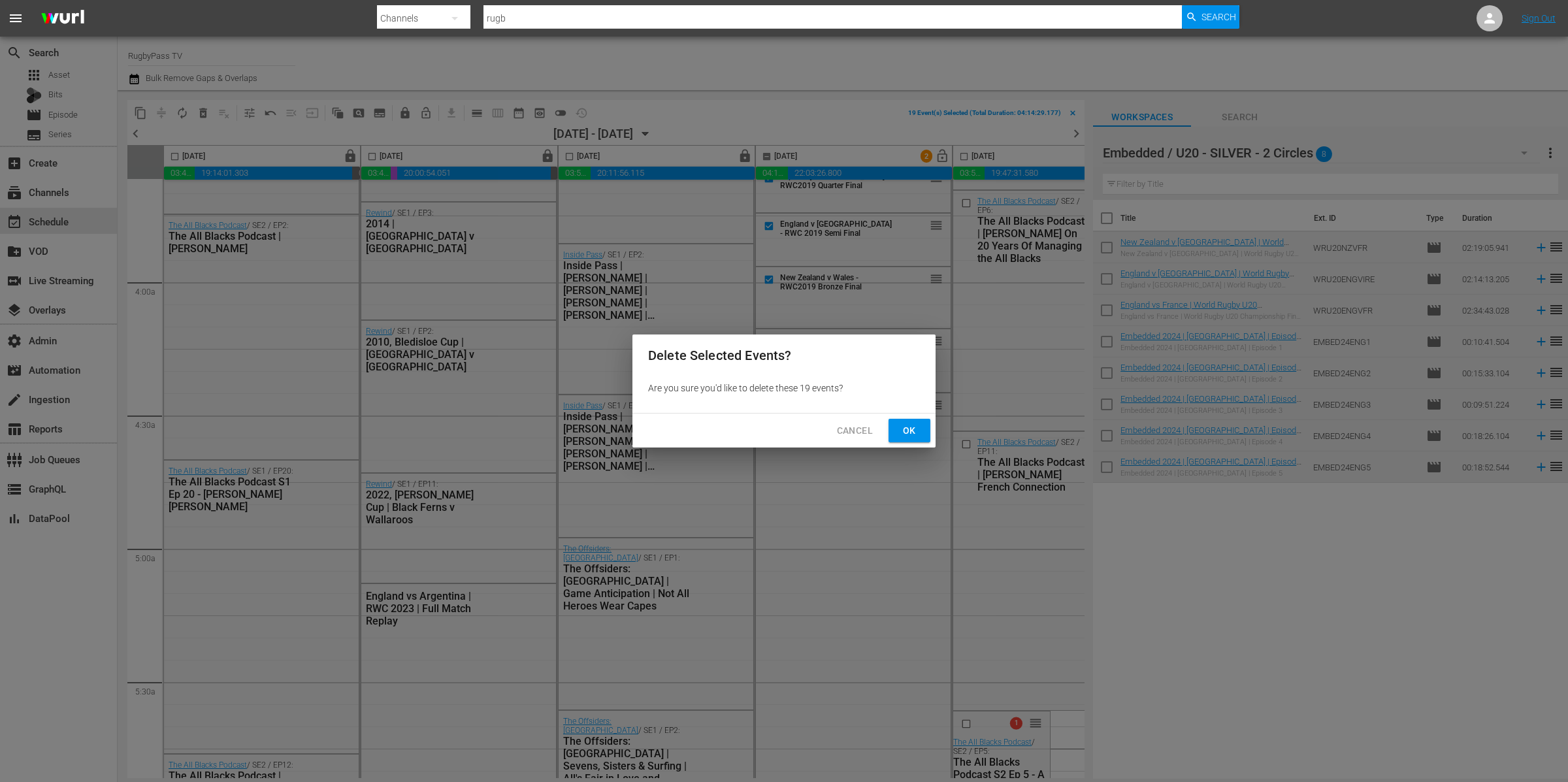
click at [924, 432] on button "Ok" at bounding box center [909, 431] width 42 height 24
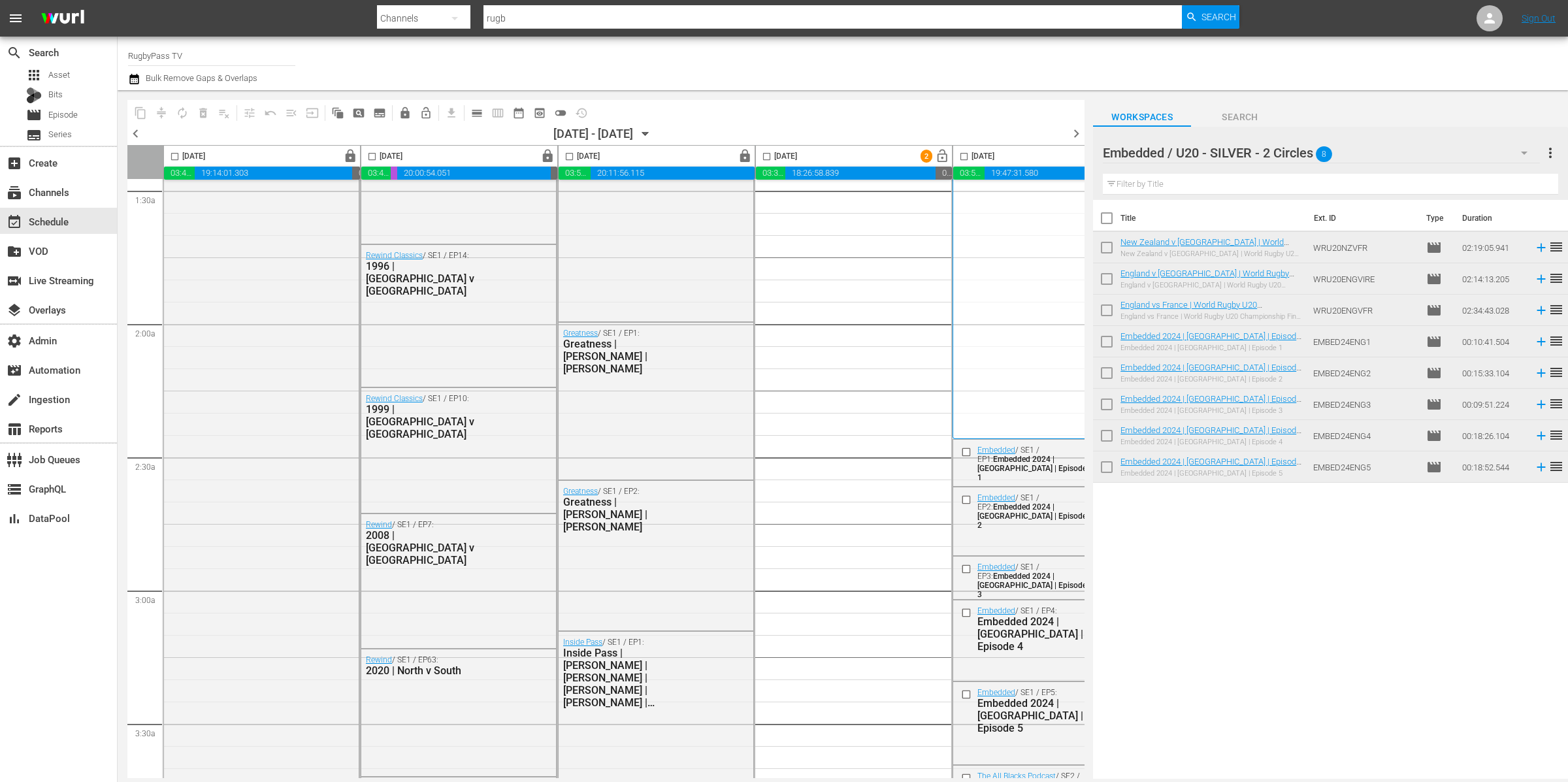
scroll to position [0, 0]
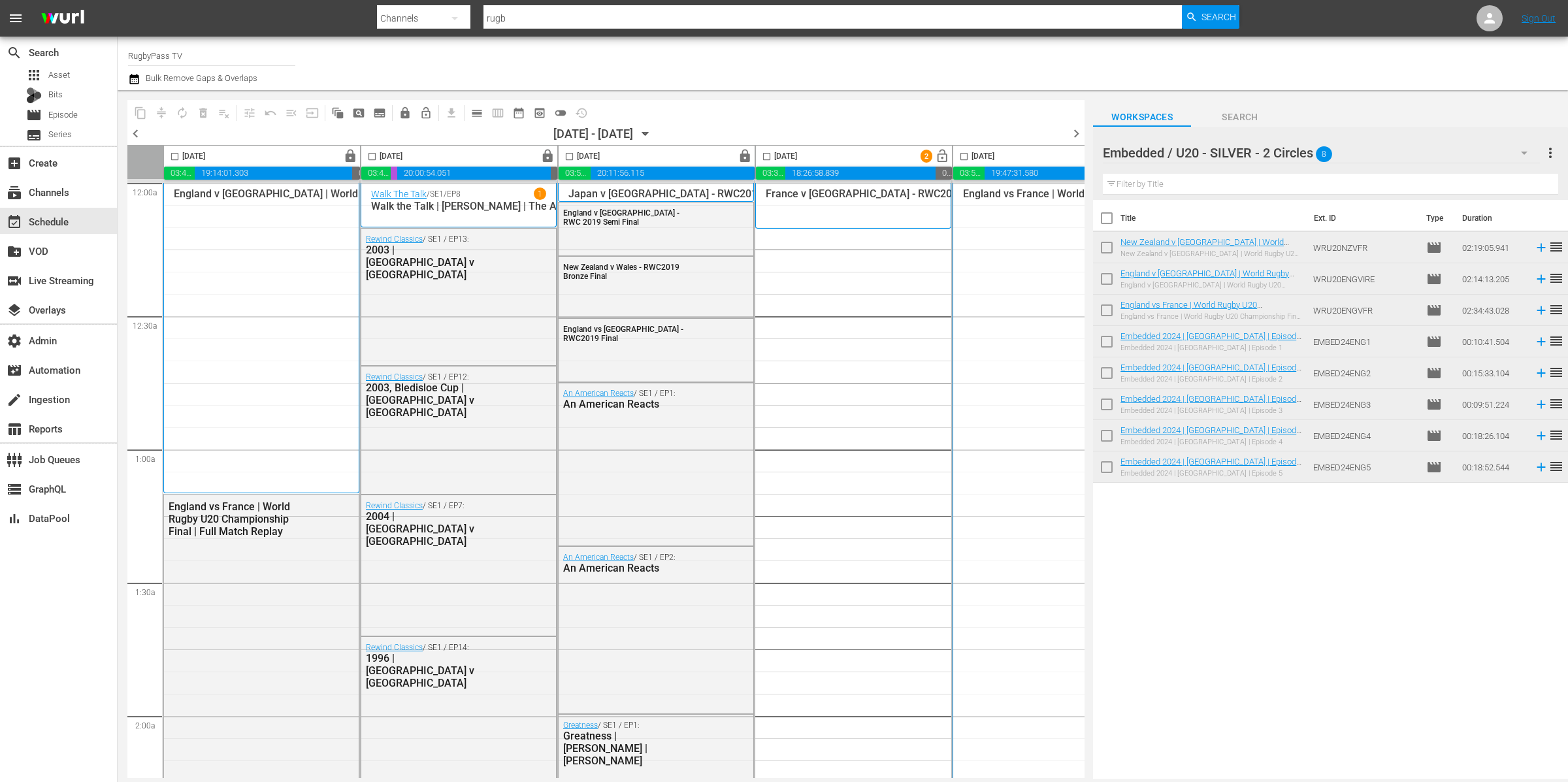
click at [1366, 154] on div "Embedded / U20 - SILVER - 2 Circles 8" at bounding box center [1321, 153] width 437 height 36
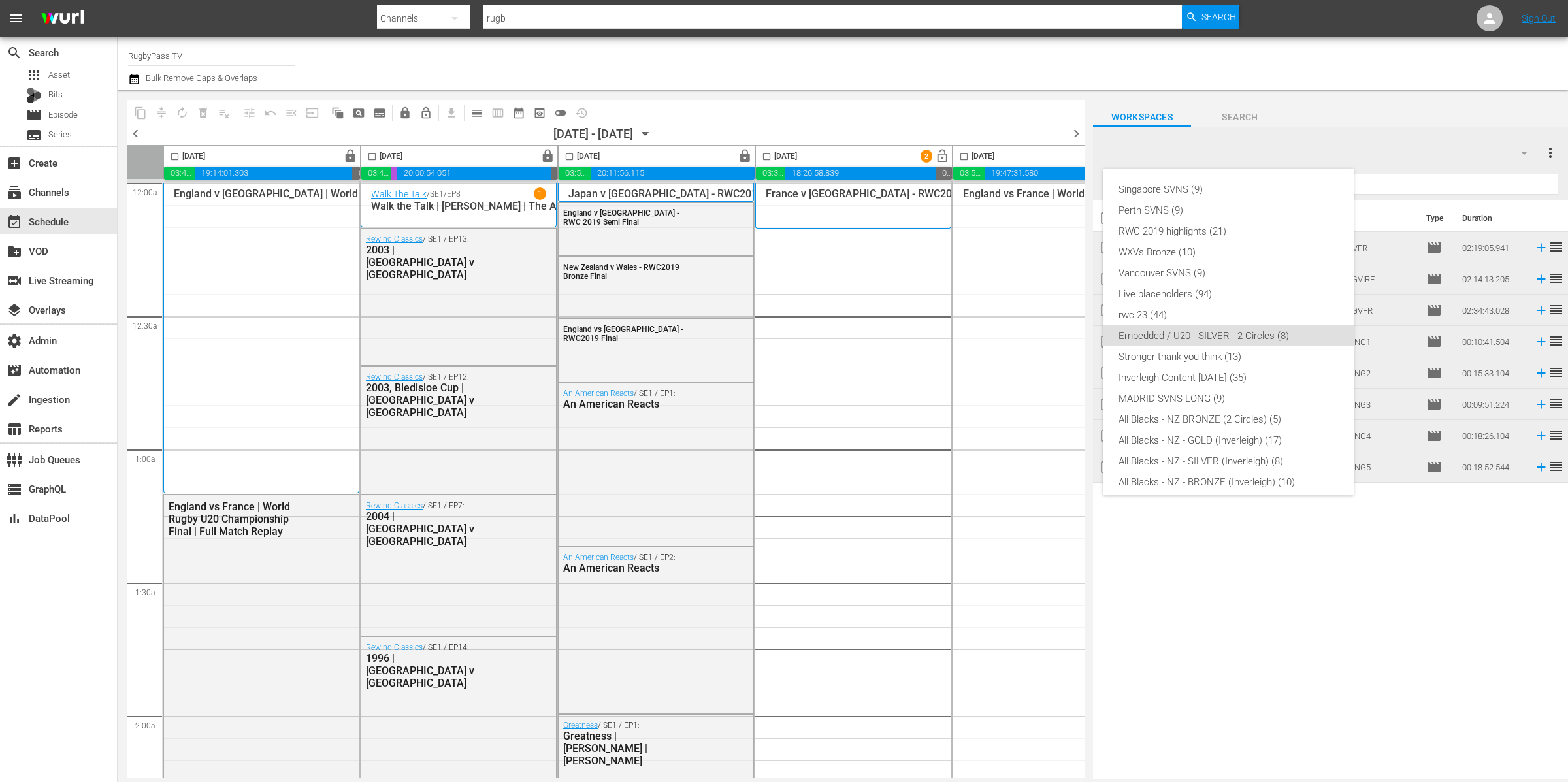
scroll to position [133, 0]
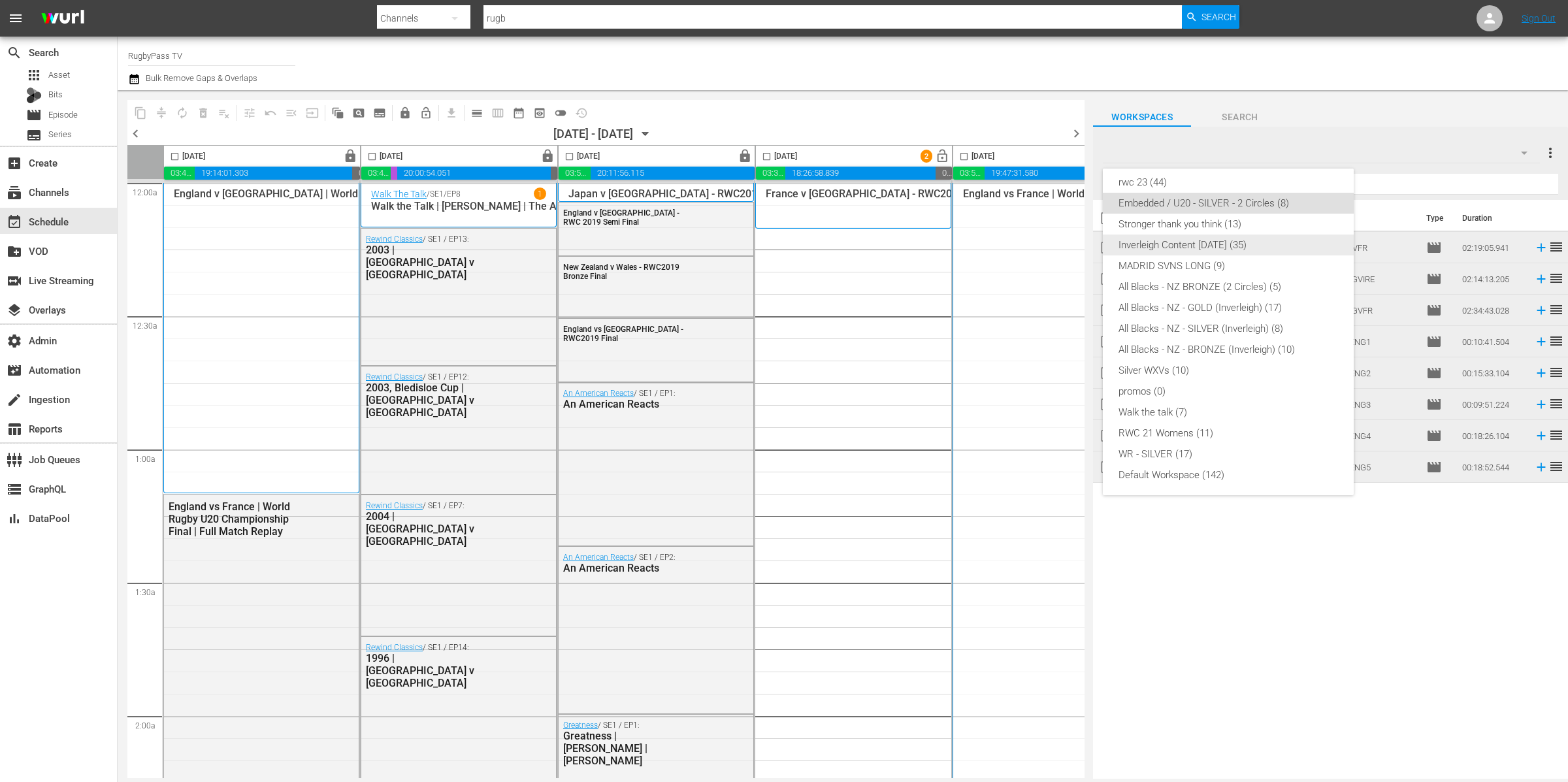
click at [1267, 238] on div "Inverleigh Content [DATE] (35)" at bounding box center [1228, 244] width 220 height 21
